Goal: Transaction & Acquisition: Purchase product/service

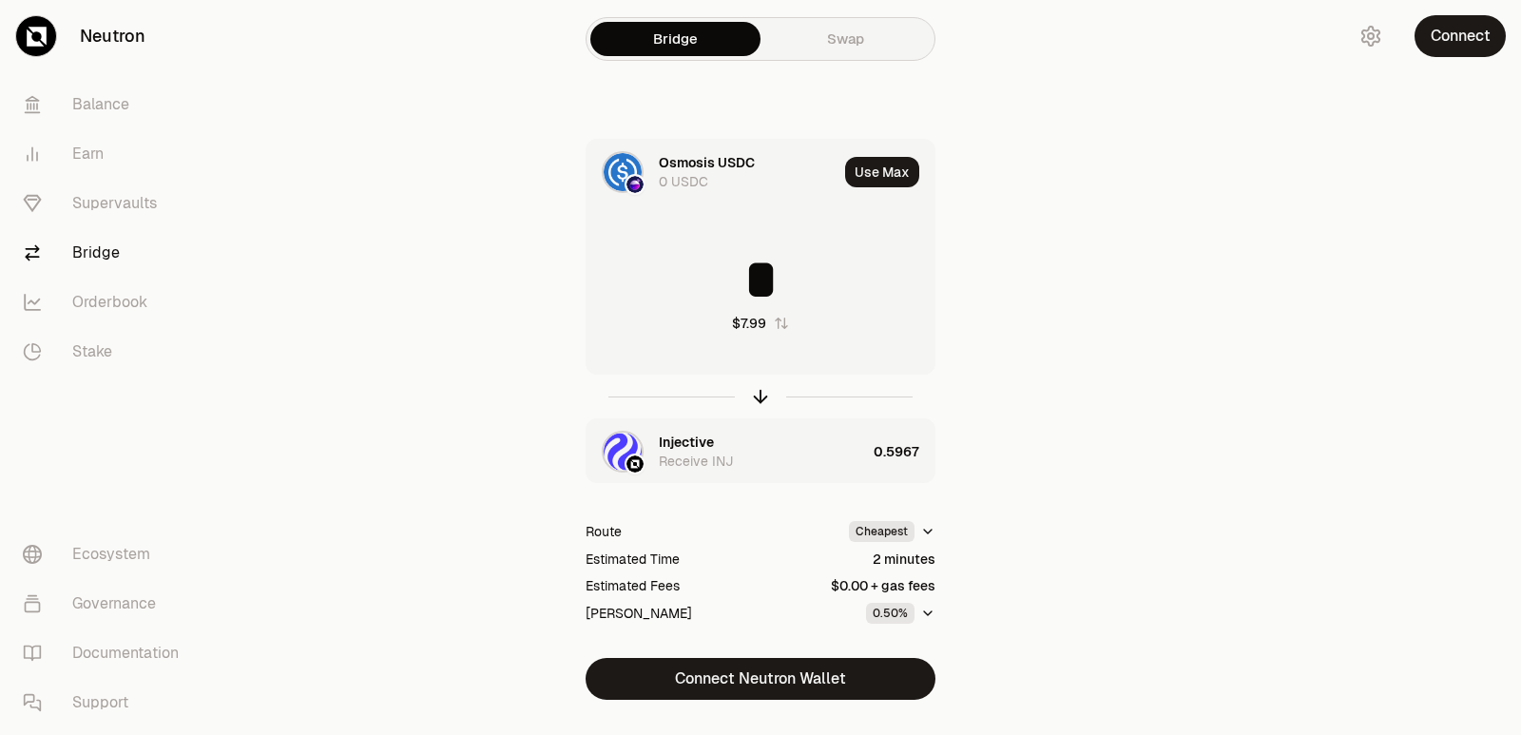
click at [760, 398] on icon "button" at bounding box center [760, 396] width 21 height 21
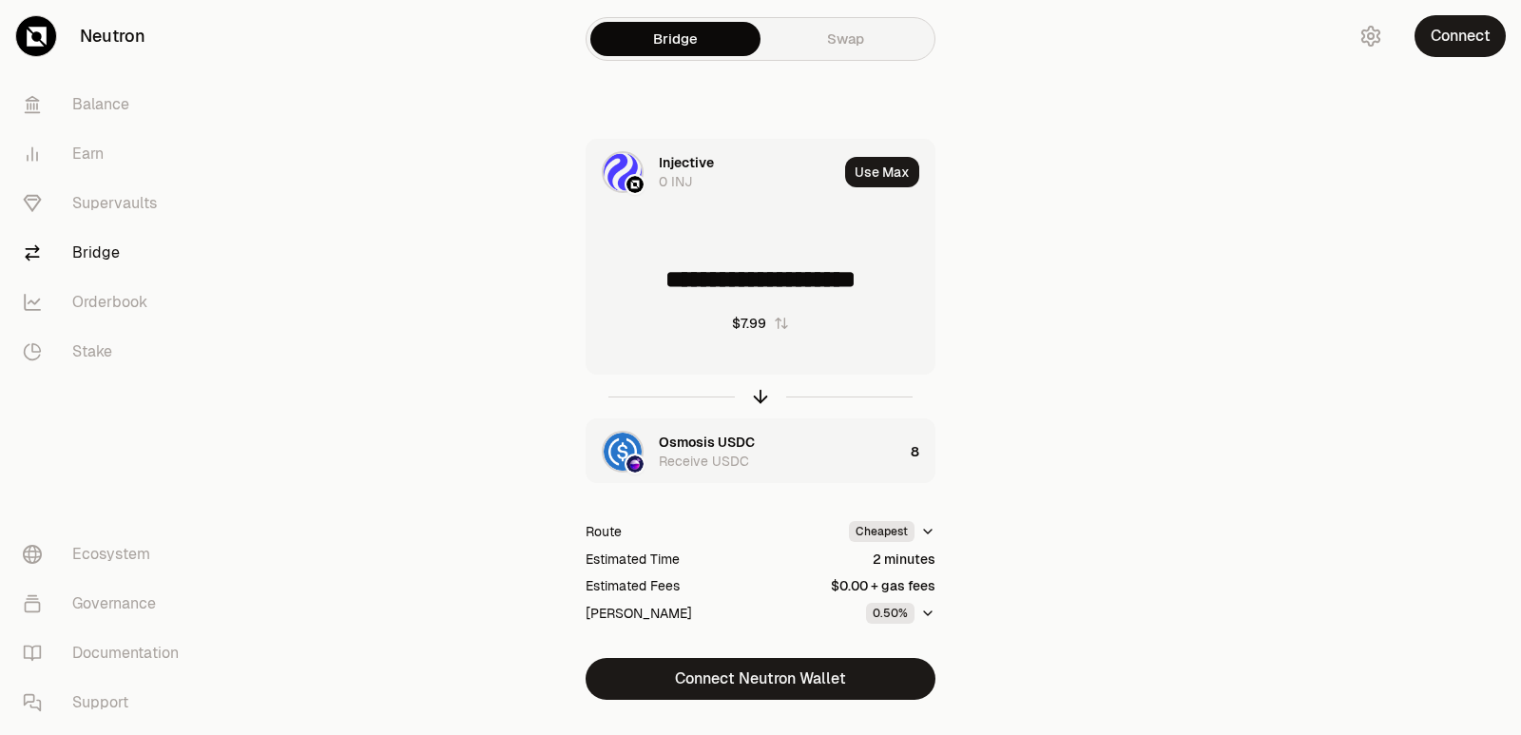
drag, startPoint x: 918, startPoint y: 278, endPoint x: 665, endPoint y: 277, distance: 253.8
click at [665, 277] on input "**********" at bounding box center [761, 279] width 348 height 57
type input "******"
click at [762, 394] on icon "button" at bounding box center [760, 396] width 21 height 21
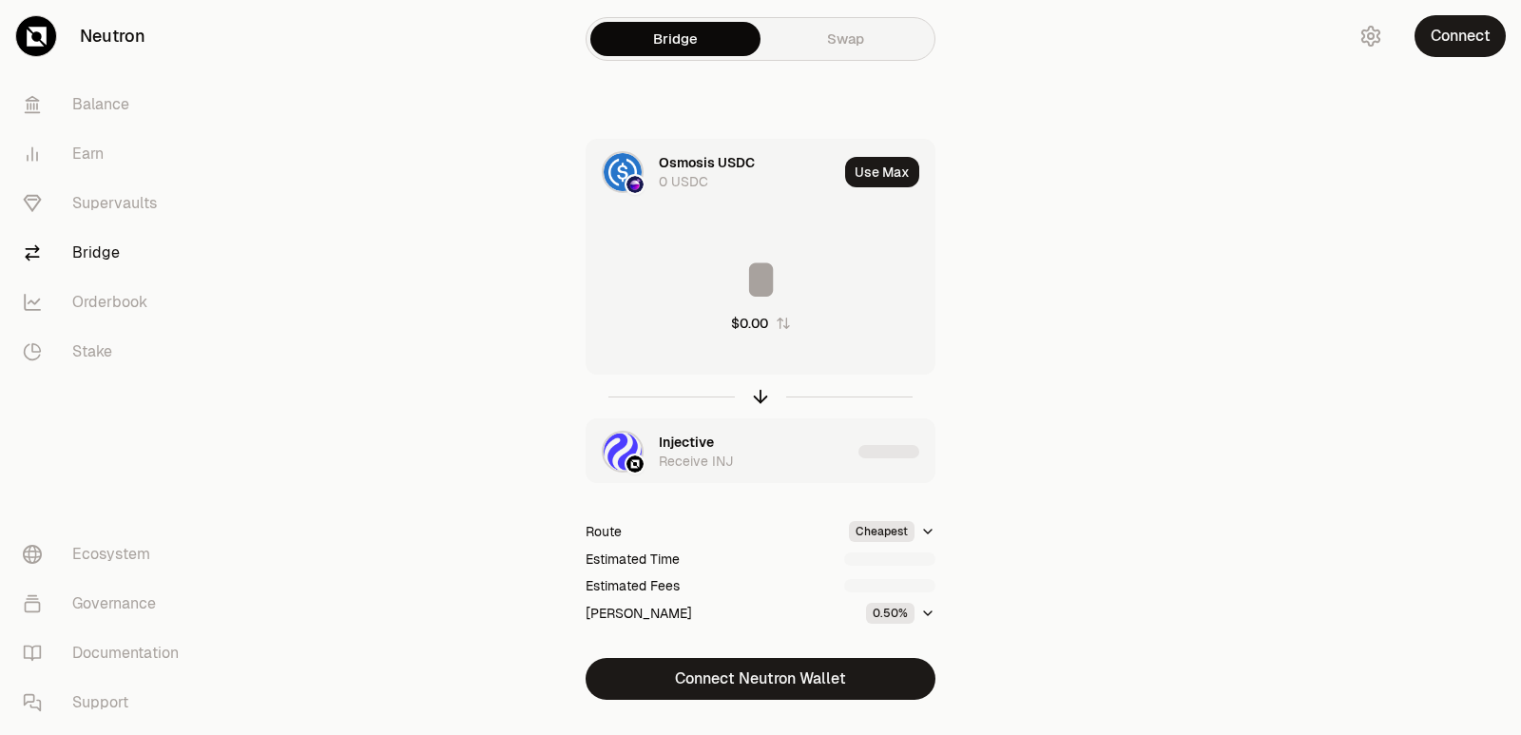
click at [748, 291] on input at bounding box center [761, 279] width 348 height 57
click at [752, 284] on input "********" at bounding box center [761, 279] width 348 height 57
click at [752, 396] on icon "button" at bounding box center [760, 396] width 21 height 21
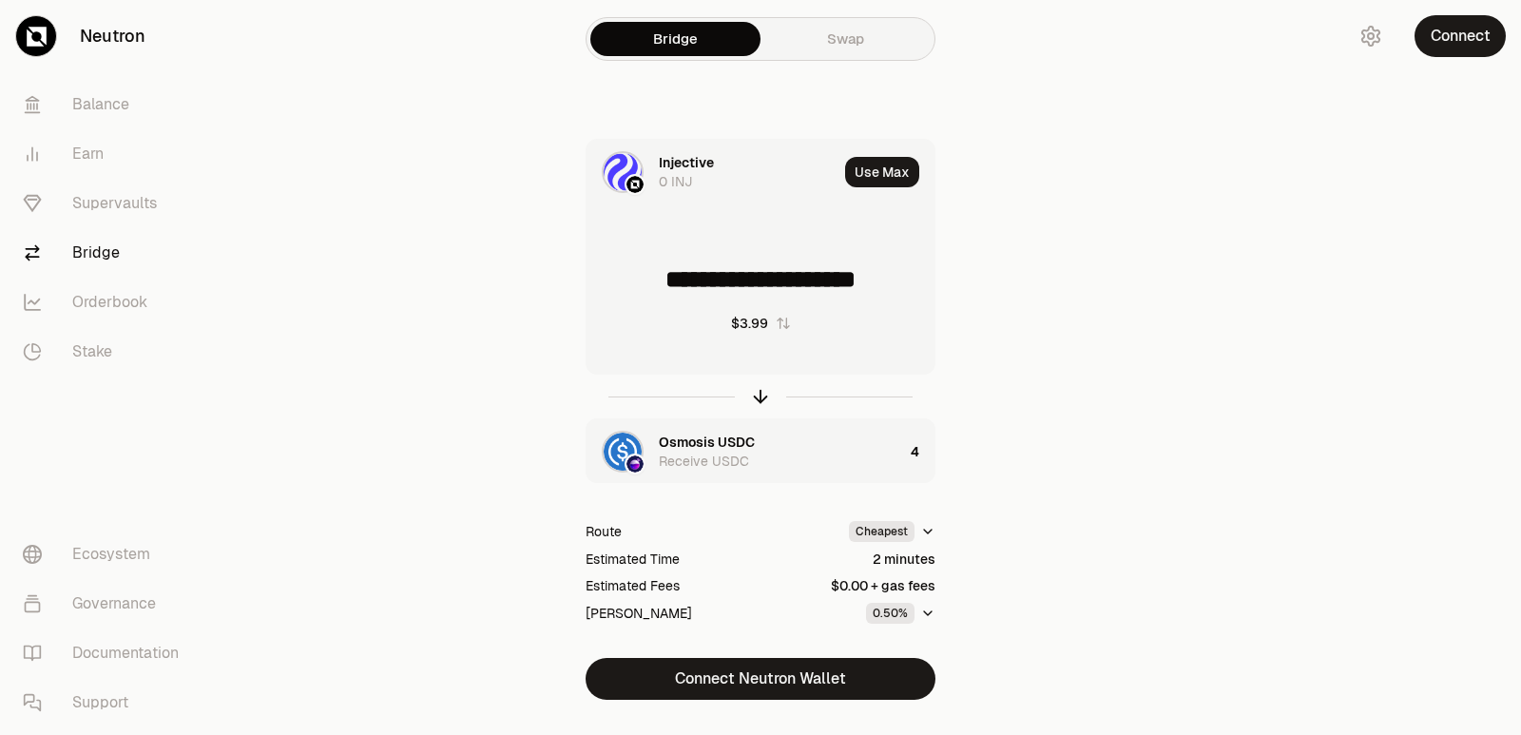
drag, startPoint x: 908, startPoint y: 281, endPoint x: 671, endPoint y: 290, distance: 236.9
click at [671, 290] on input "**********" at bounding box center [761, 279] width 348 height 57
type input "******"
click at [755, 397] on icon "button" at bounding box center [760, 396] width 21 height 21
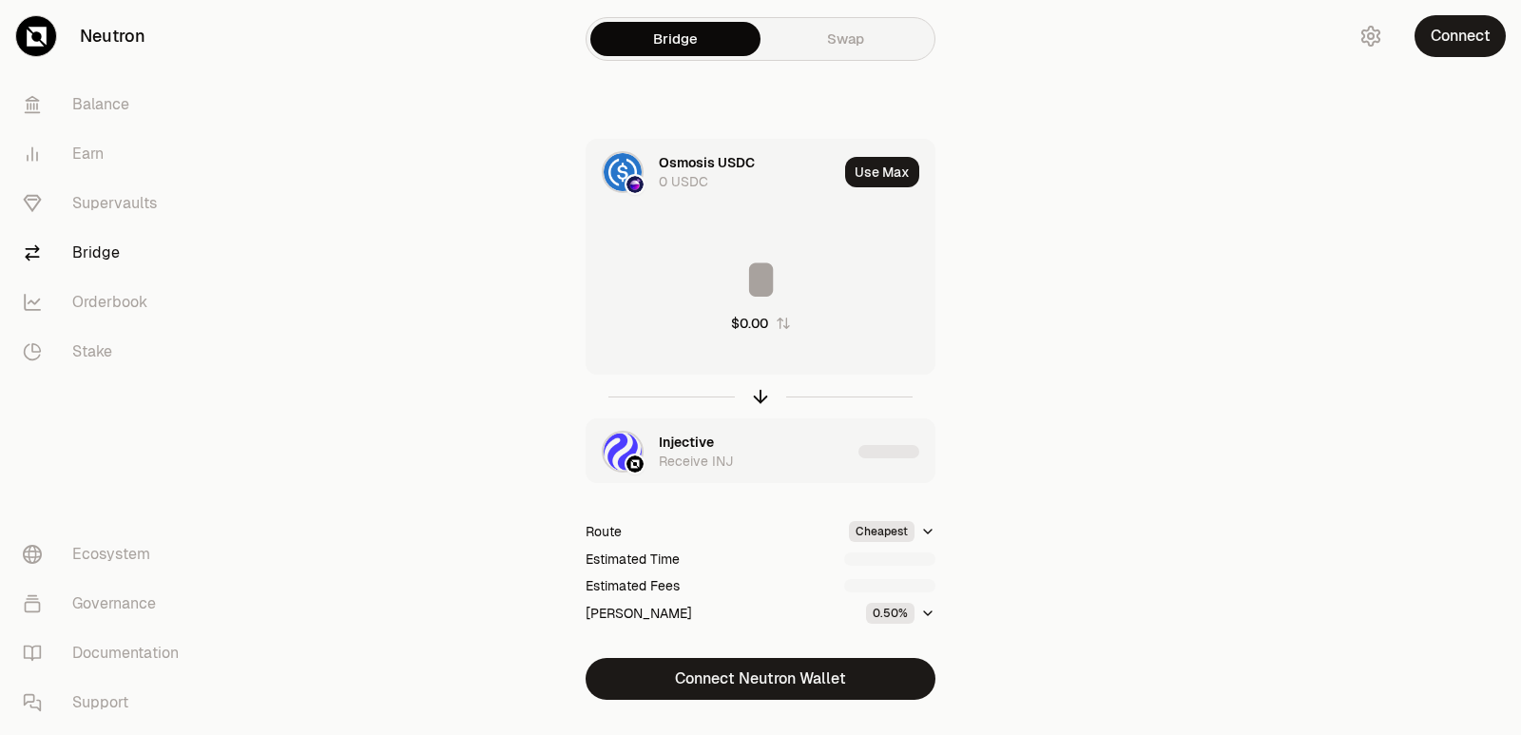
type input "********"
click at [701, 439] on div "Injective" at bounding box center [686, 442] width 55 height 19
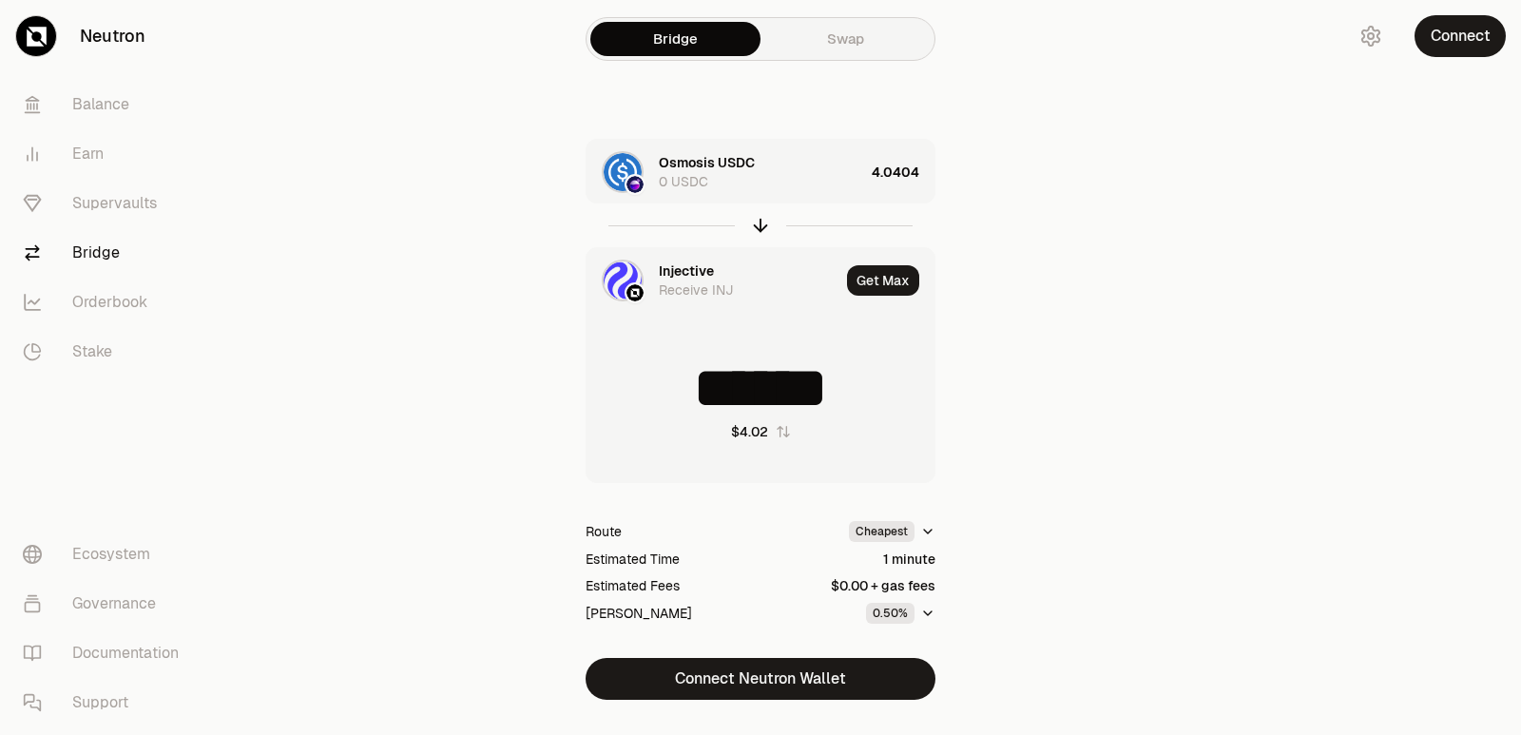
click at [680, 273] on div "Injective" at bounding box center [686, 270] width 55 height 19
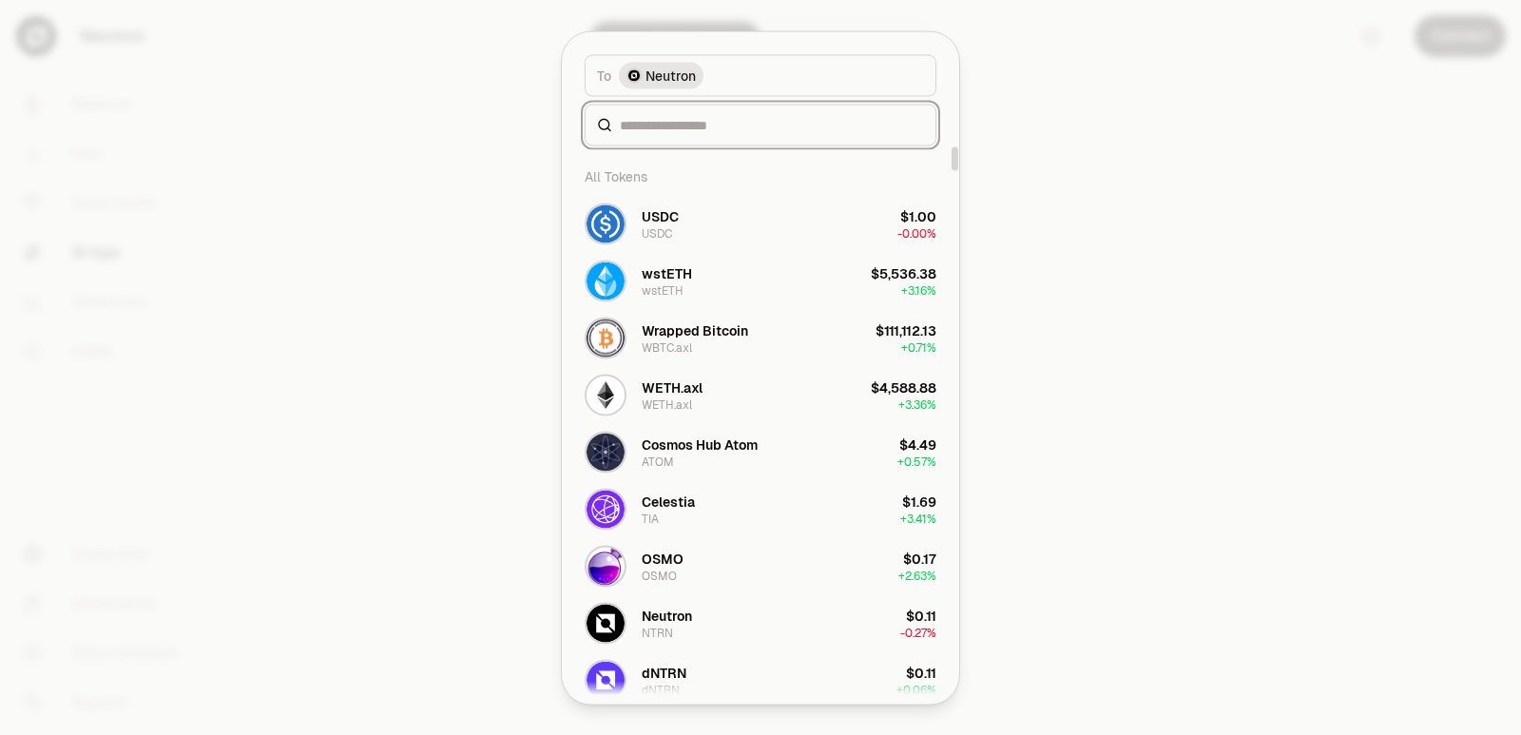
click at [679, 132] on input at bounding box center [772, 124] width 304 height 19
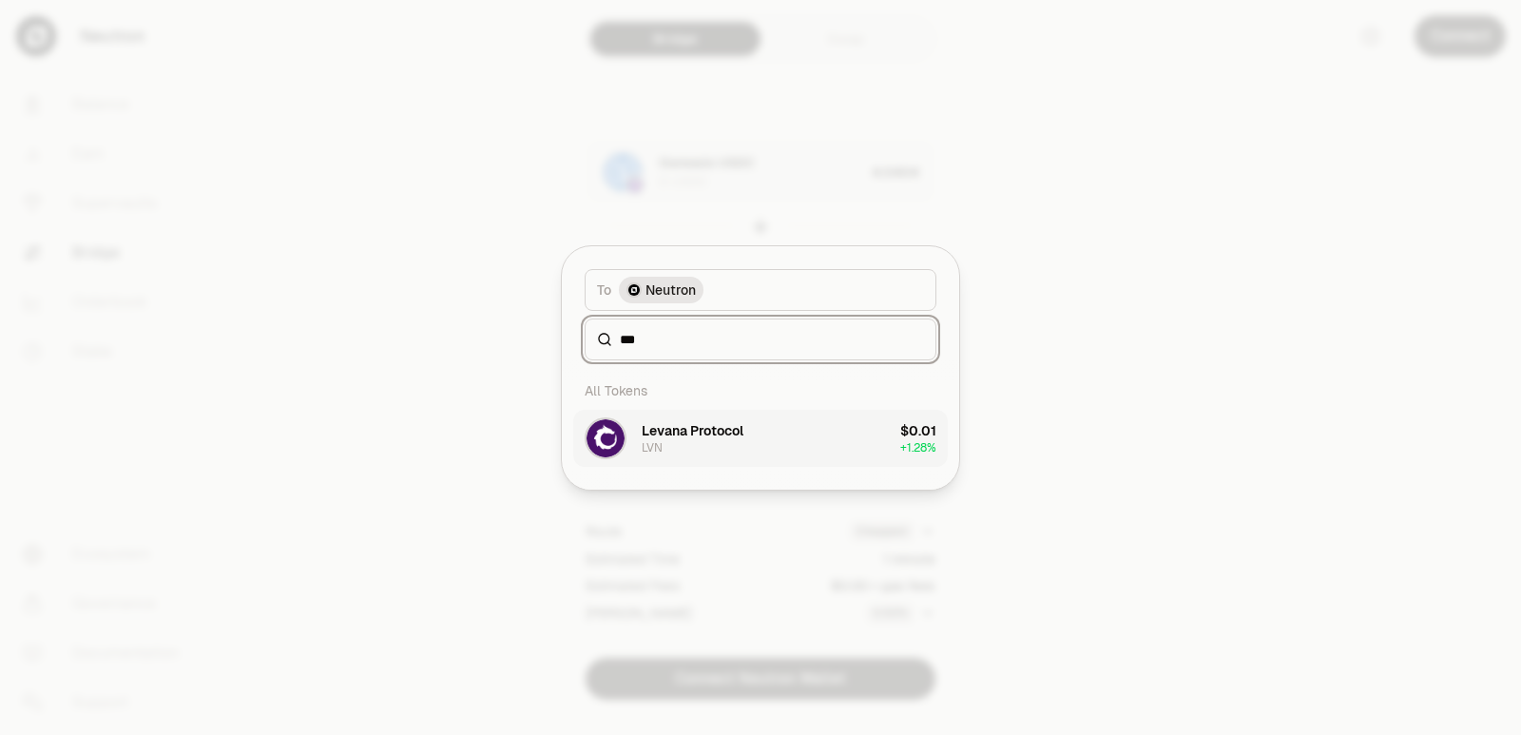
type input "***"
click at [711, 439] on div "Levana Protocol" at bounding box center [693, 430] width 102 height 19
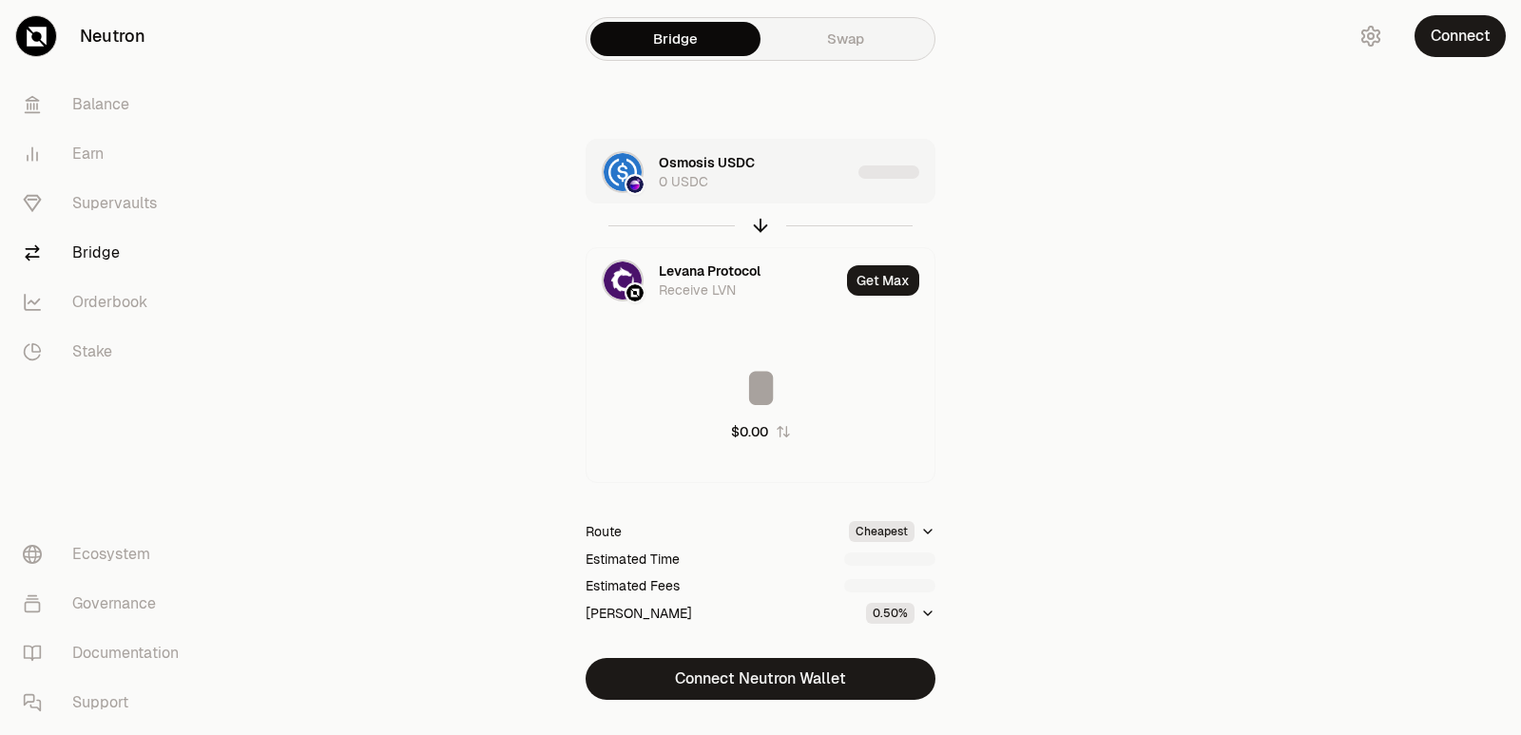
type input "**********"
click at [804, 170] on div "Osmosis USDC 0 USDC" at bounding box center [755, 172] width 192 height 38
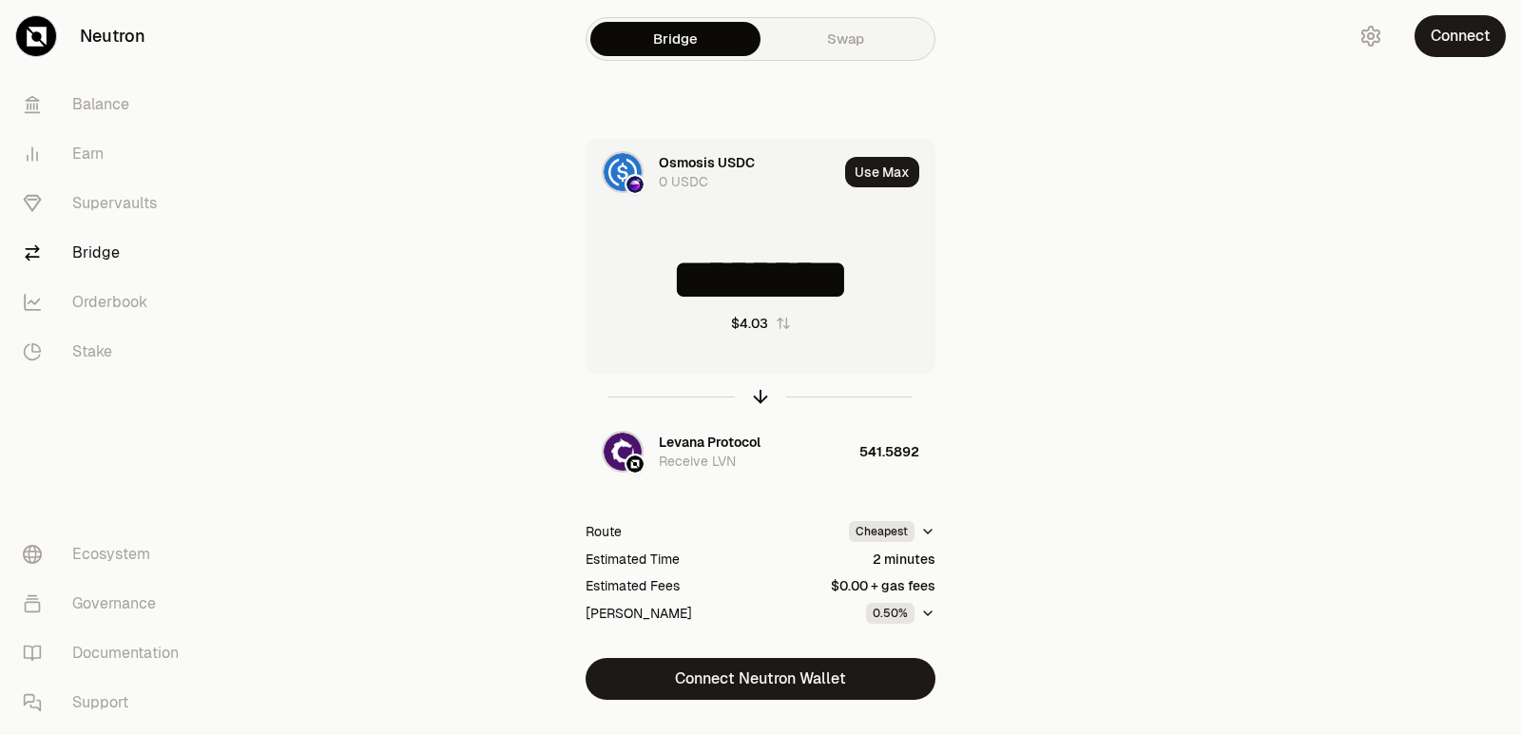
drag, startPoint x: 896, startPoint y: 285, endPoint x: 682, endPoint y: 276, distance: 214.1
click at [682, 276] on input "********" at bounding box center [761, 279] width 348 height 57
click at [761, 393] on icon "button" at bounding box center [761, 397] width 0 height 12
click at [759, 395] on icon "button" at bounding box center [760, 396] width 21 height 21
click at [759, 397] on icon "button" at bounding box center [760, 396] width 21 height 21
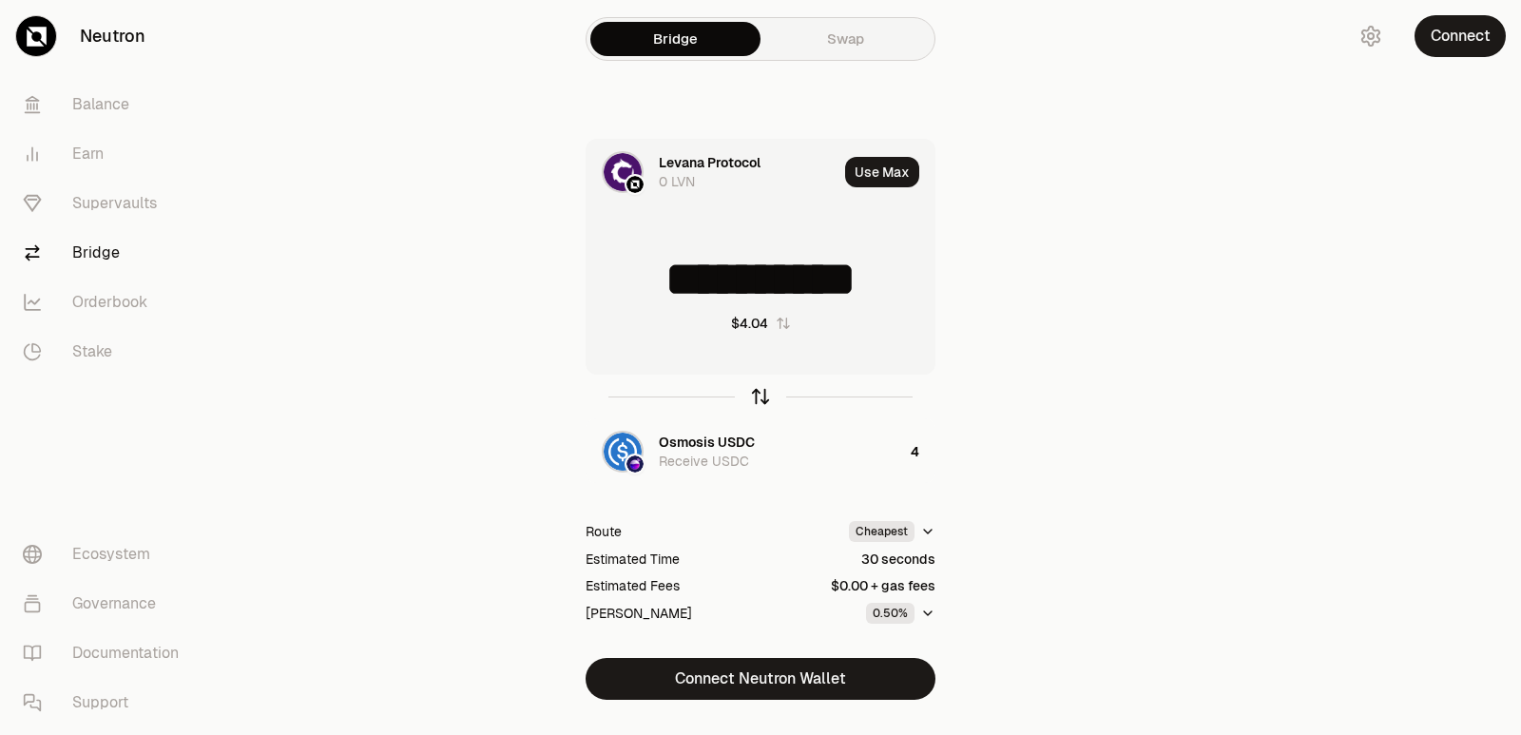
click at [758, 399] on icon "button" at bounding box center [760, 396] width 21 height 21
type input "*"
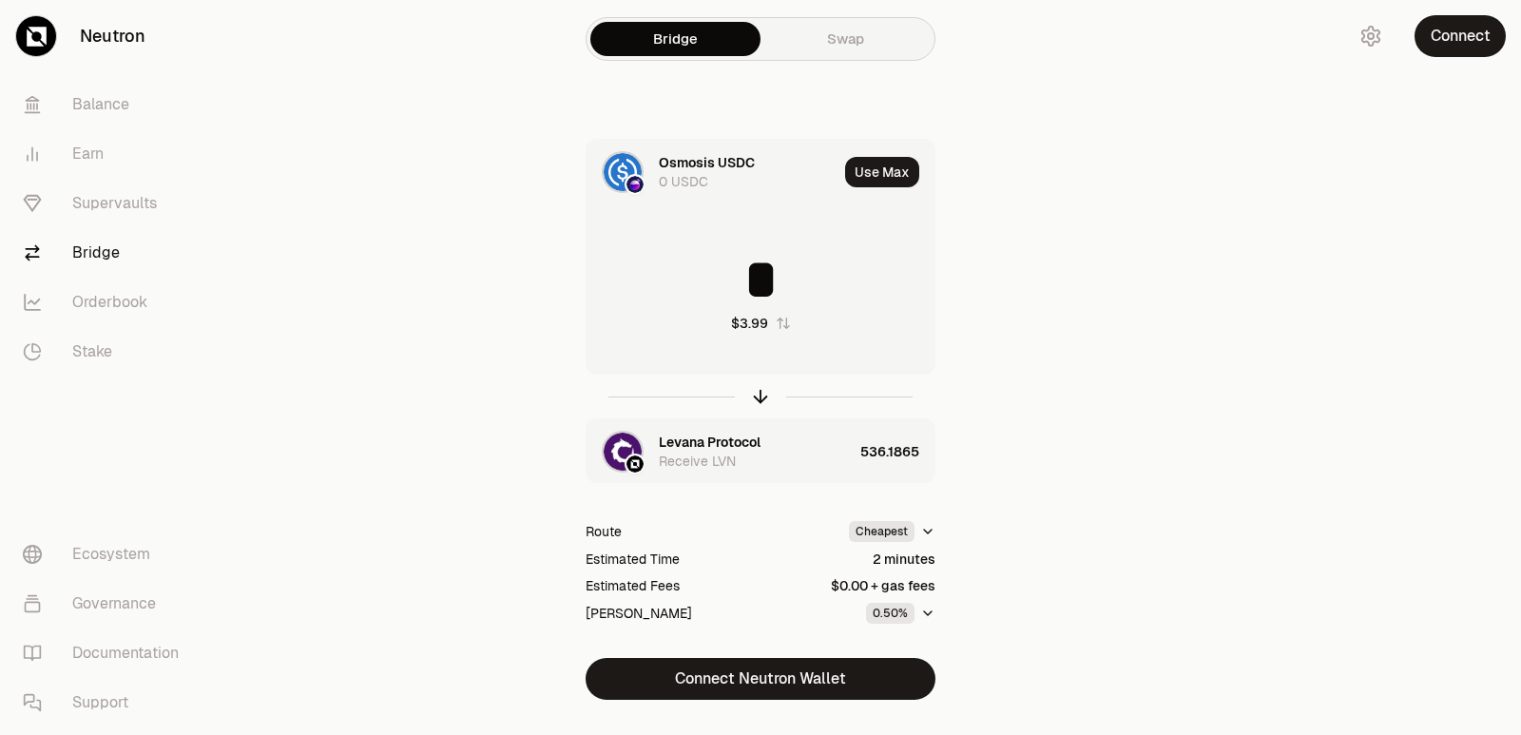
click at [739, 434] on div "Levana Protocol" at bounding box center [710, 442] width 102 height 19
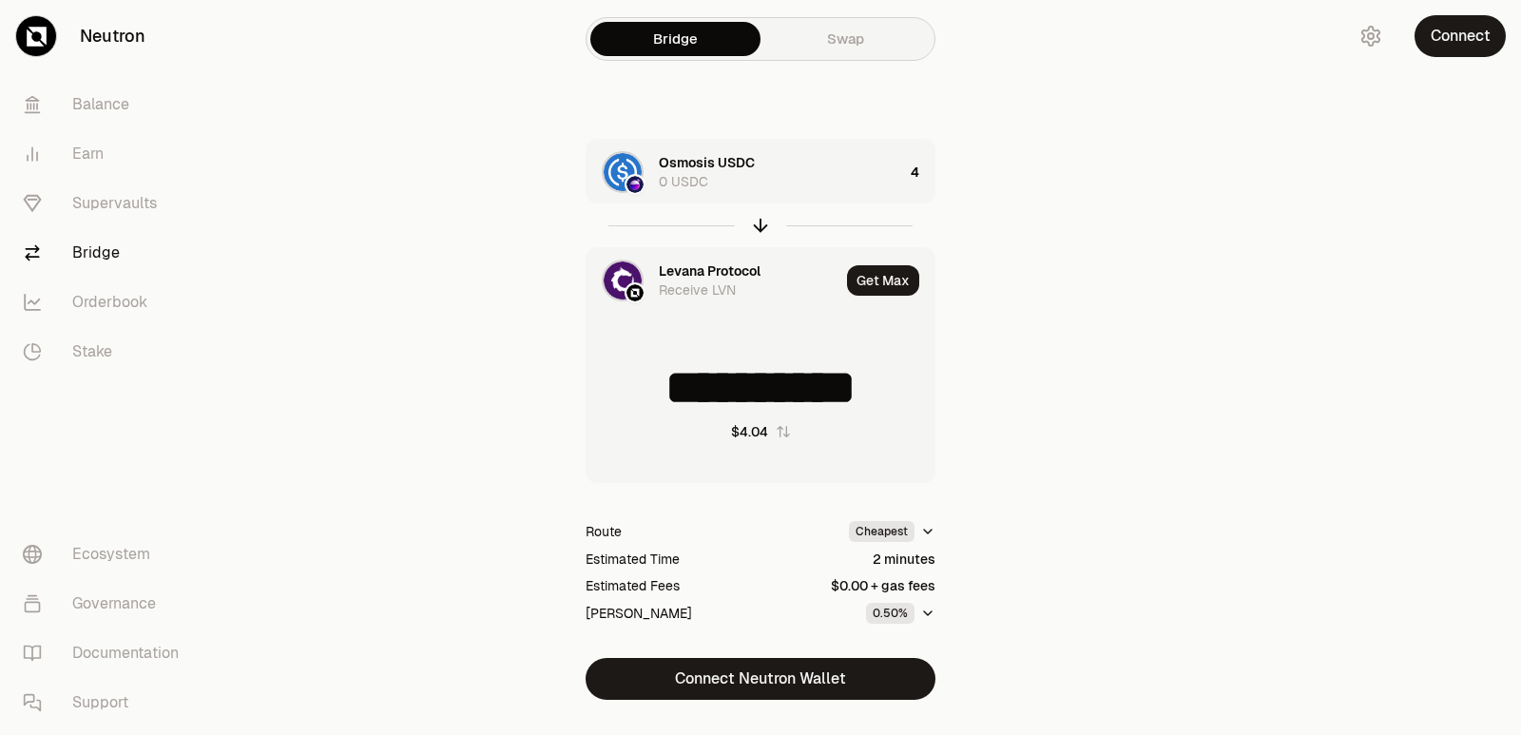
click at [682, 276] on div "Levana Protocol" at bounding box center [710, 270] width 102 height 19
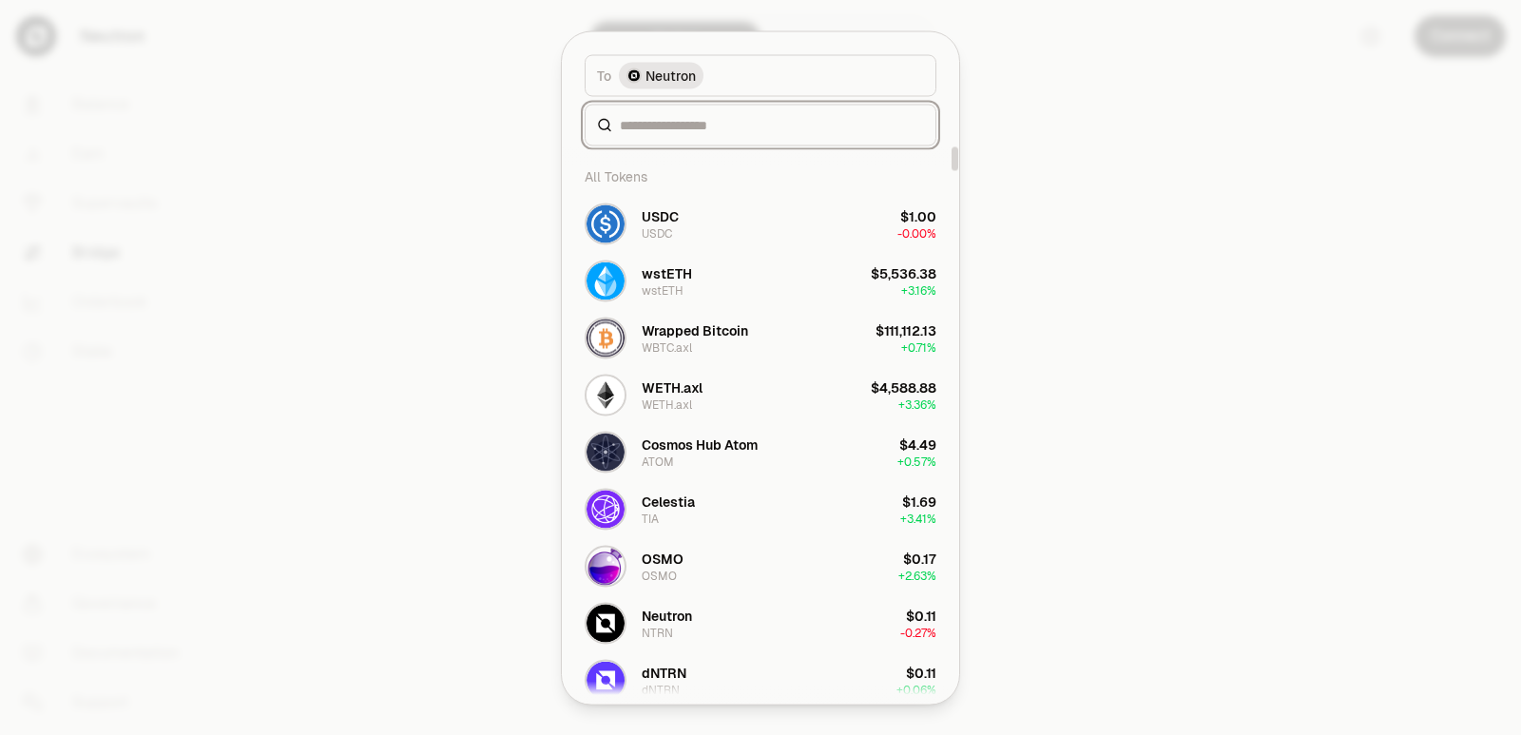
click at [678, 123] on input at bounding box center [772, 124] width 304 height 19
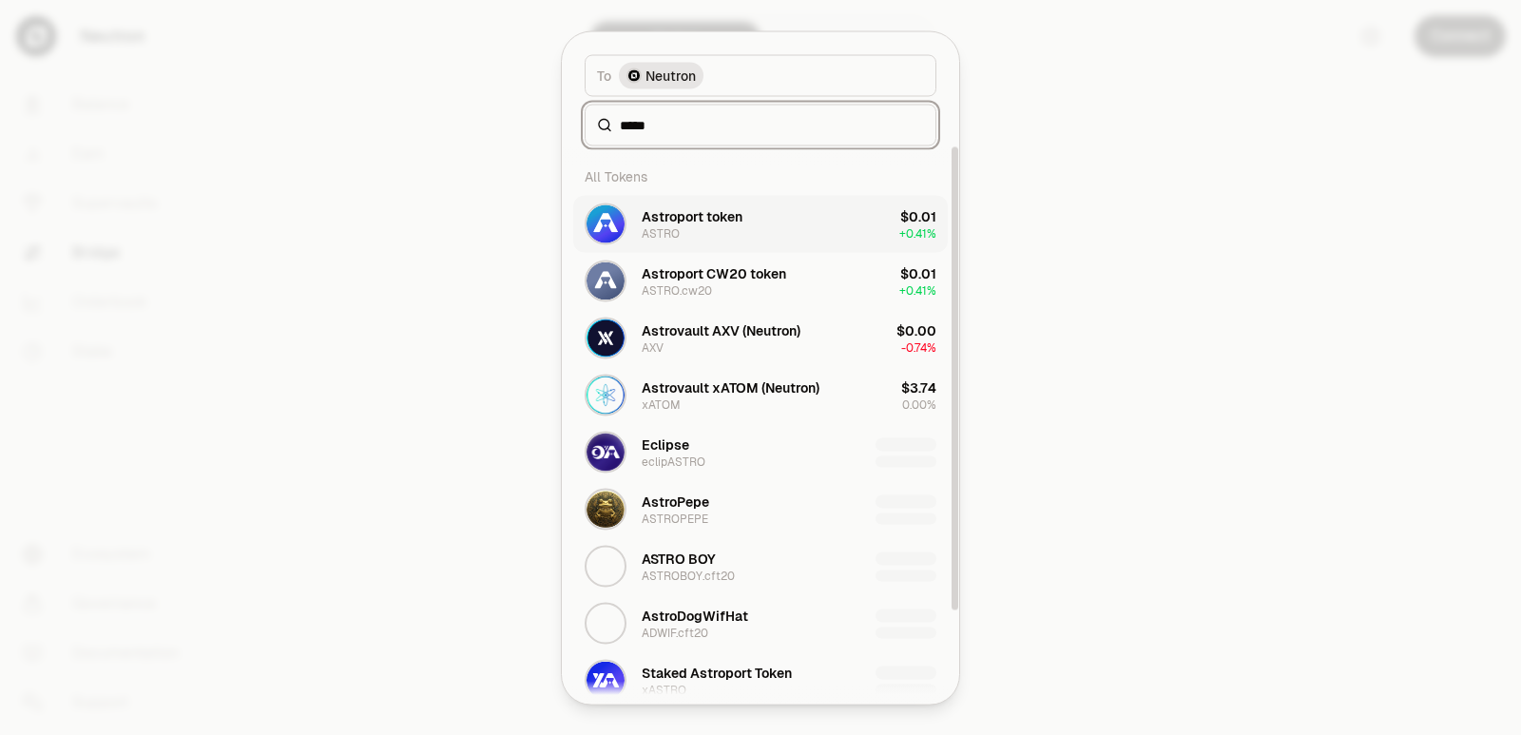
type input "*****"
click at [719, 225] on div "Astroport token ASTRO" at bounding box center [692, 223] width 101 height 34
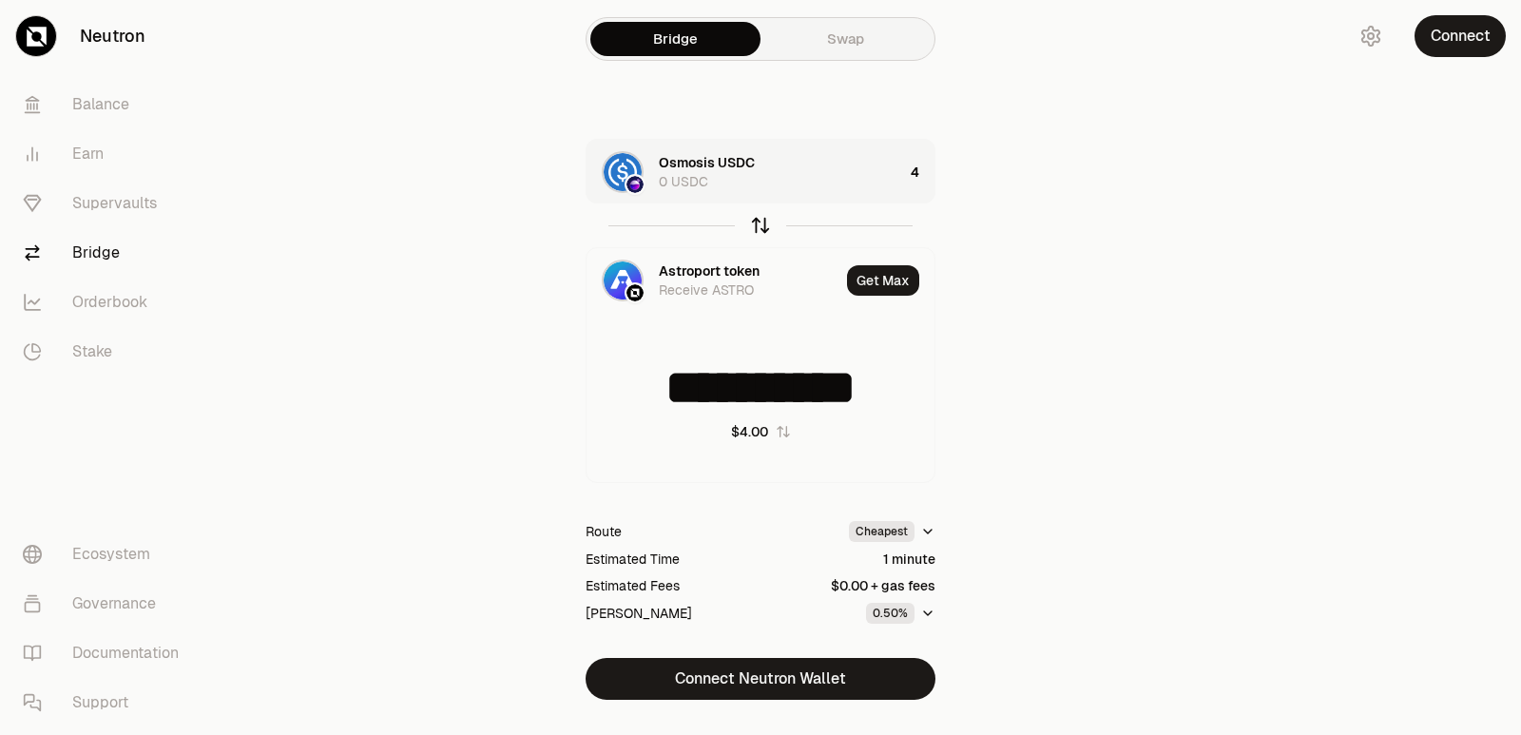
click at [757, 223] on icon "button" at bounding box center [761, 223] width 12 height 6
click at [756, 227] on icon "button" at bounding box center [760, 225] width 21 height 21
click at [756, 228] on icon "button" at bounding box center [760, 225] width 21 height 21
click at [756, 229] on icon "button" at bounding box center [760, 225] width 21 height 21
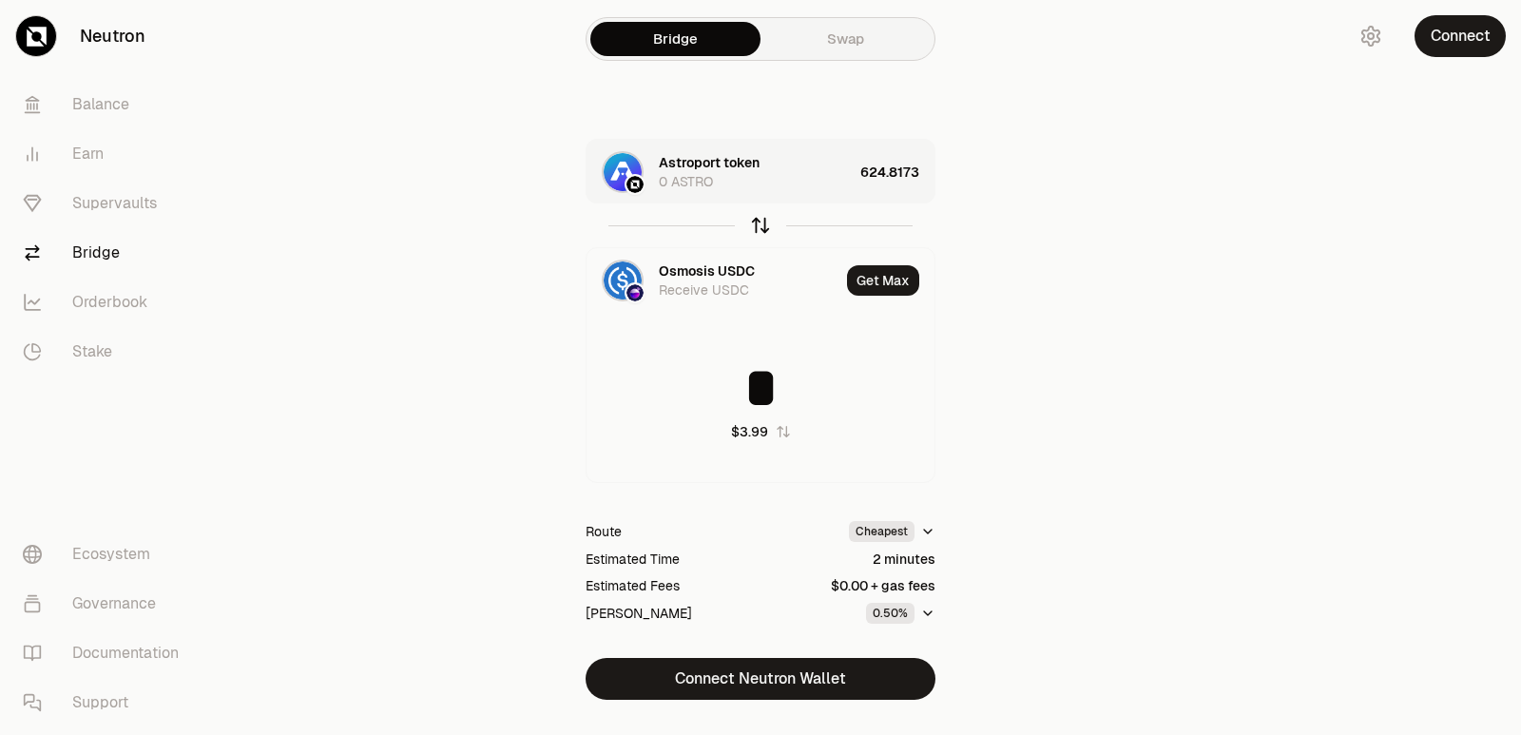
click at [756, 230] on icon "button" at bounding box center [760, 225] width 21 height 21
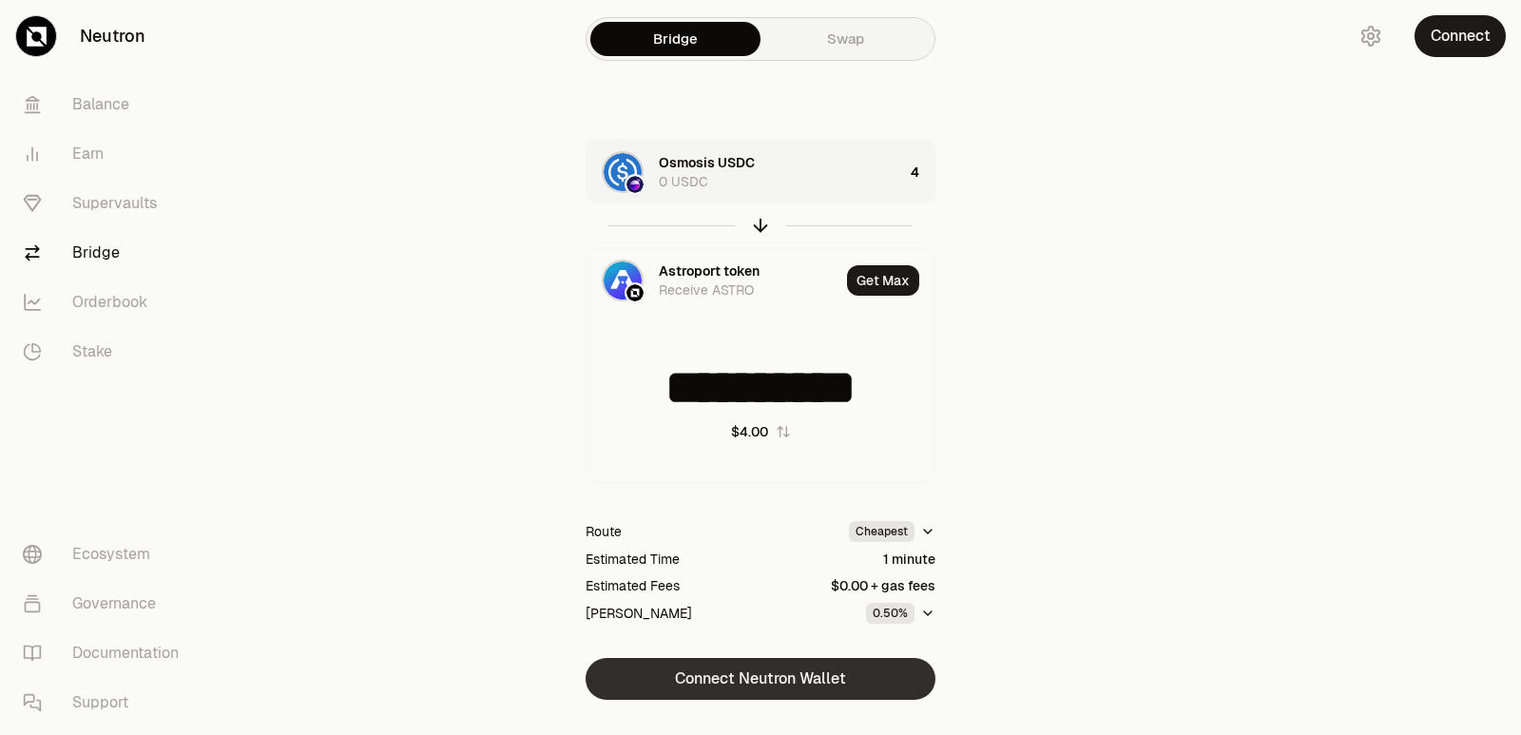
click at [747, 675] on button "Connect Neutron Wallet" at bounding box center [761, 679] width 350 height 42
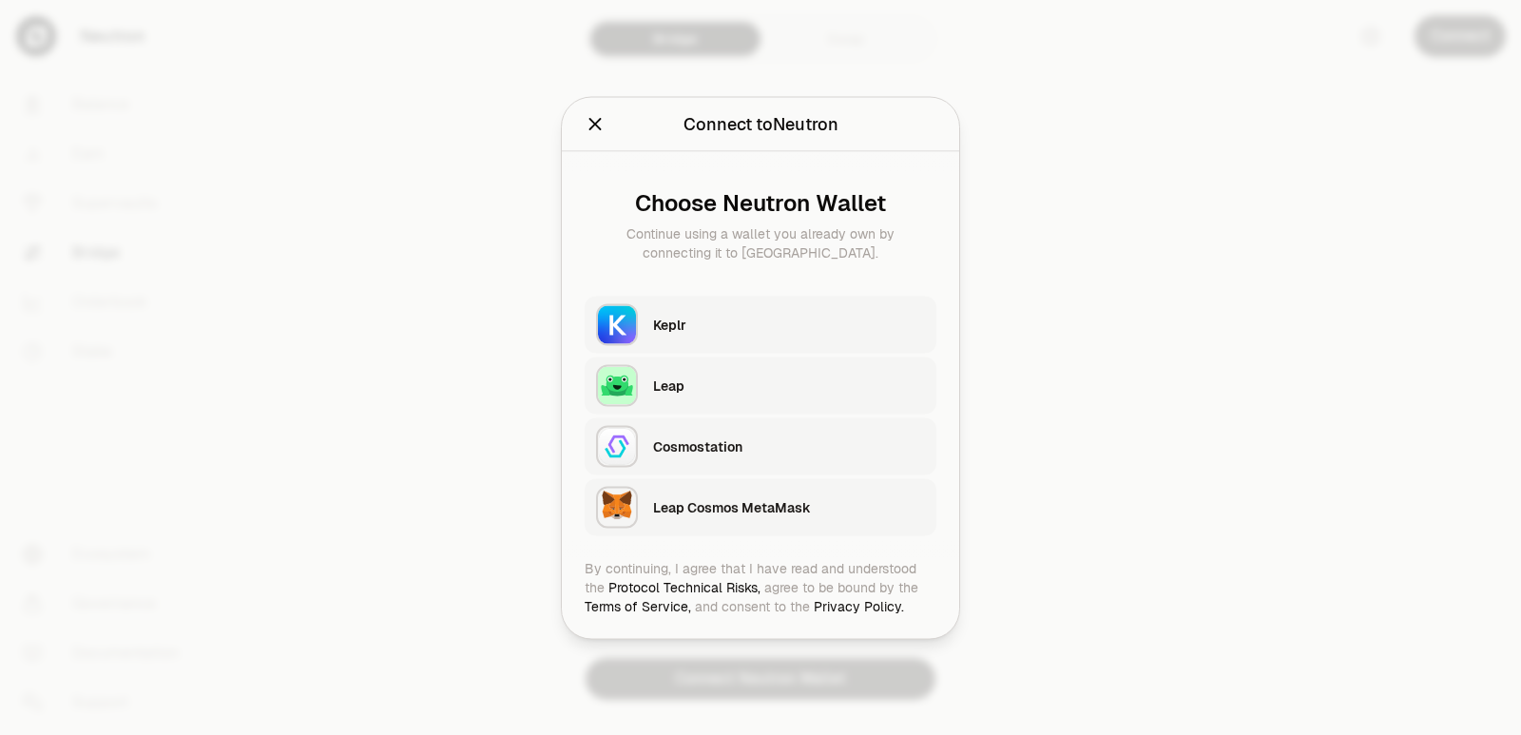
click at [698, 332] on div "Keplr" at bounding box center [789, 324] width 272 height 19
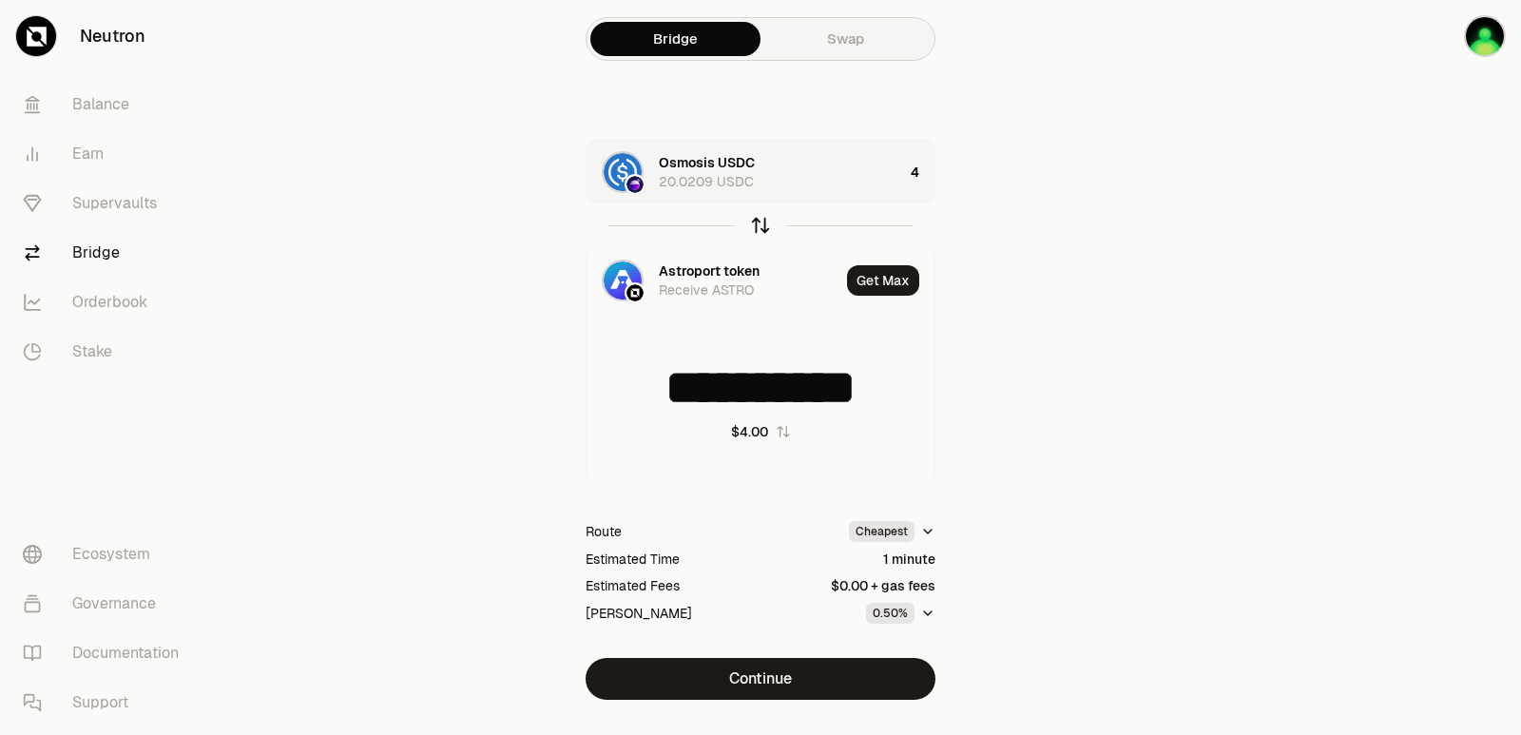
click at [761, 222] on icon "button" at bounding box center [761, 226] width 0 height 12
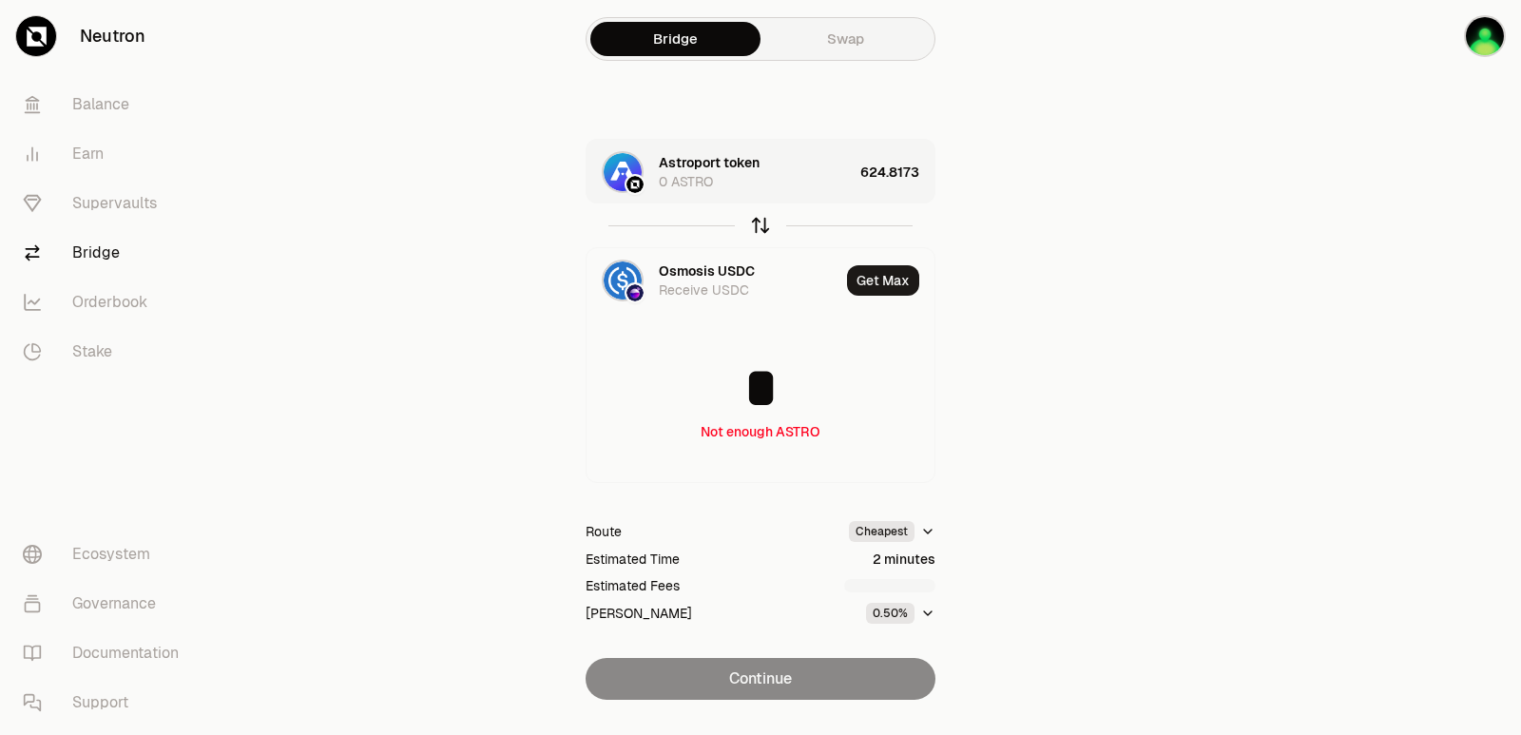
click at [761, 220] on icon "button" at bounding box center [761, 223] width 12 height 6
type input "**********"
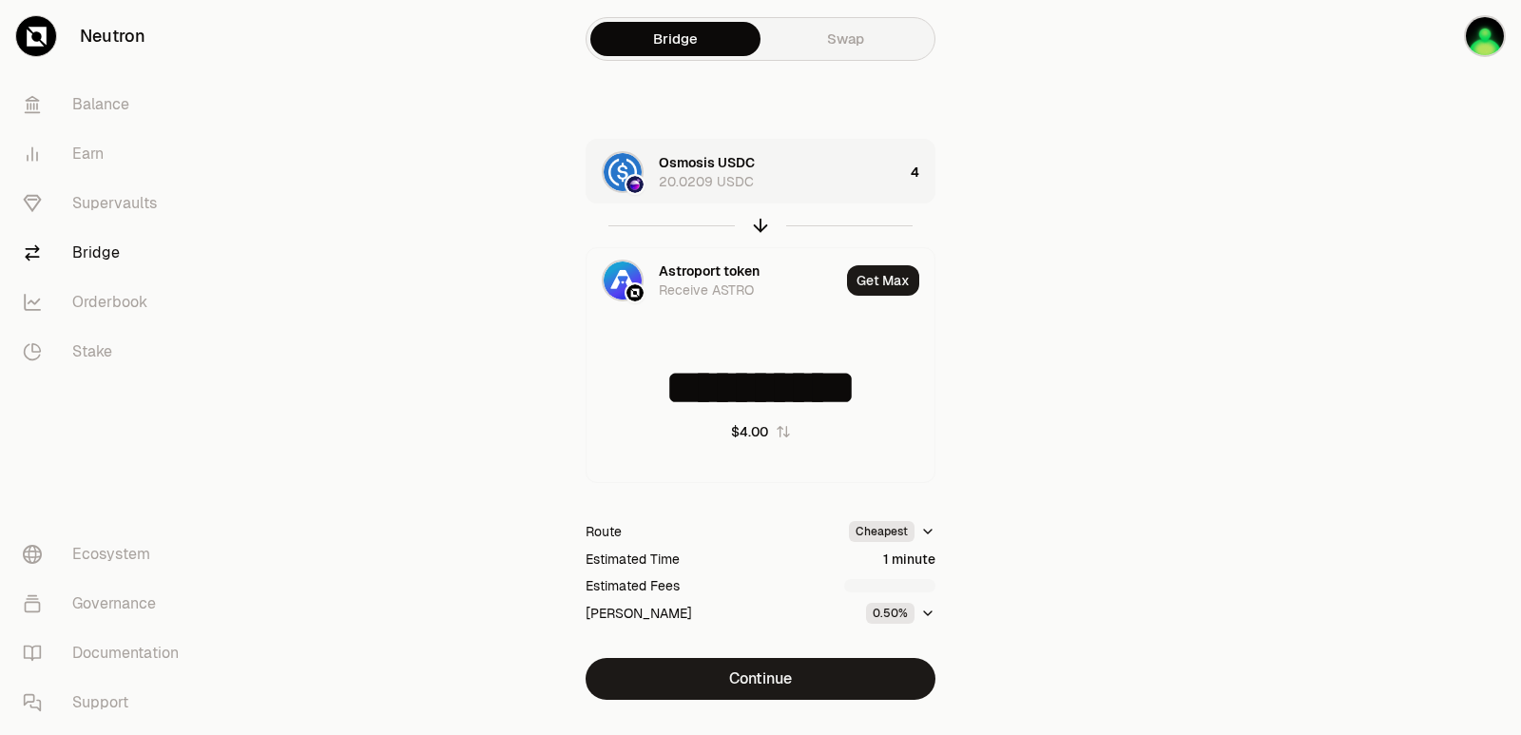
click at [833, 168] on div "Osmosis USDC 20.0209 USDC" at bounding box center [781, 172] width 244 height 38
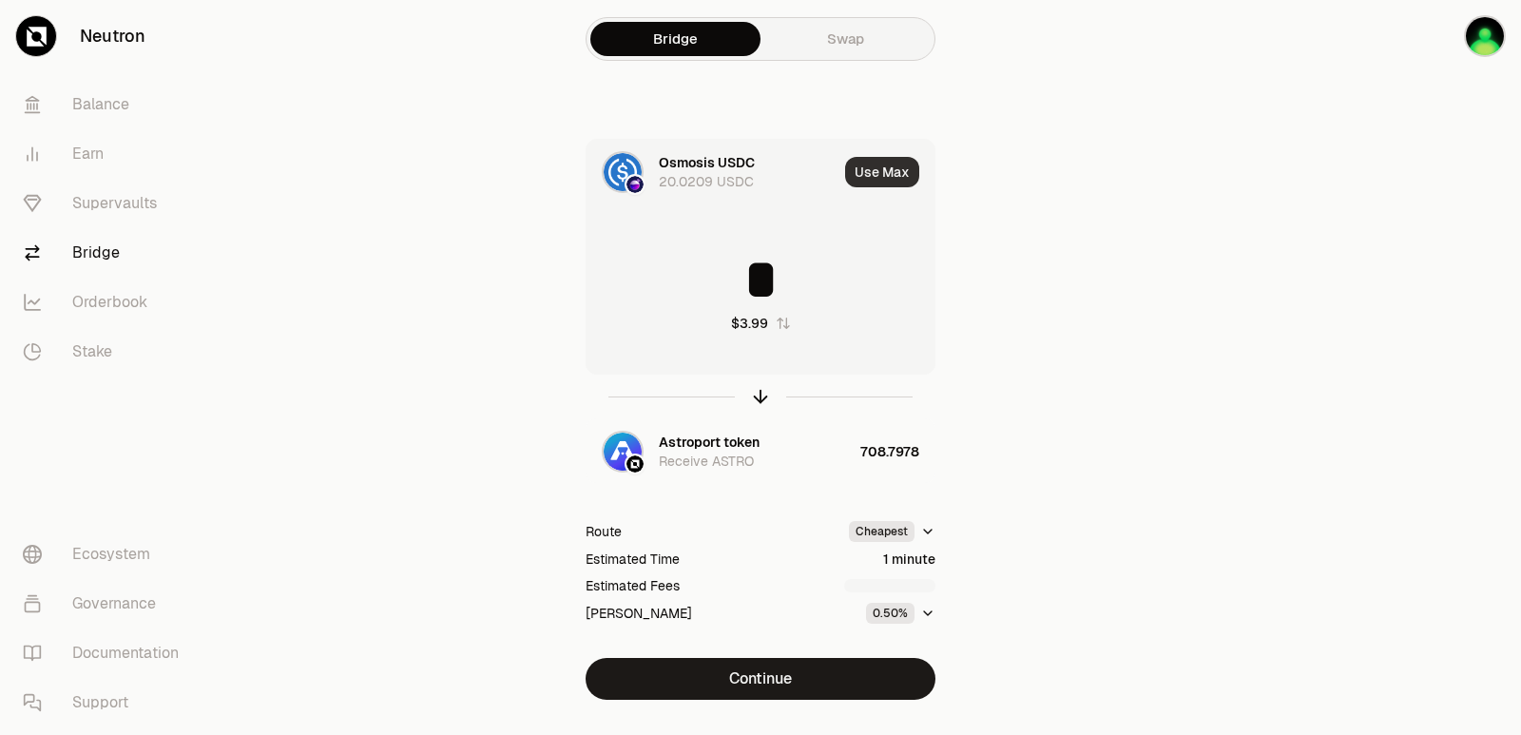
click at [891, 168] on button "Use Max" at bounding box center [882, 172] width 74 height 30
click at [761, 395] on icon "button" at bounding box center [761, 397] width 0 height 12
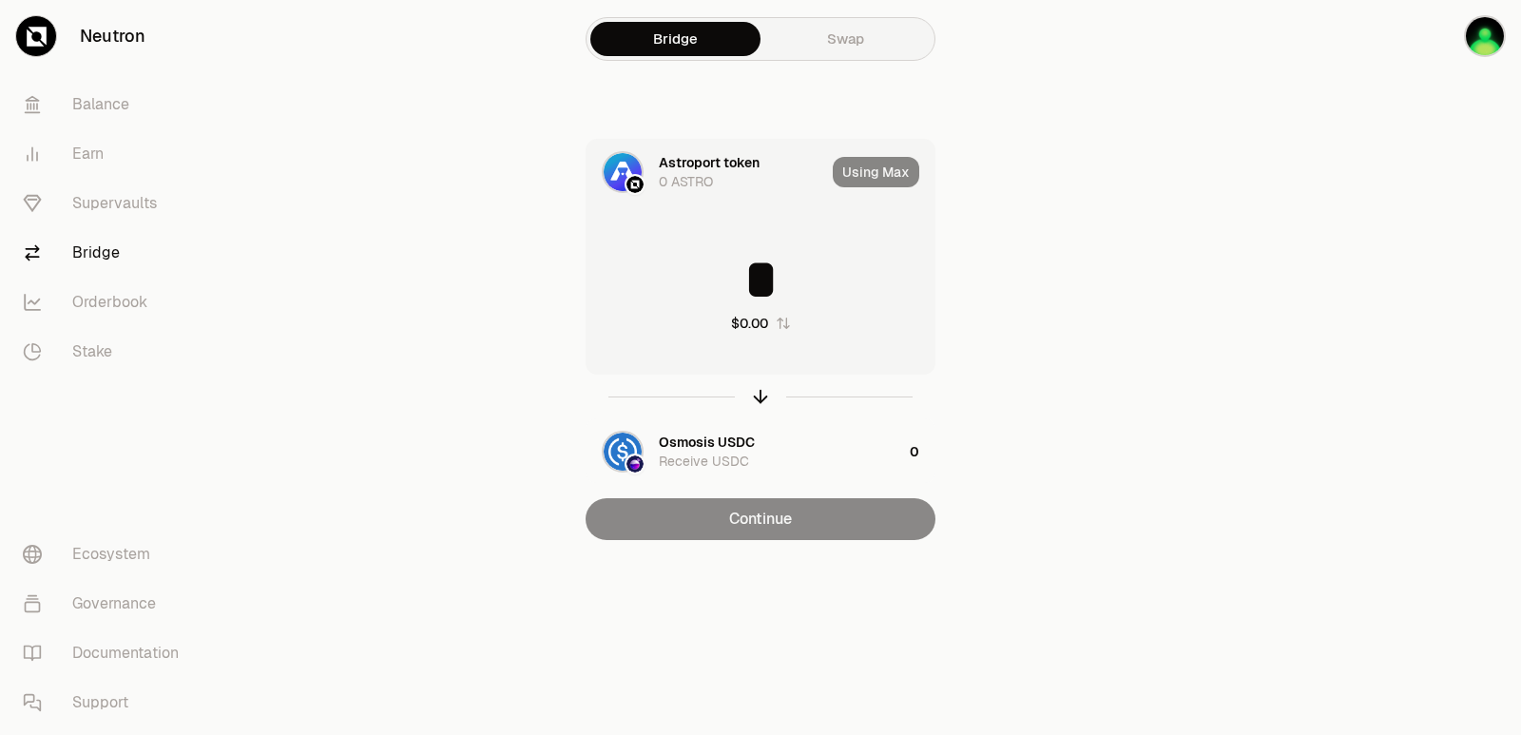
click at [712, 273] on input "*" at bounding box center [761, 279] width 348 height 57
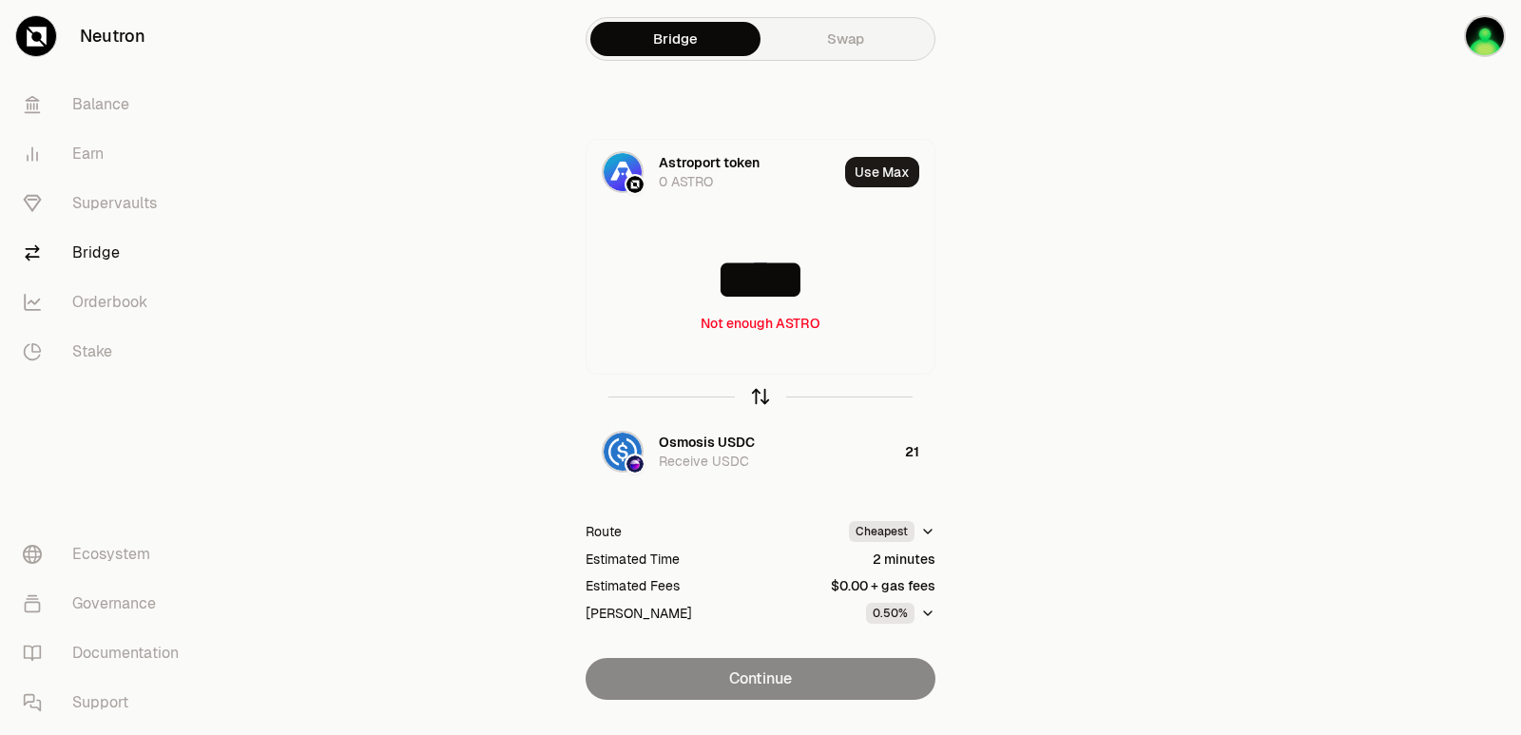
type input "****"
click at [755, 396] on icon "button" at bounding box center [761, 394] width 12 height 6
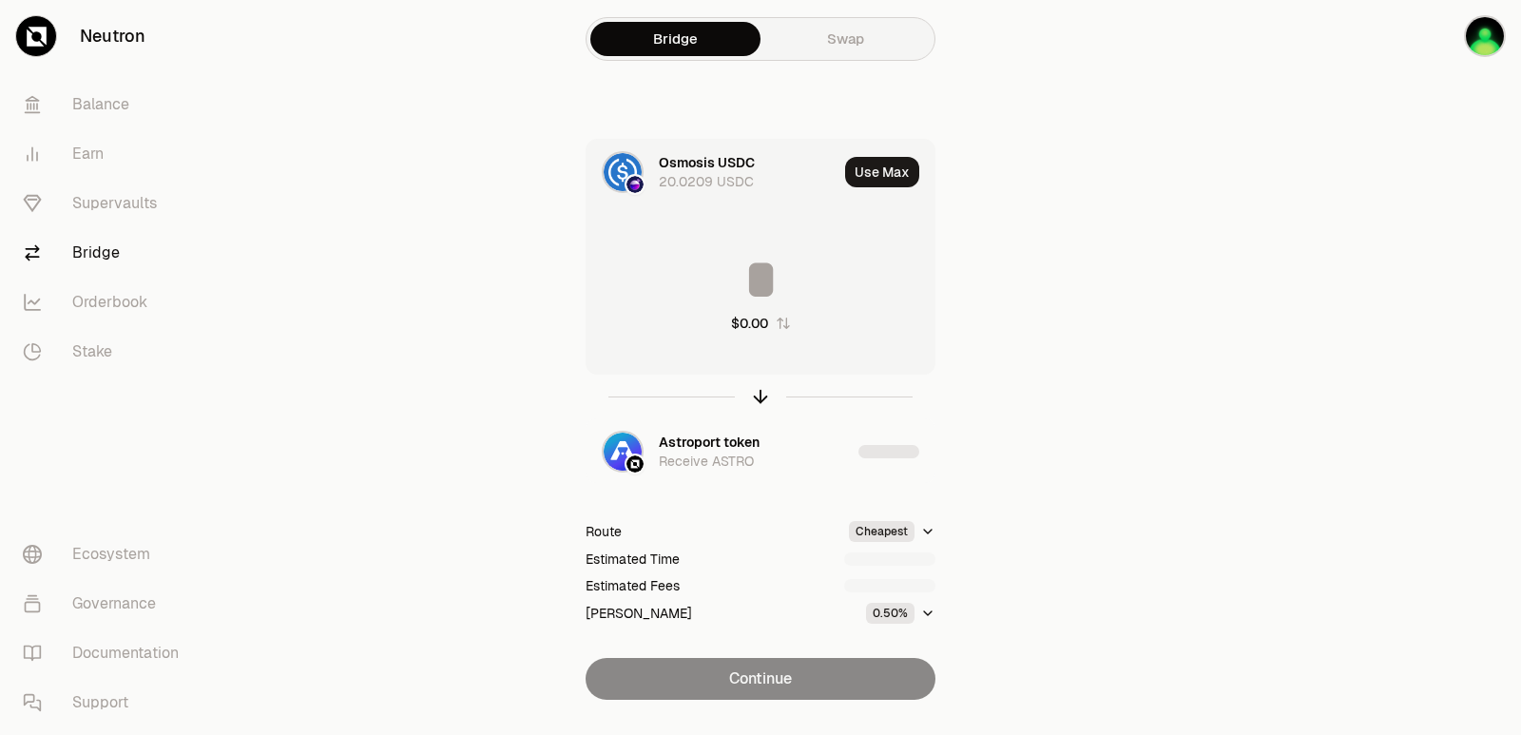
click at [724, 282] on input at bounding box center [761, 279] width 348 height 57
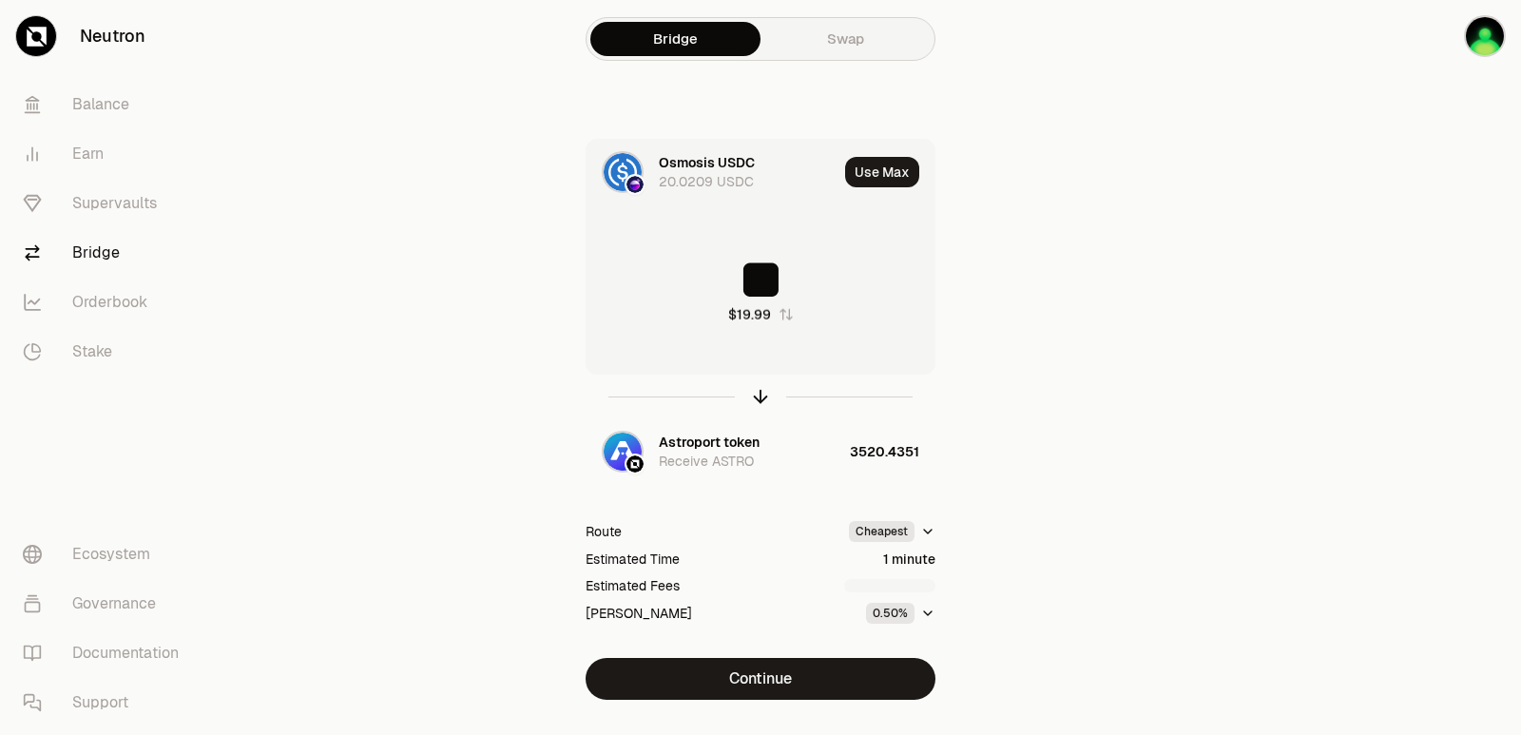
type input "*"
type input "**"
click at [762, 398] on icon "button" at bounding box center [760, 396] width 21 height 21
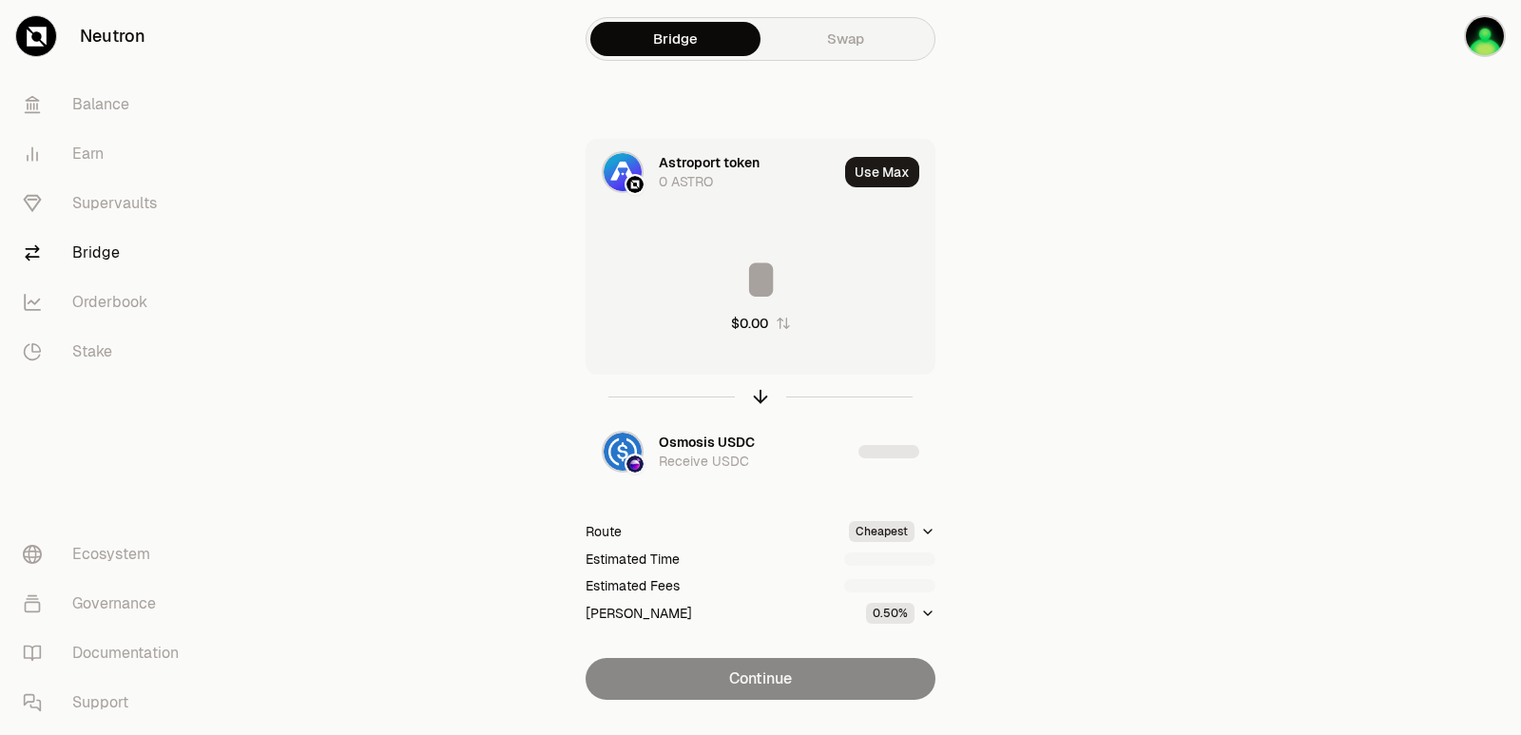
click at [712, 286] on input at bounding box center [761, 279] width 348 height 57
type input "*"
type input "****"
click at [762, 396] on icon "button" at bounding box center [760, 396] width 21 height 21
click at [761, 289] on input at bounding box center [761, 279] width 348 height 57
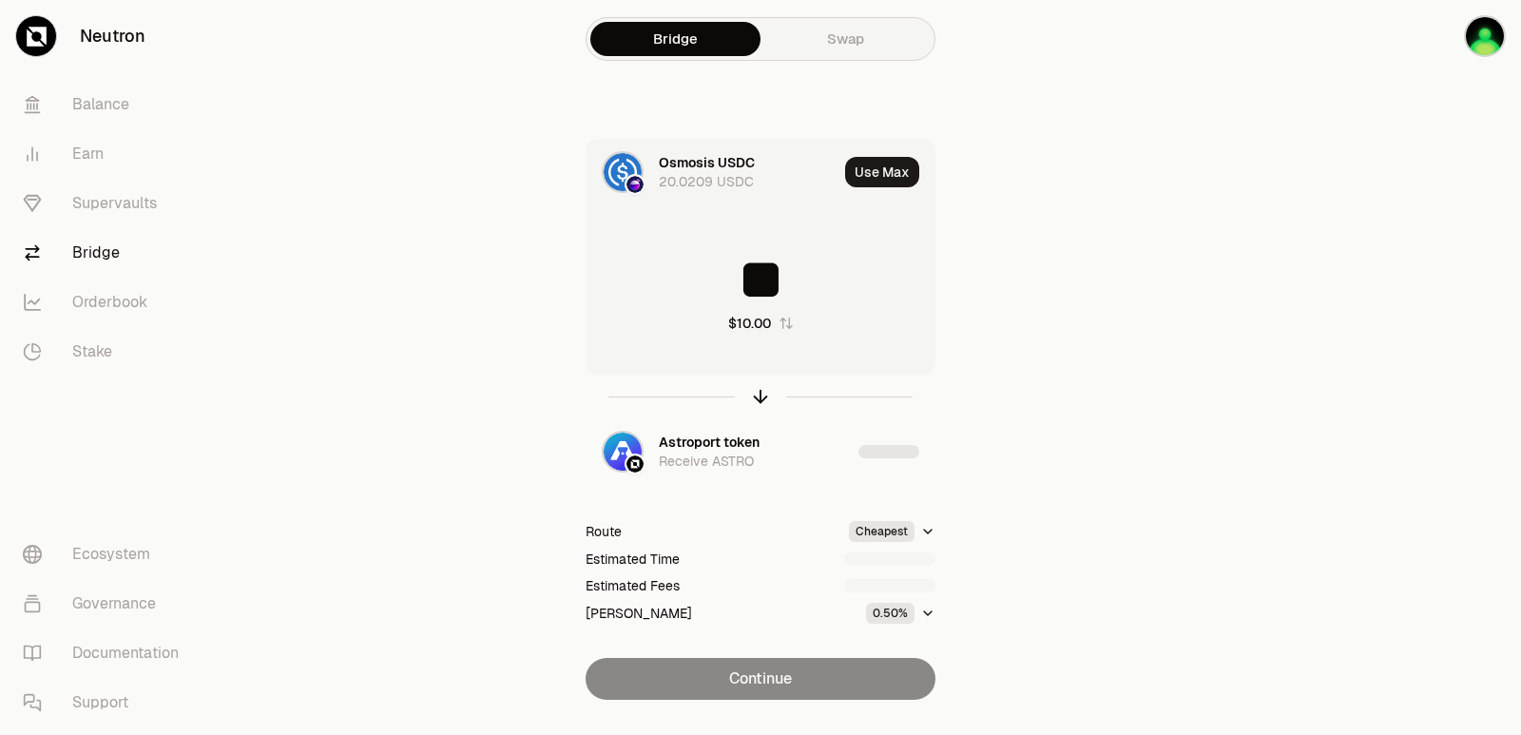
type input "*"
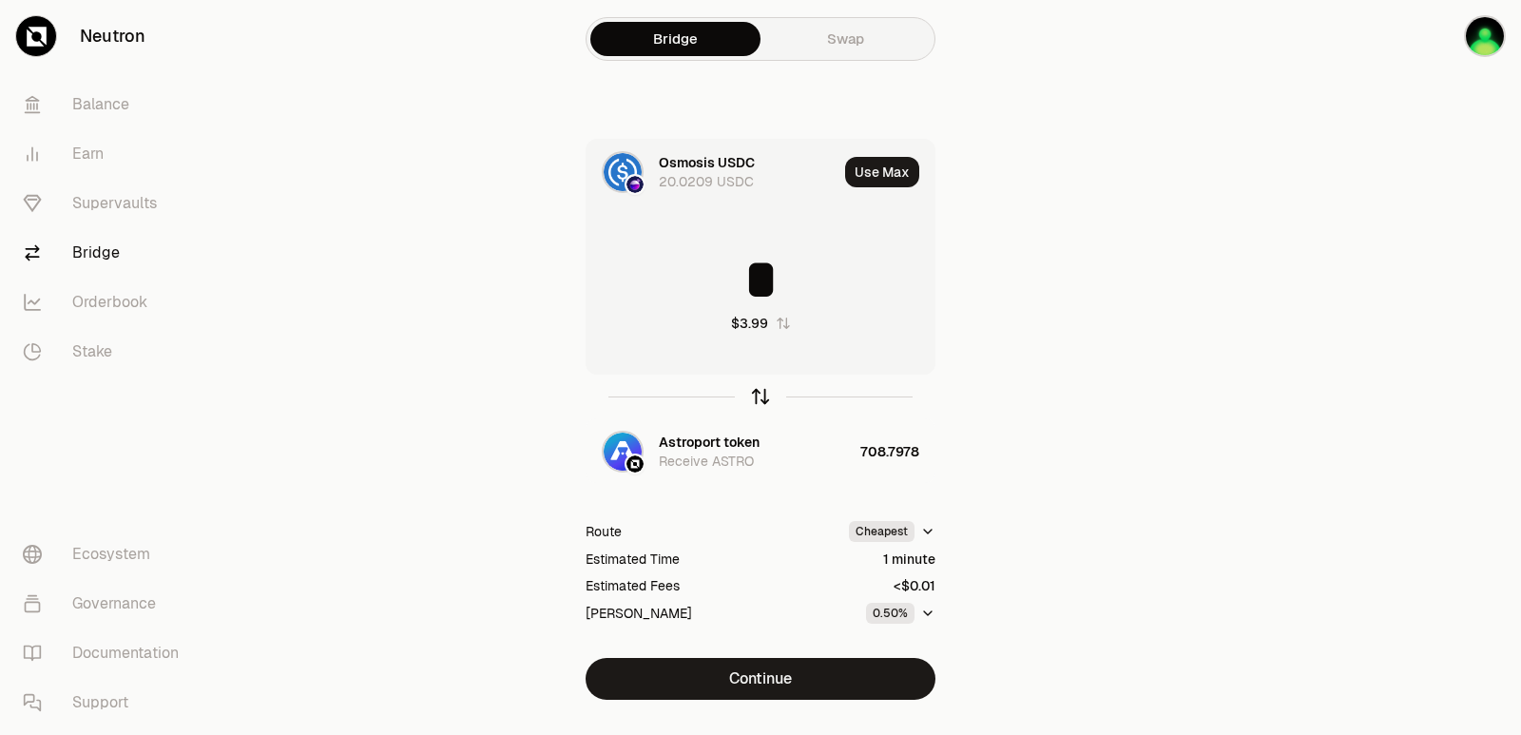
click at [764, 403] on icon "button" at bounding box center [760, 396] width 21 height 21
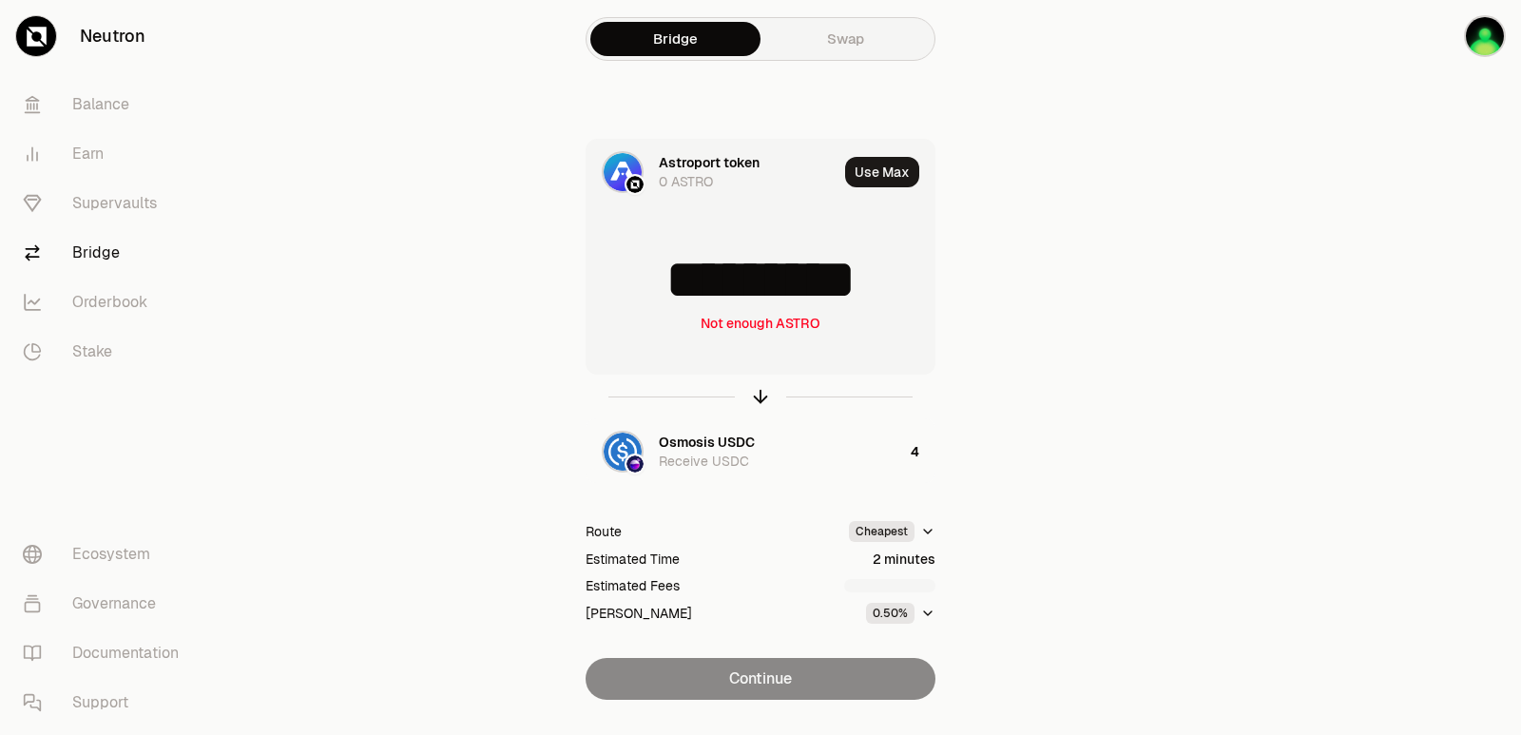
click at [727, 278] on input "*********" at bounding box center [761, 279] width 348 height 57
click at [727, 279] on input "*********" at bounding box center [761, 279] width 348 height 57
type input "***"
click at [764, 392] on icon "button" at bounding box center [760, 396] width 21 height 21
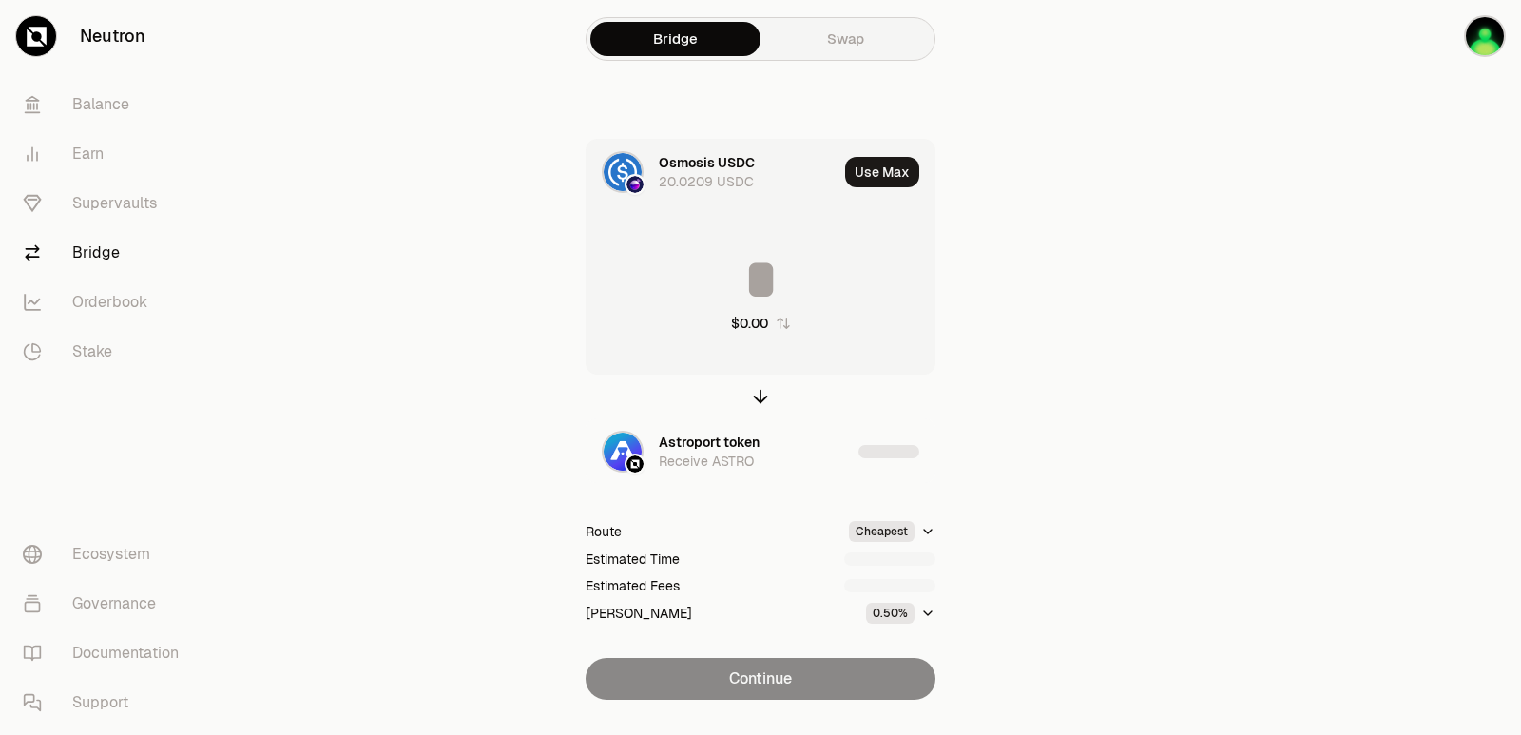
click at [757, 289] on input at bounding box center [761, 279] width 348 height 57
type input "*"
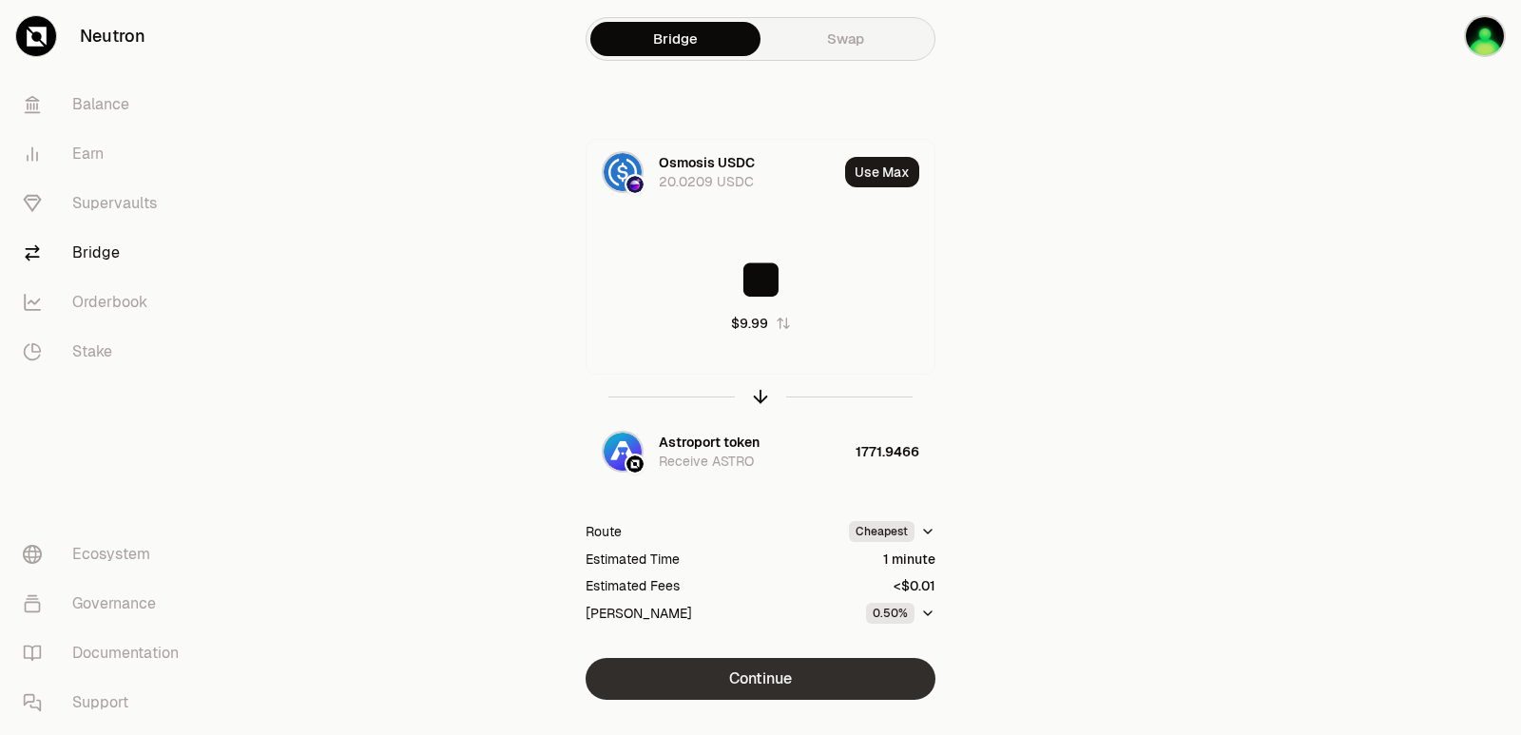
type input "**"
click at [792, 666] on button "Continue" at bounding box center [761, 679] width 350 height 42
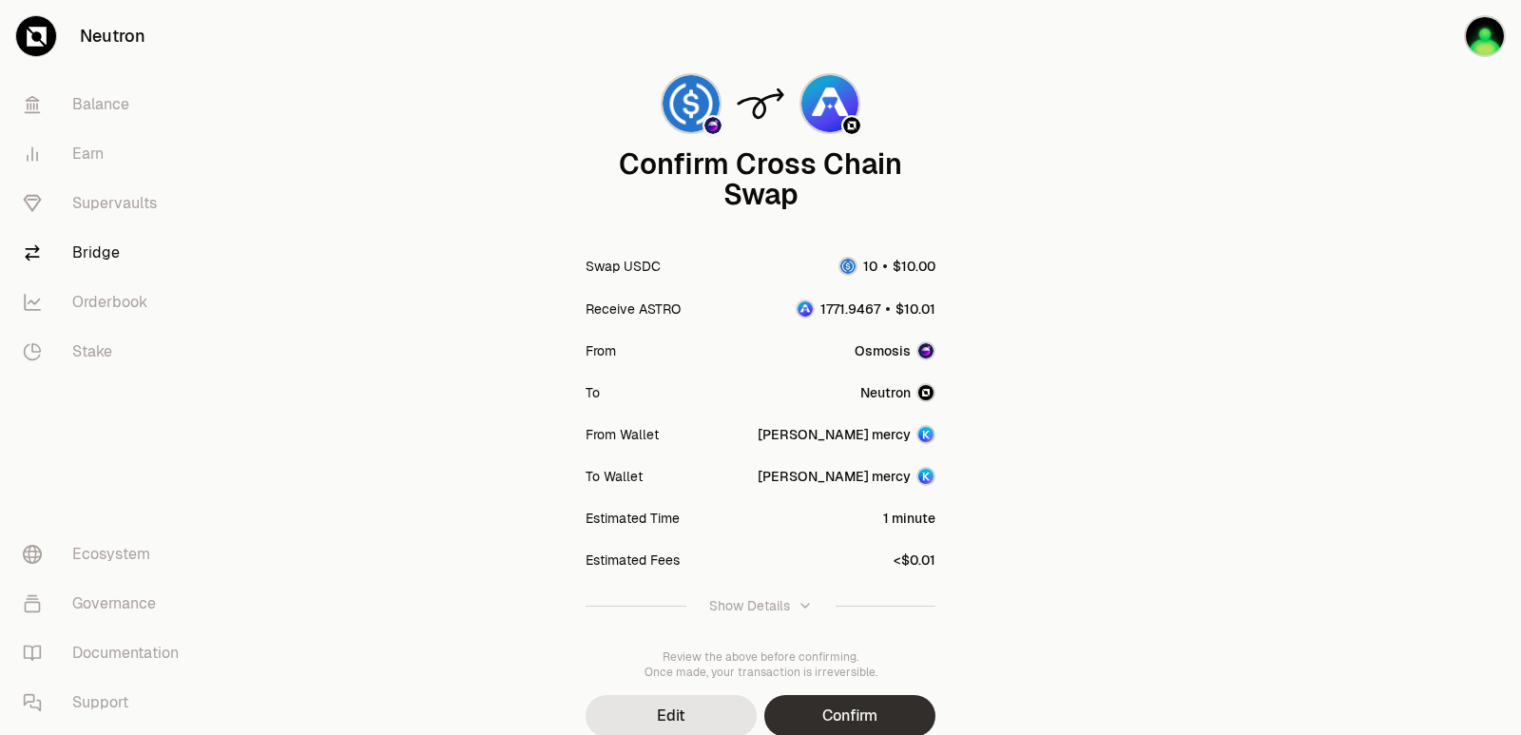
scroll to position [157, 0]
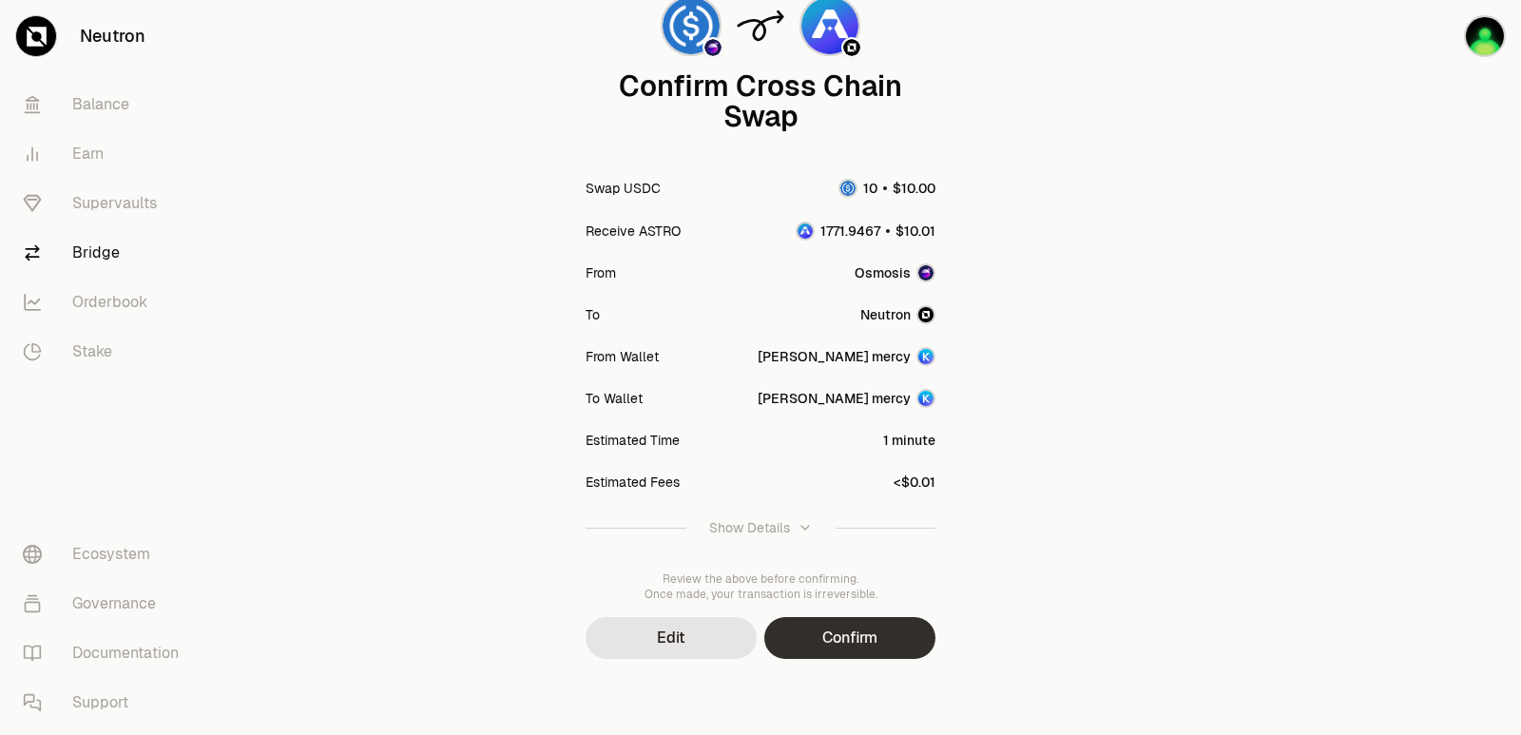
click at [850, 638] on button "Confirm" at bounding box center [849, 638] width 171 height 42
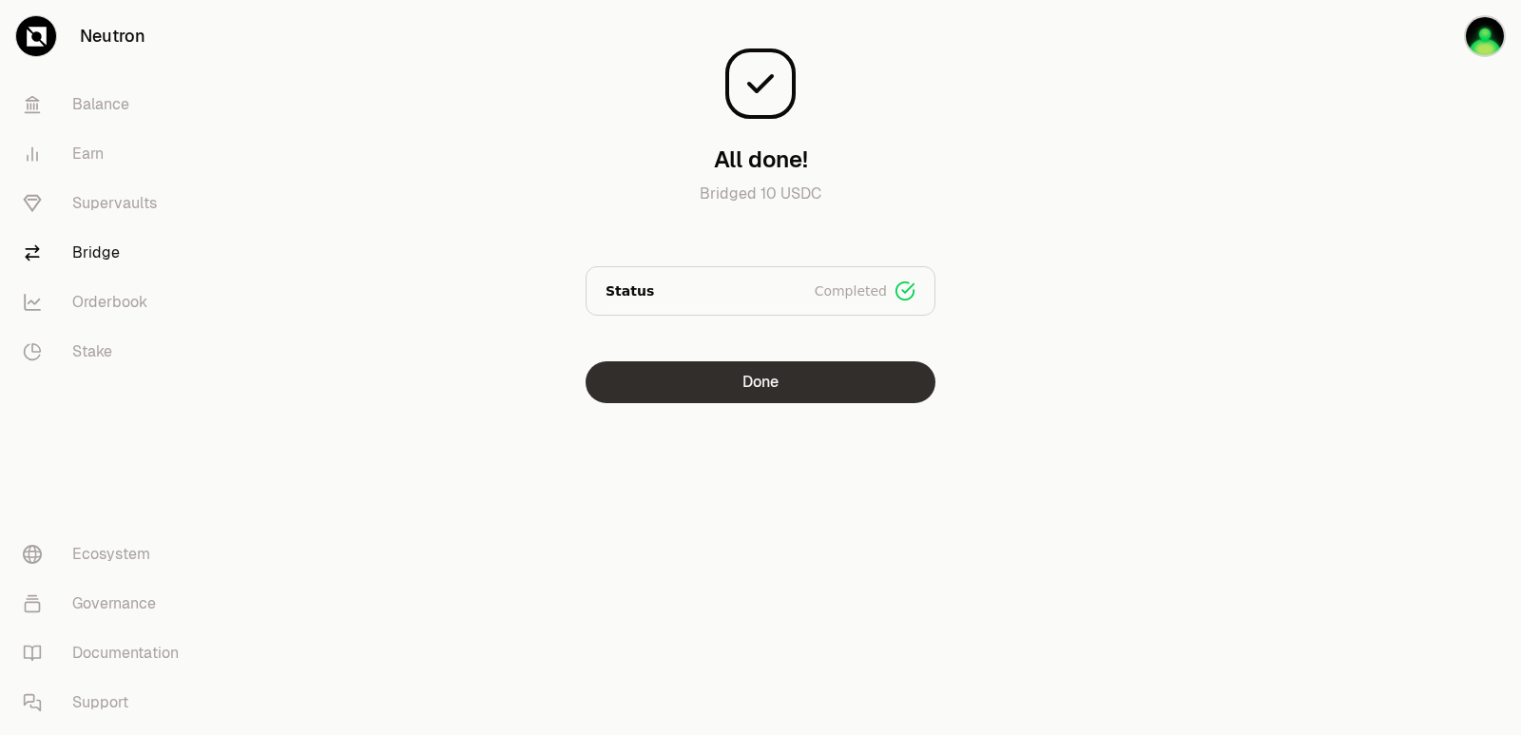
click at [778, 387] on button "Done" at bounding box center [761, 382] width 350 height 42
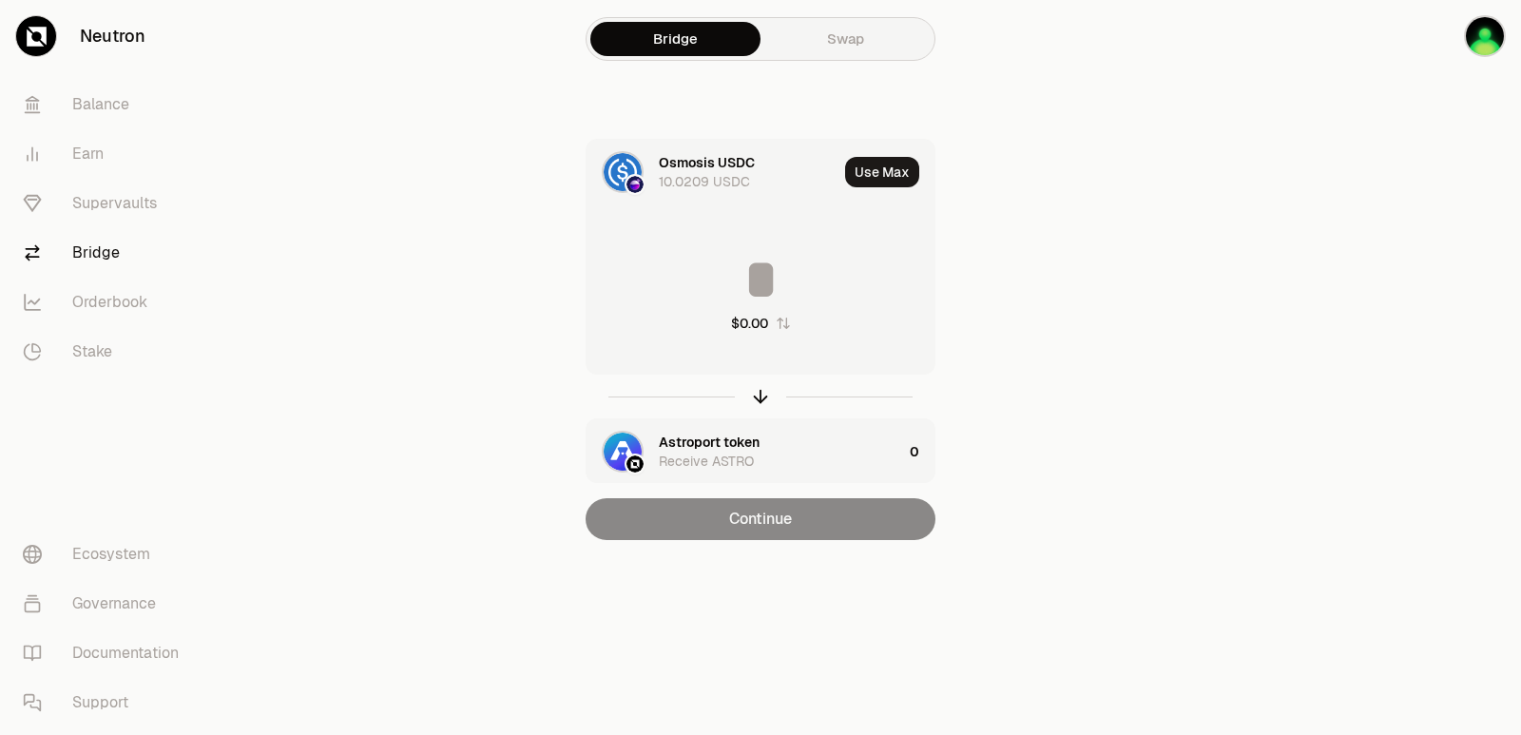
click at [785, 318] on icon "button" at bounding box center [783, 323] width 15 height 15
click at [759, 399] on icon "button" at bounding box center [760, 396] width 21 height 21
click at [787, 315] on button "0" at bounding box center [761, 323] width 58 height 19
click at [868, 175] on button "Use Max" at bounding box center [882, 172] width 74 height 30
type input "**********"
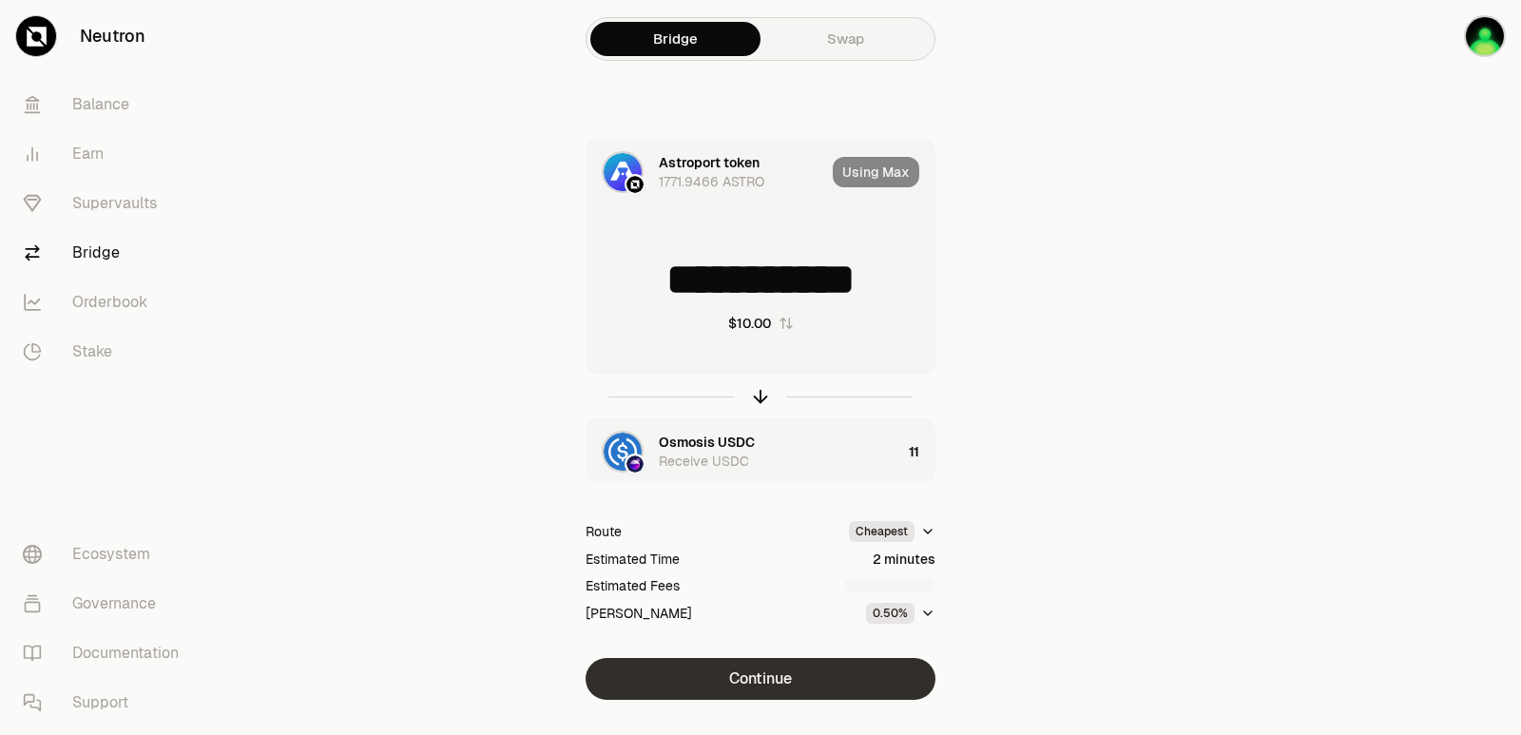
click at [799, 674] on button "Continue" at bounding box center [761, 679] width 350 height 42
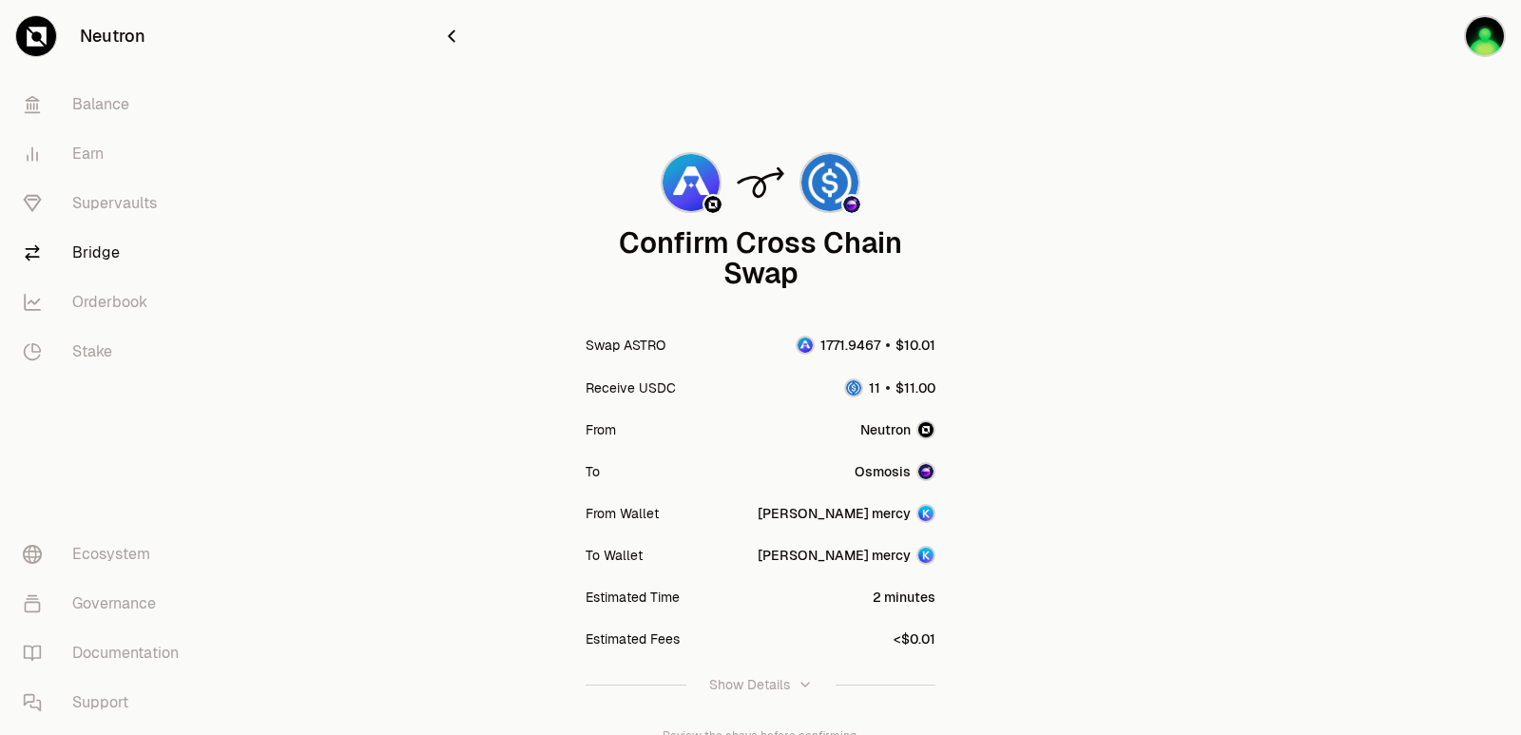
scroll to position [157, 0]
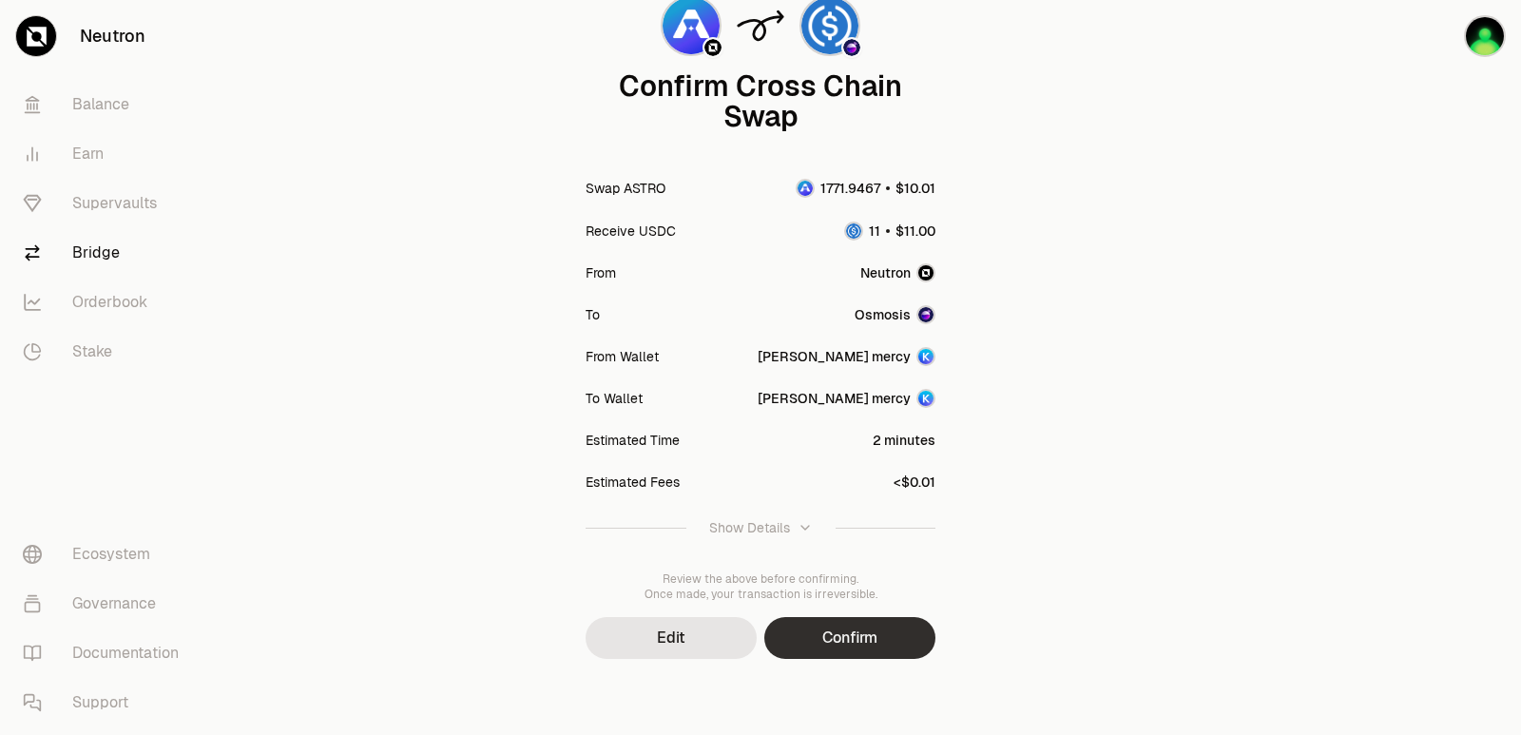
click at [838, 648] on button "Confirm" at bounding box center [849, 638] width 171 height 42
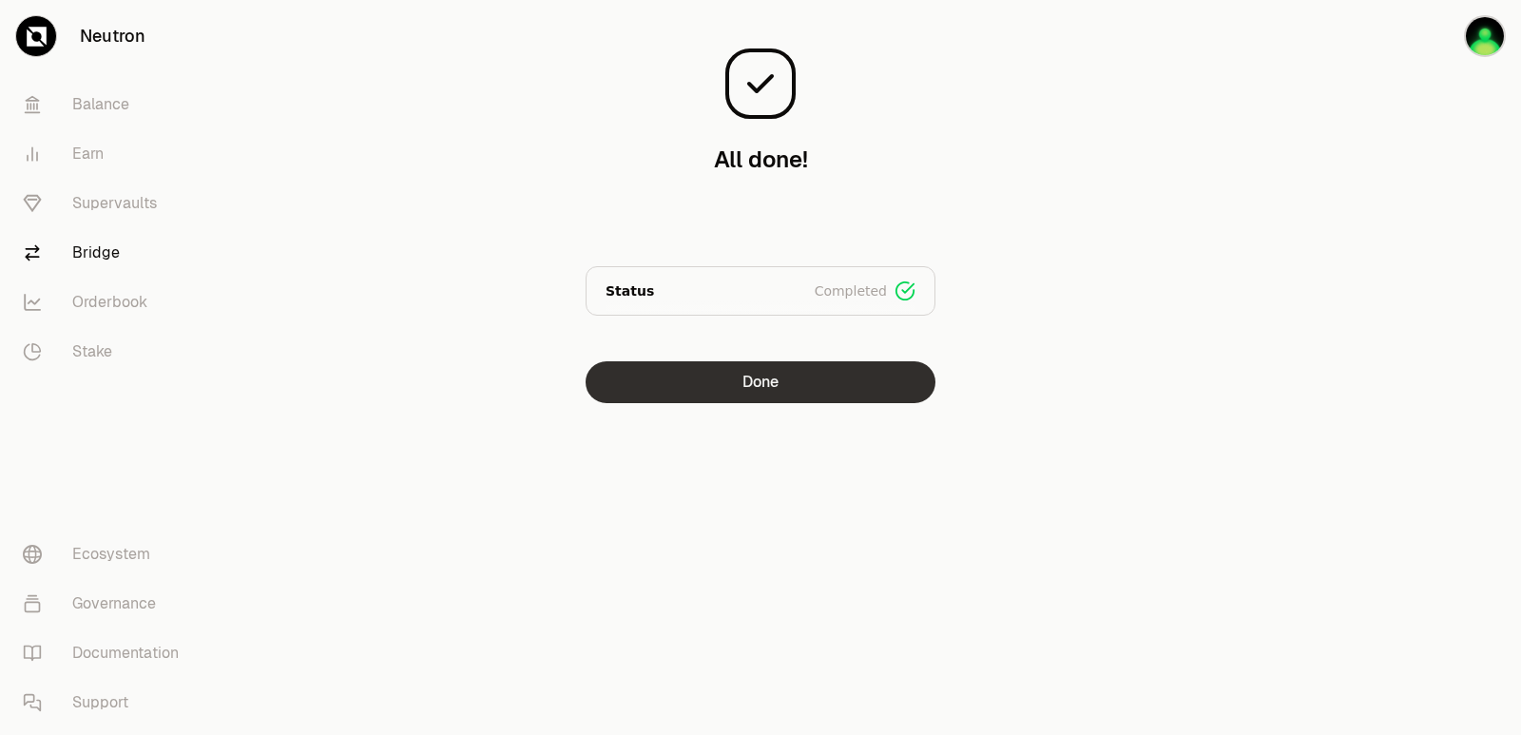
click at [748, 383] on button "Done" at bounding box center [761, 382] width 350 height 42
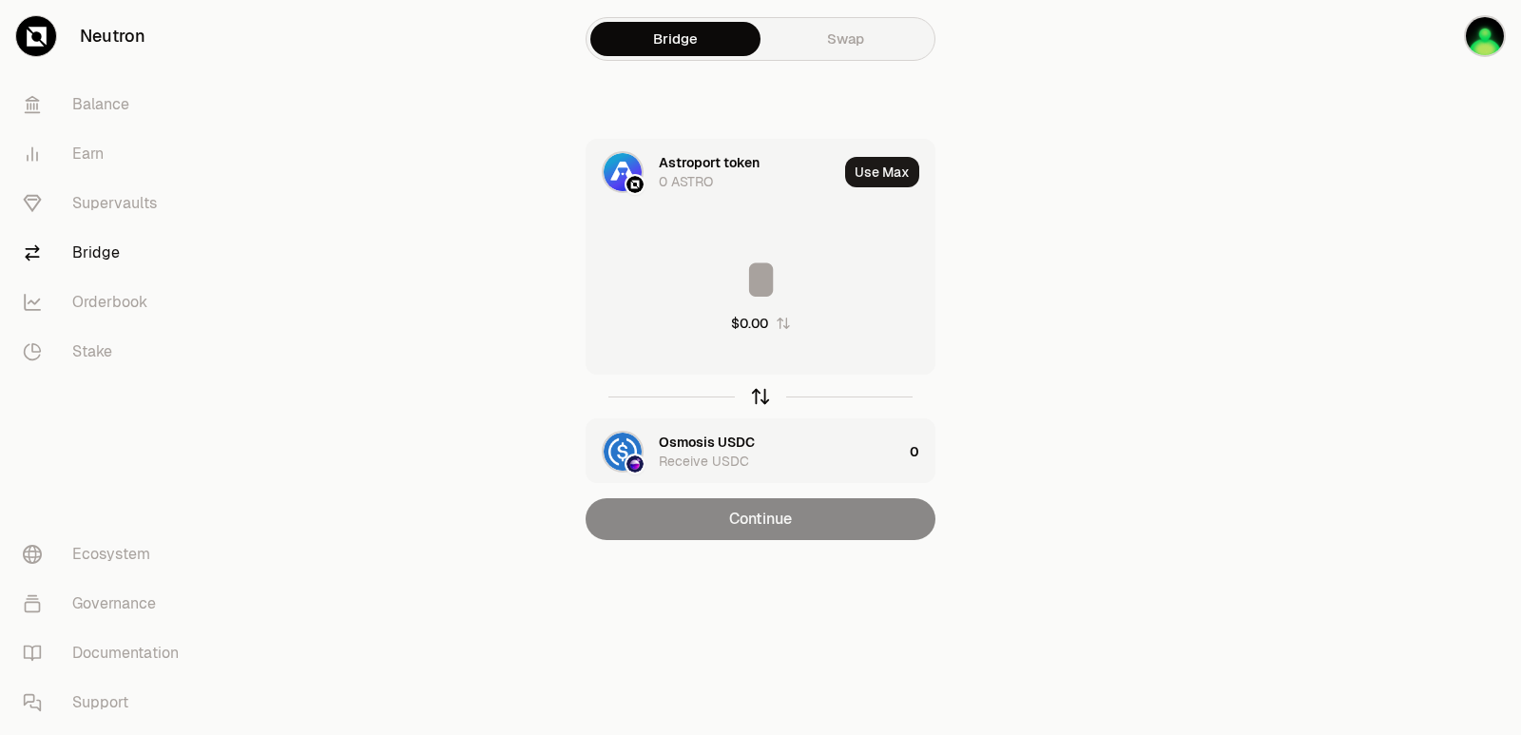
click at [759, 395] on icon "button" at bounding box center [760, 396] width 21 height 21
click at [720, 265] on input at bounding box center [761, 279] width 348 height 57
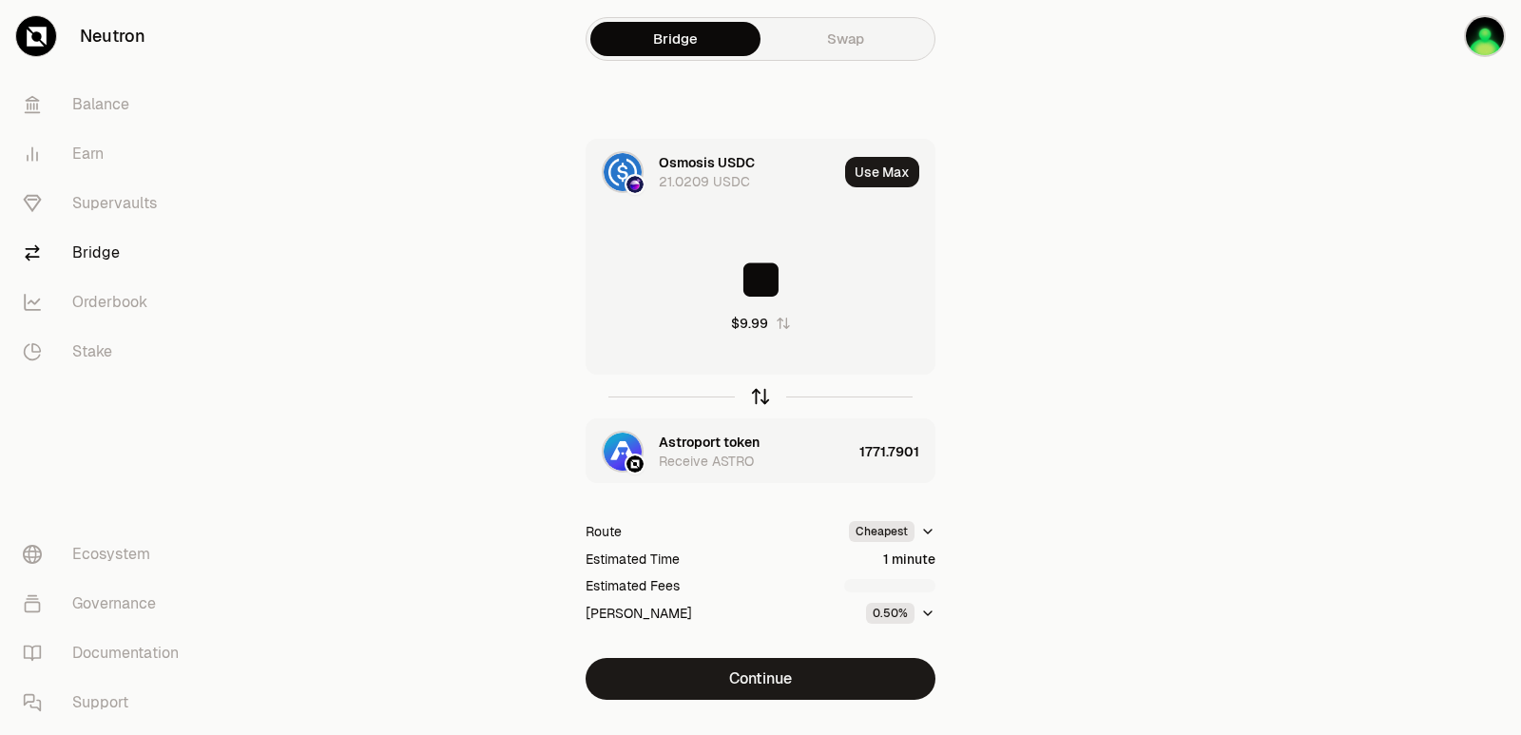
click at [753, 394] on icon "button" at bounding box center [760, 396] width 21 height 21
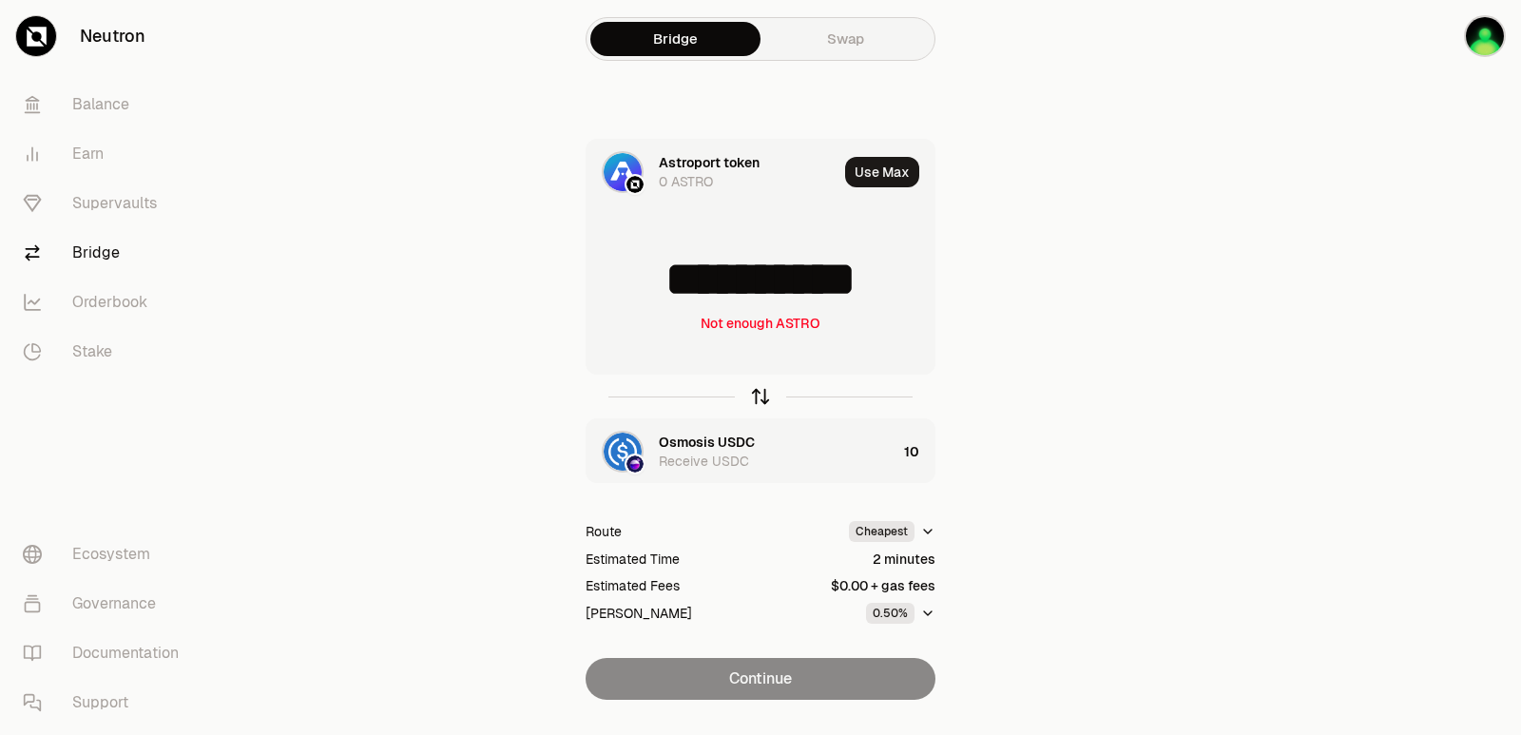
click at [760, 396] on icon "button" at bounding box center [760, 396] width 21 height 21
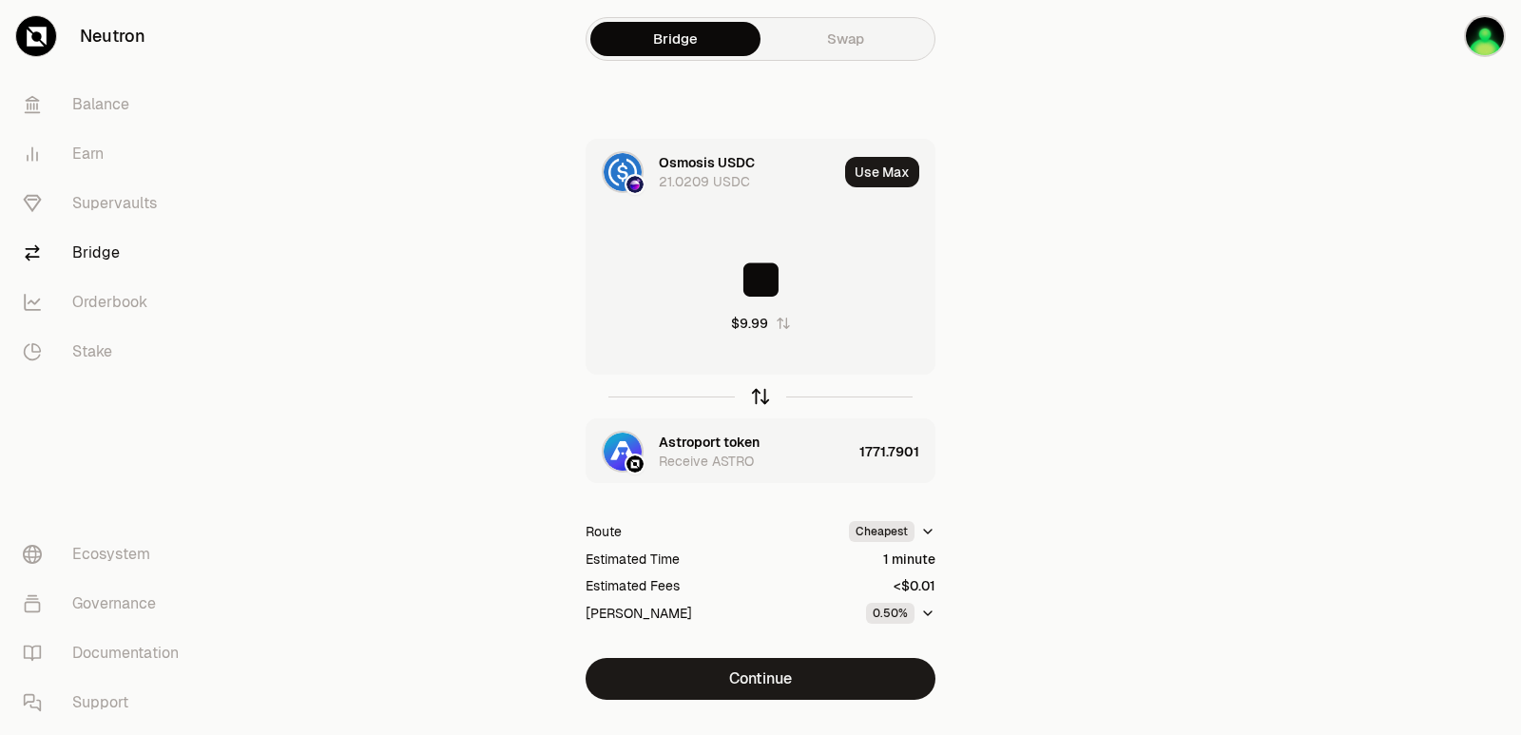
click at [760, 396] on icon "button" at bounding box center [760, 396] width 21 height 21
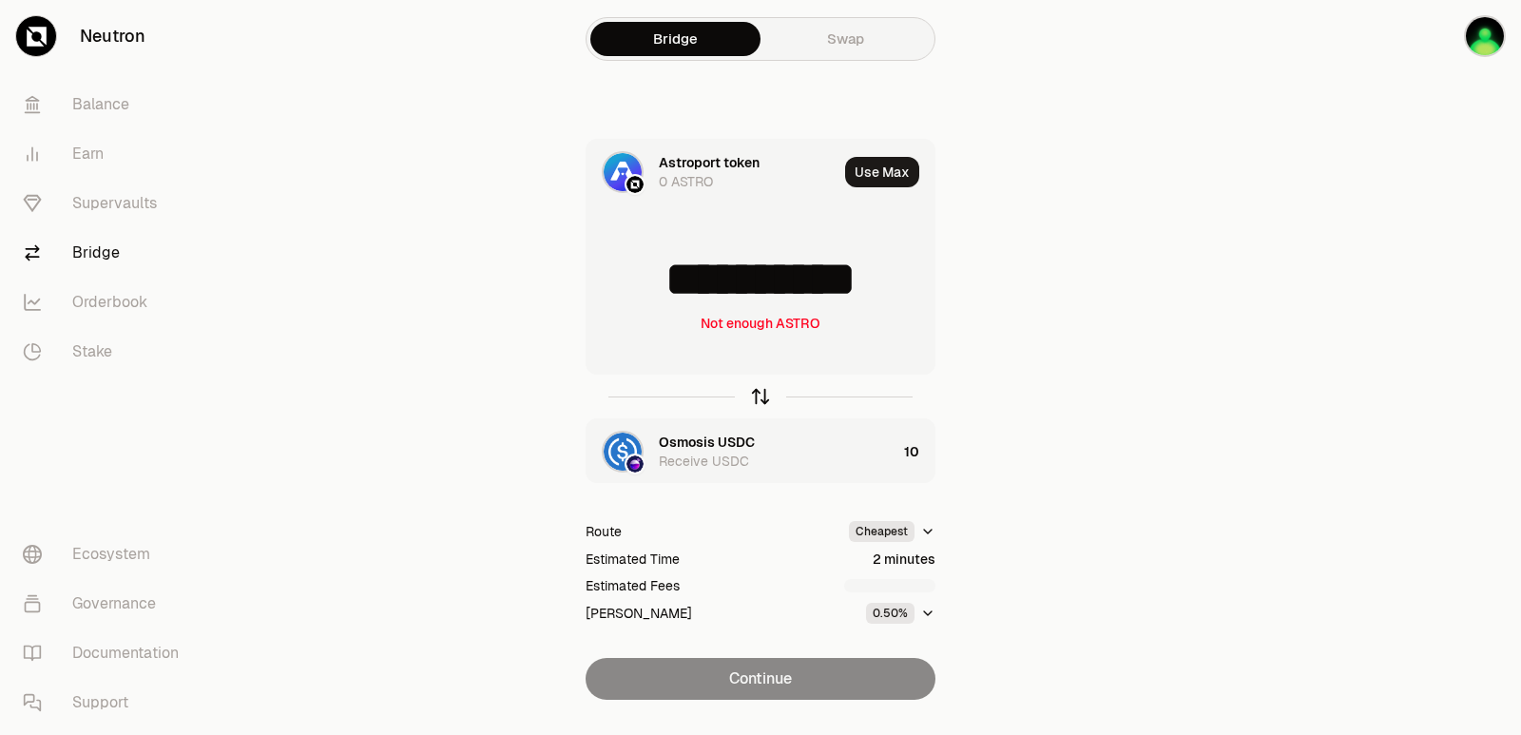
click at [760, 396] on icon "button" at bounding box center [760, 396] width 21 height 21
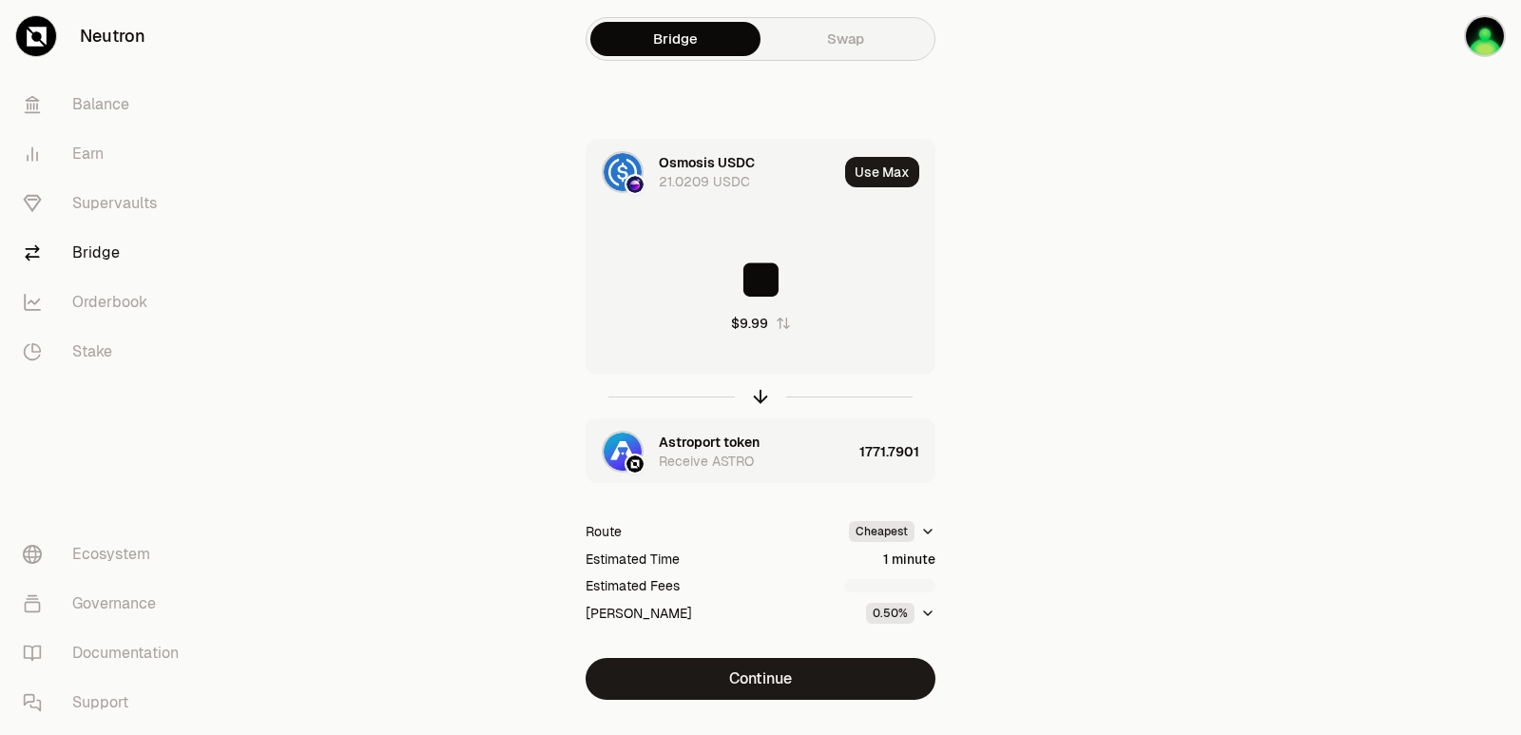
drag, startPoint x: 811, startPoint y: 285, endPoint x: 693, endPoint y: 283, distance: 117.9
click at [694, 283] on input "**" at bounding box center [761, 279] width 348 height 57
click at [761, 390] on icon "button" at bounding box center [760, 396] width 21 height 21
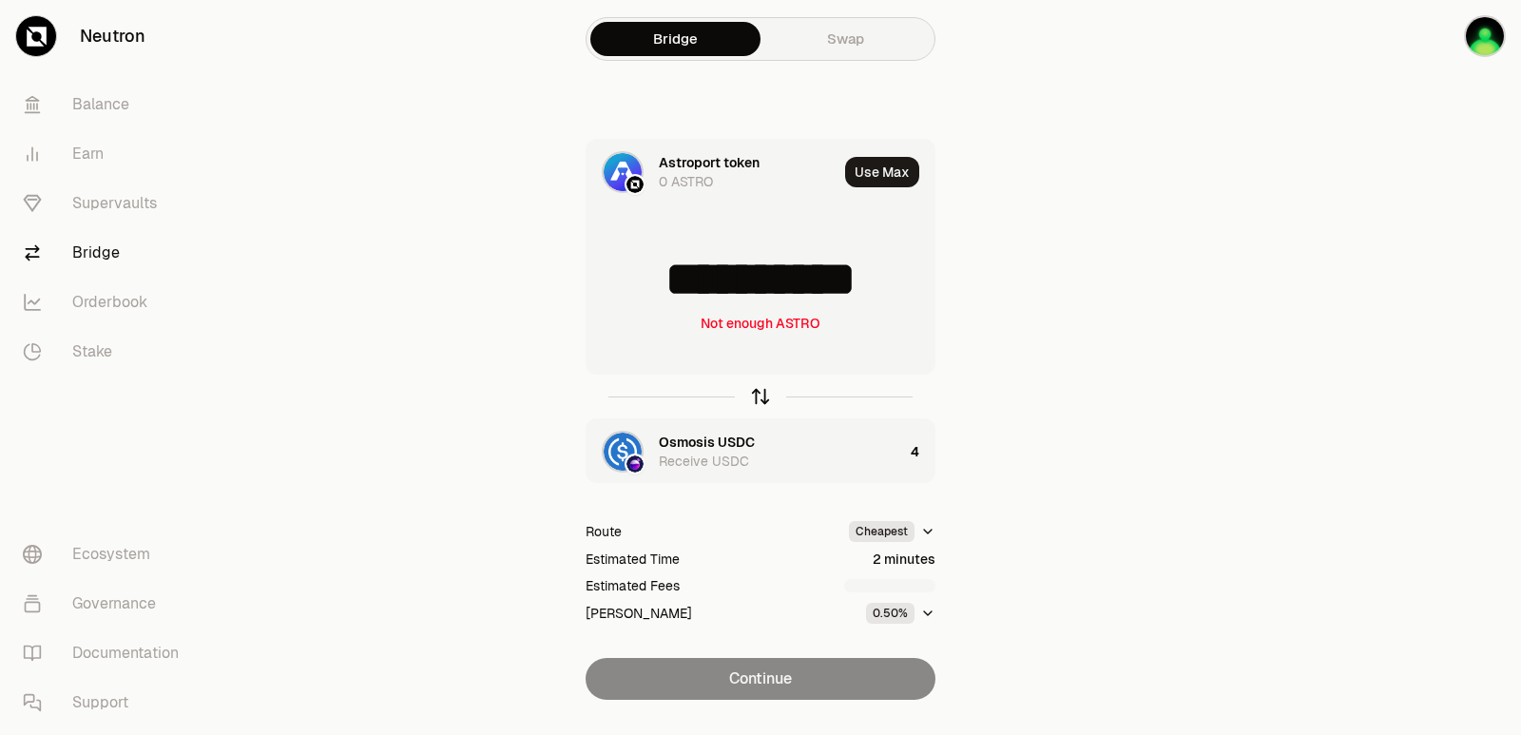
click at [761, 390] on icon "button" at bounding box center [760, 396] width 21 height 21
type input "*"
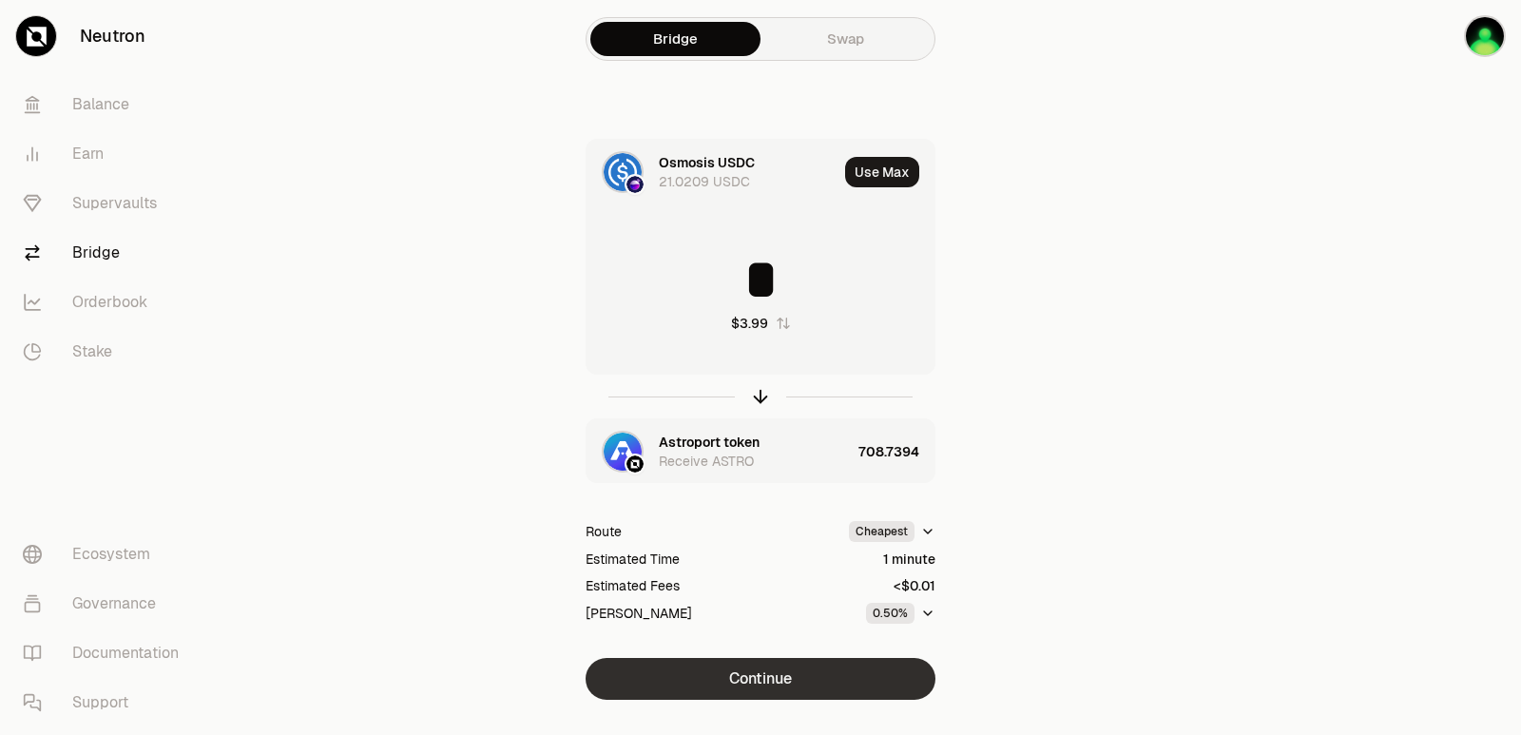
click at [797, 685] on button "Continue" at bounding box center [761, 679] width 350 height 42
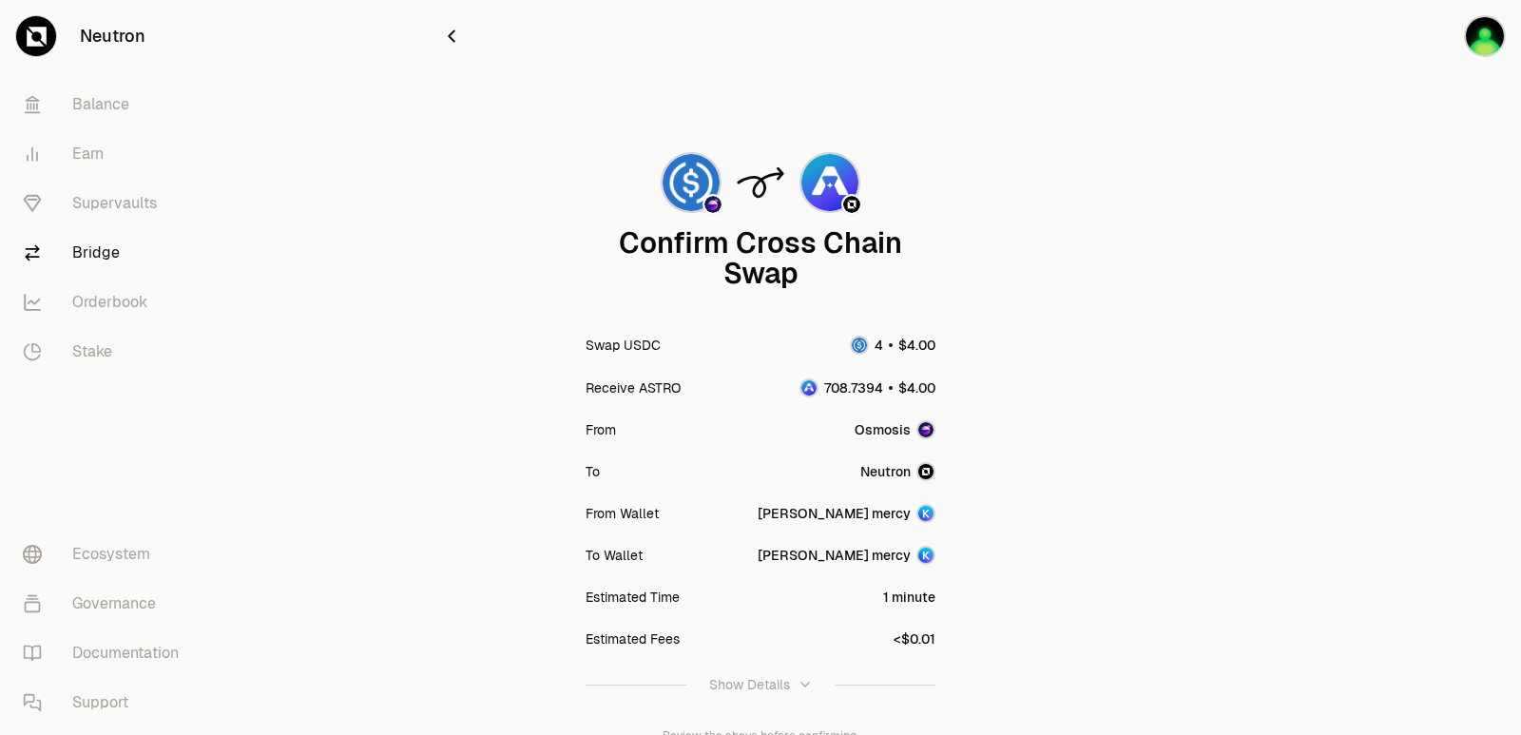
scroll to position [157, 0]
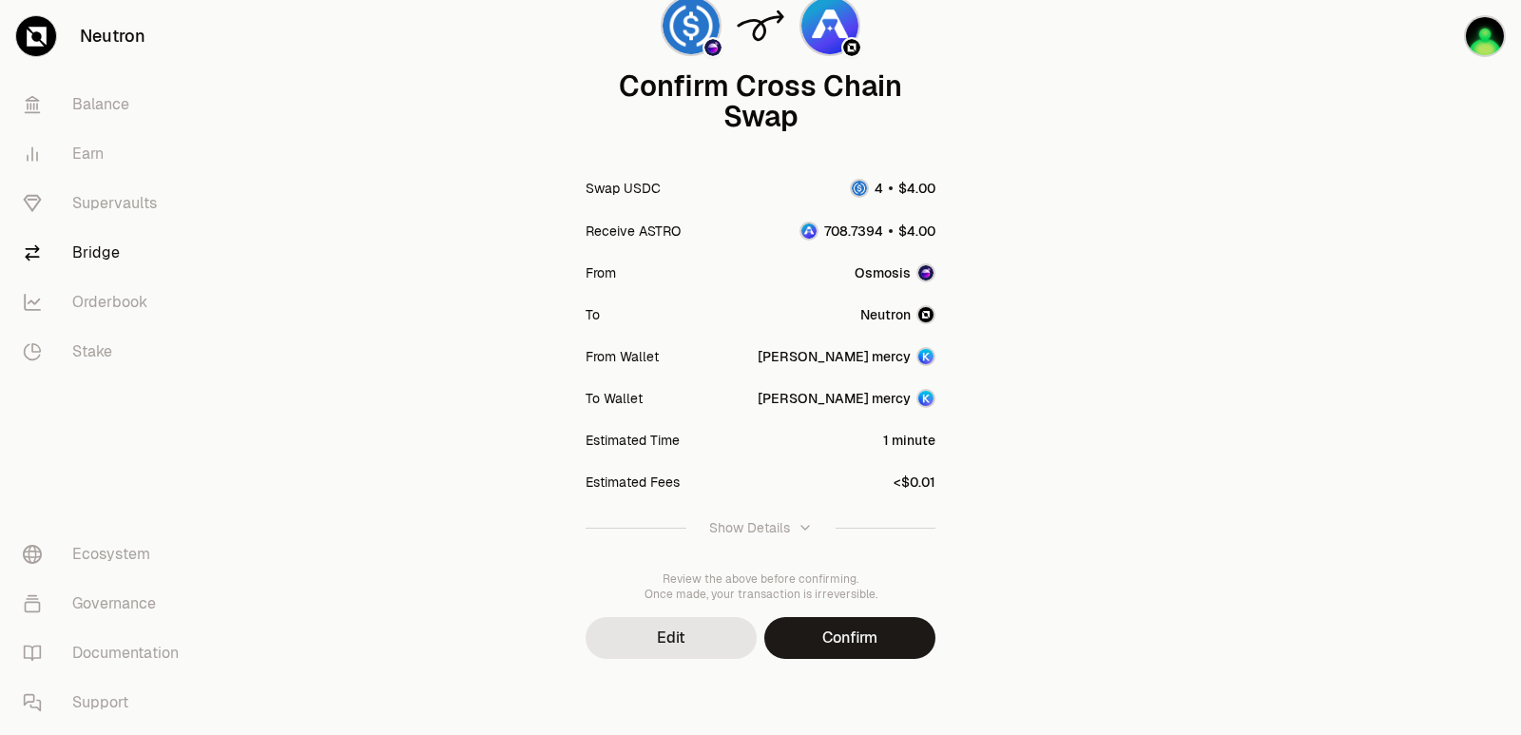
click at [848, 633] on button "Confirm" at bounding box center [849, 638] width 171 height 42
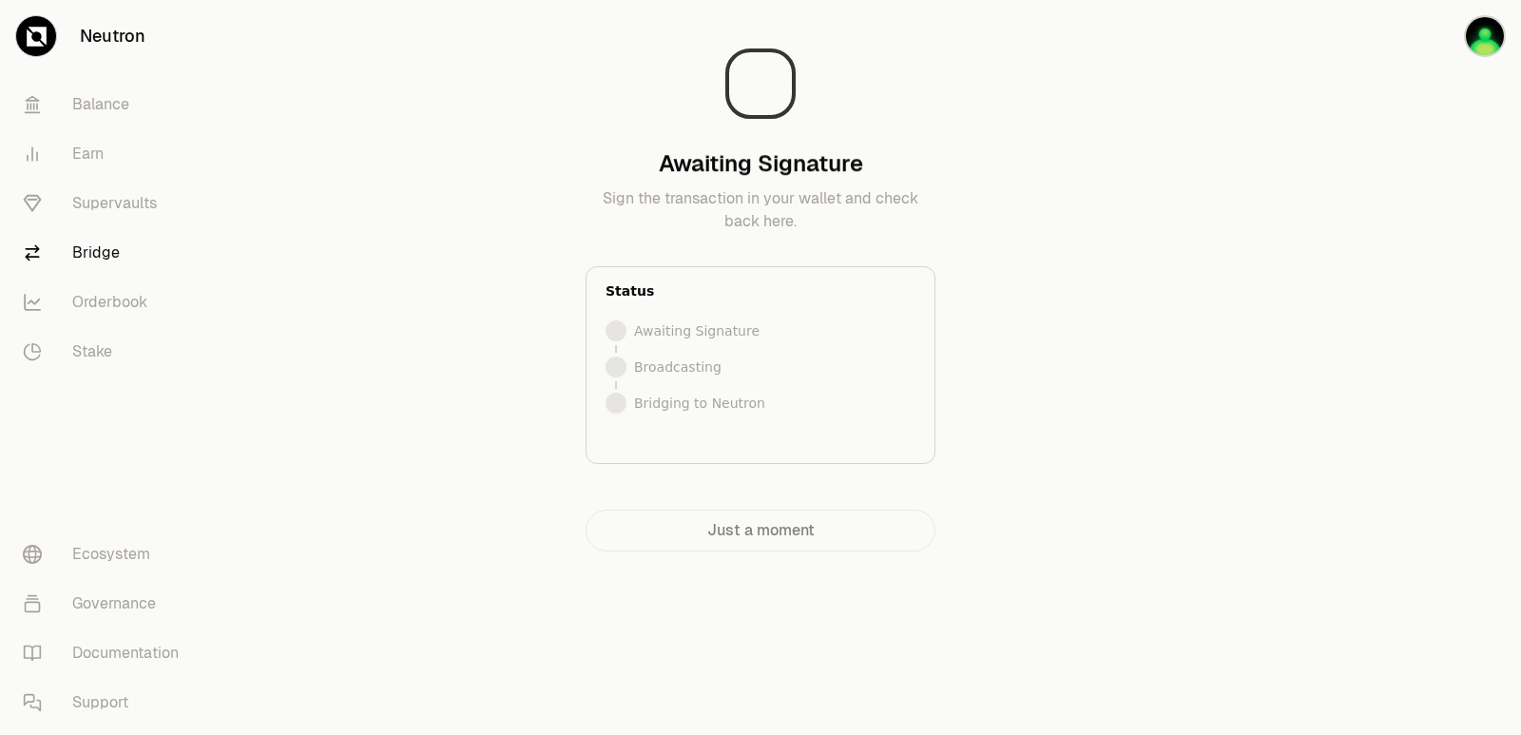
scroll to position [0, 0]
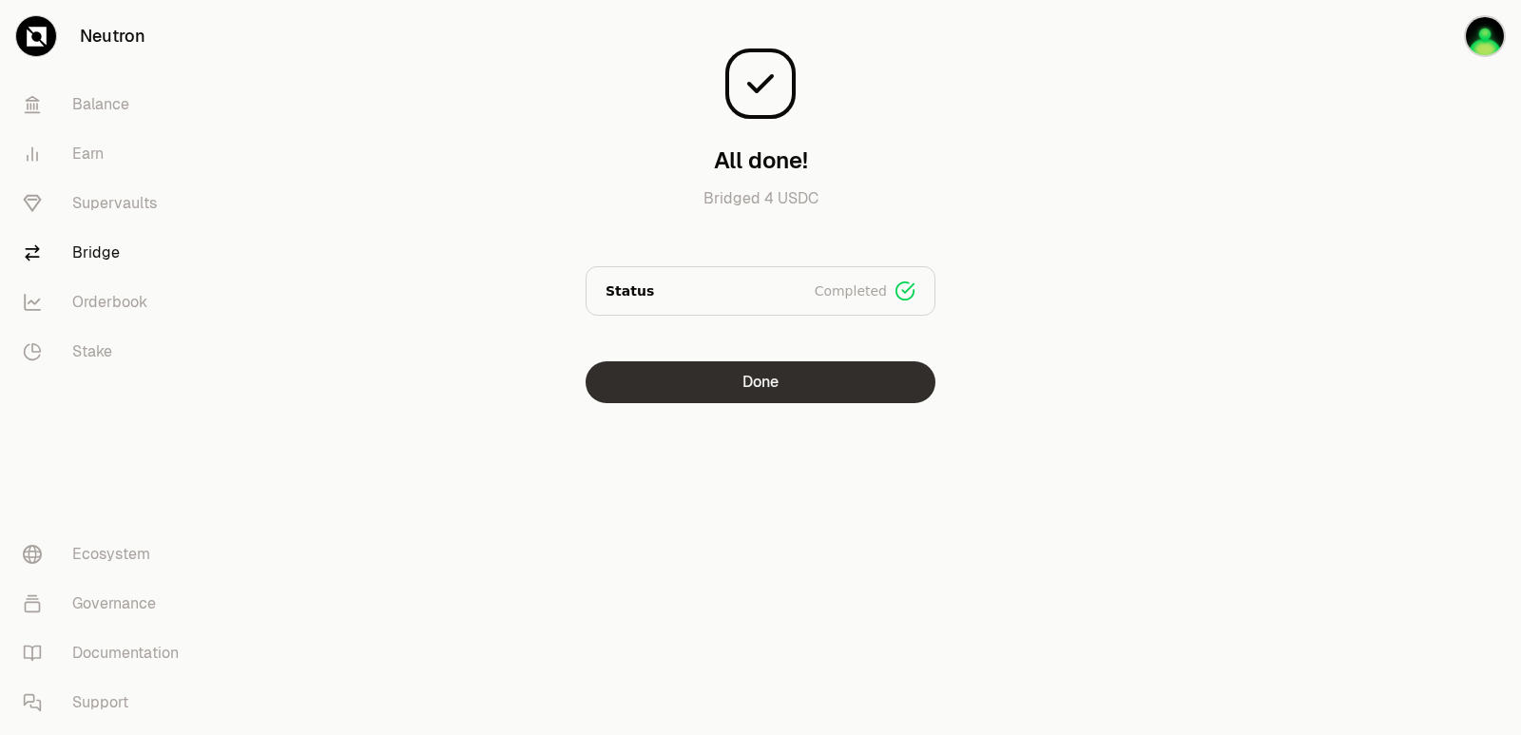
click at [742, 392] on button "Done" at bounding box center [761, 382] width 350 height 42
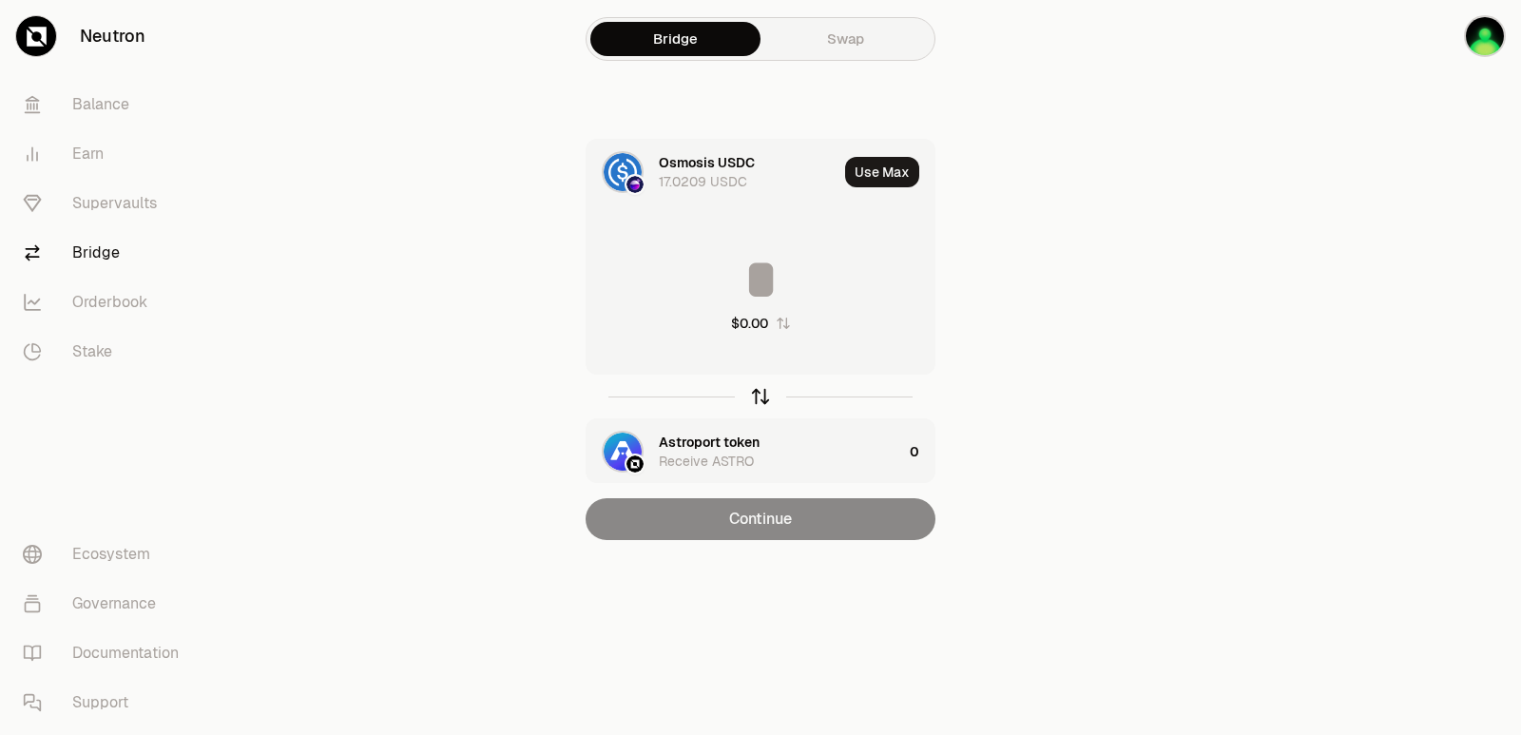
click at [762, 396] on icon "button" at bounding box center [760, 396] width 21 height 21
click at [881, 172] on button "Use Max" at bounding box center [882, 172] width 74 height 30
type input "**********"
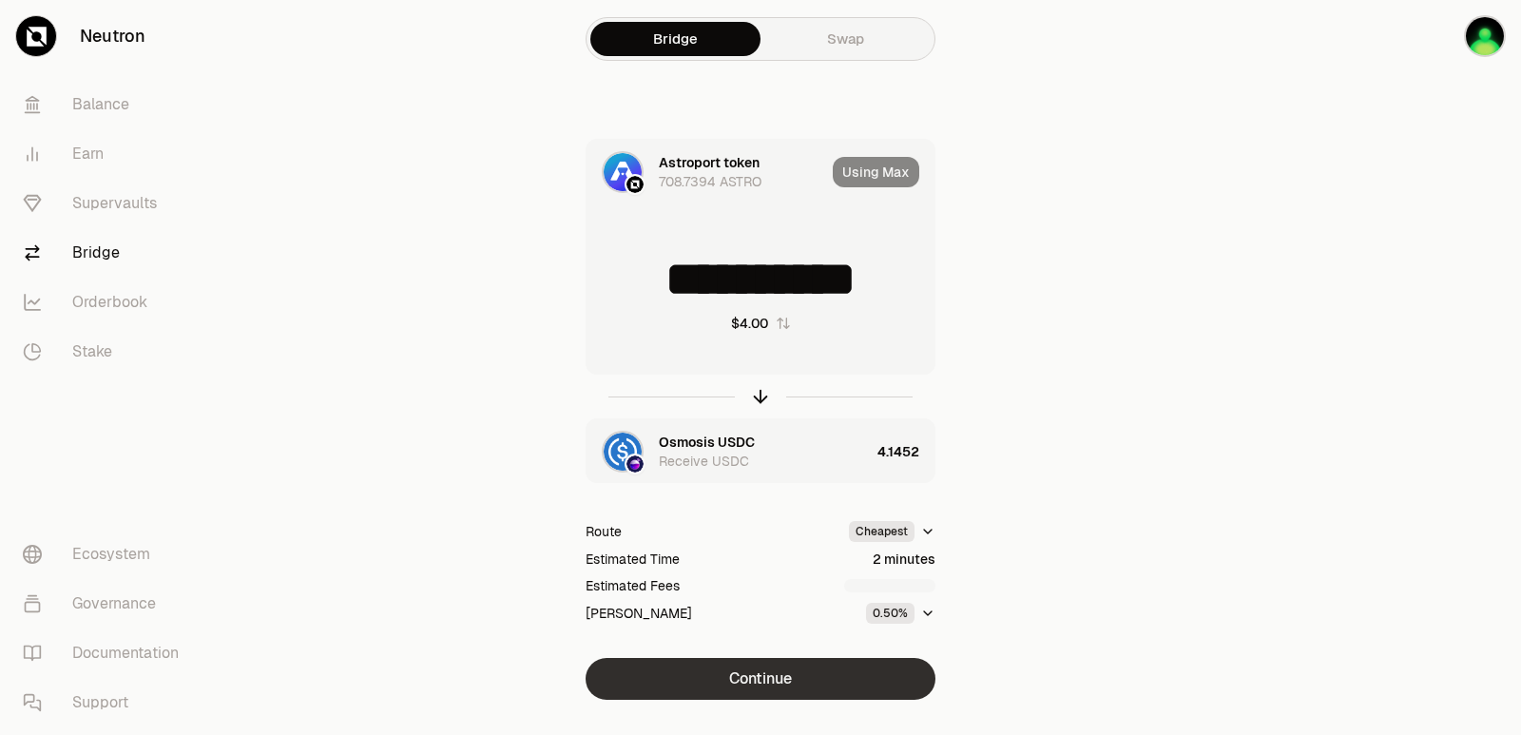
click at [785, 676] on button "Continue" at bounding box center [761, 679] width 350 height 42
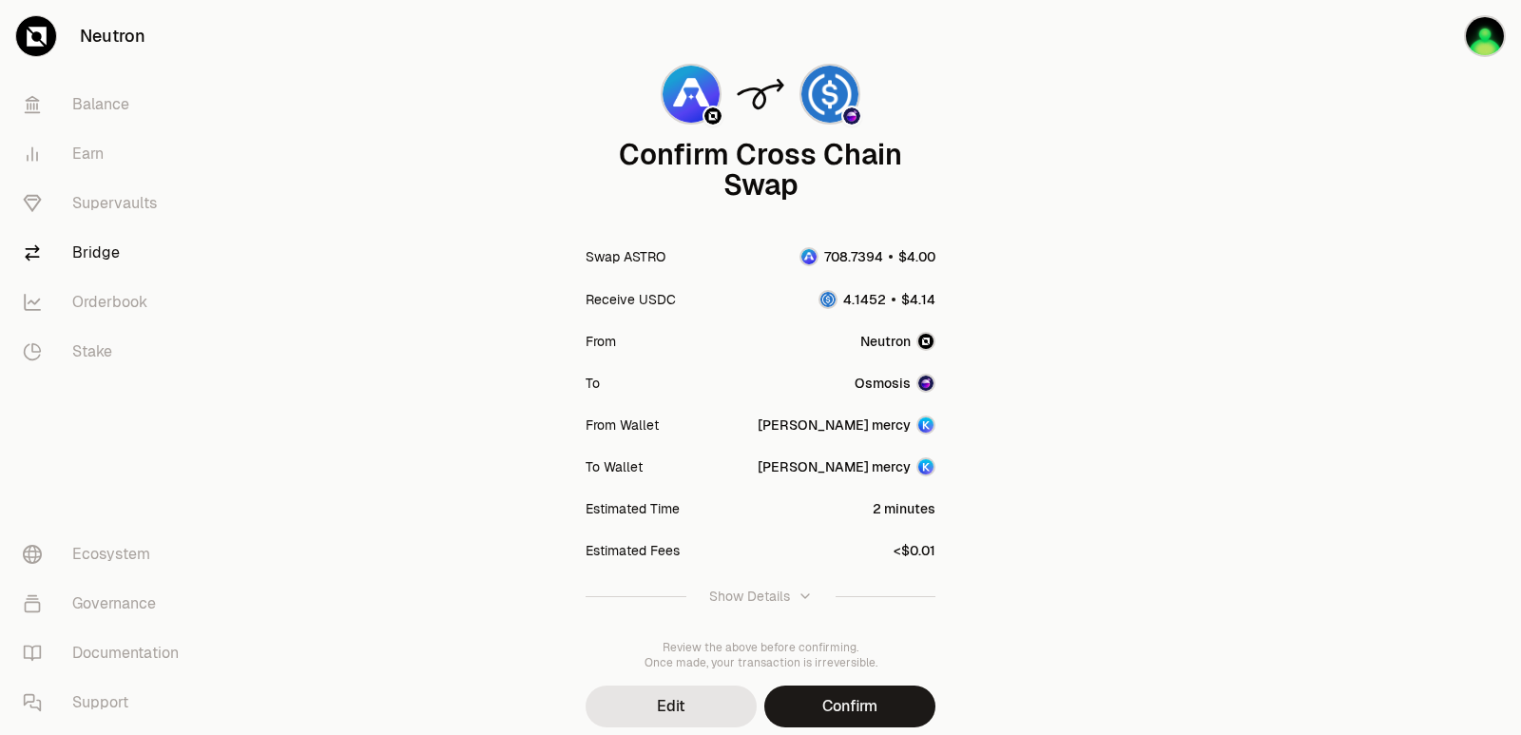
scroll to position [157, 0]
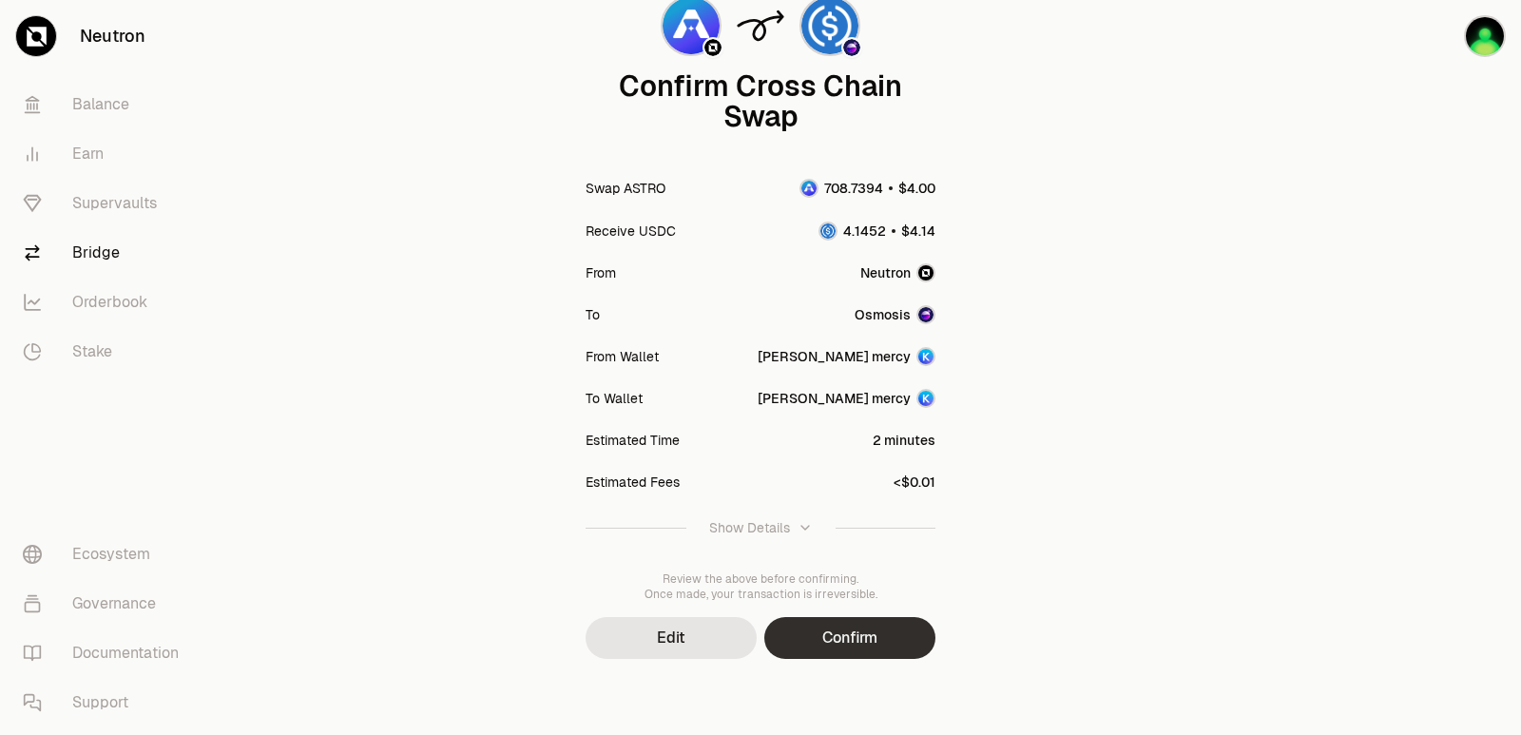
click at [808, 648] on button "Confirm" at bounding box center [849, 638] width 171 height 42
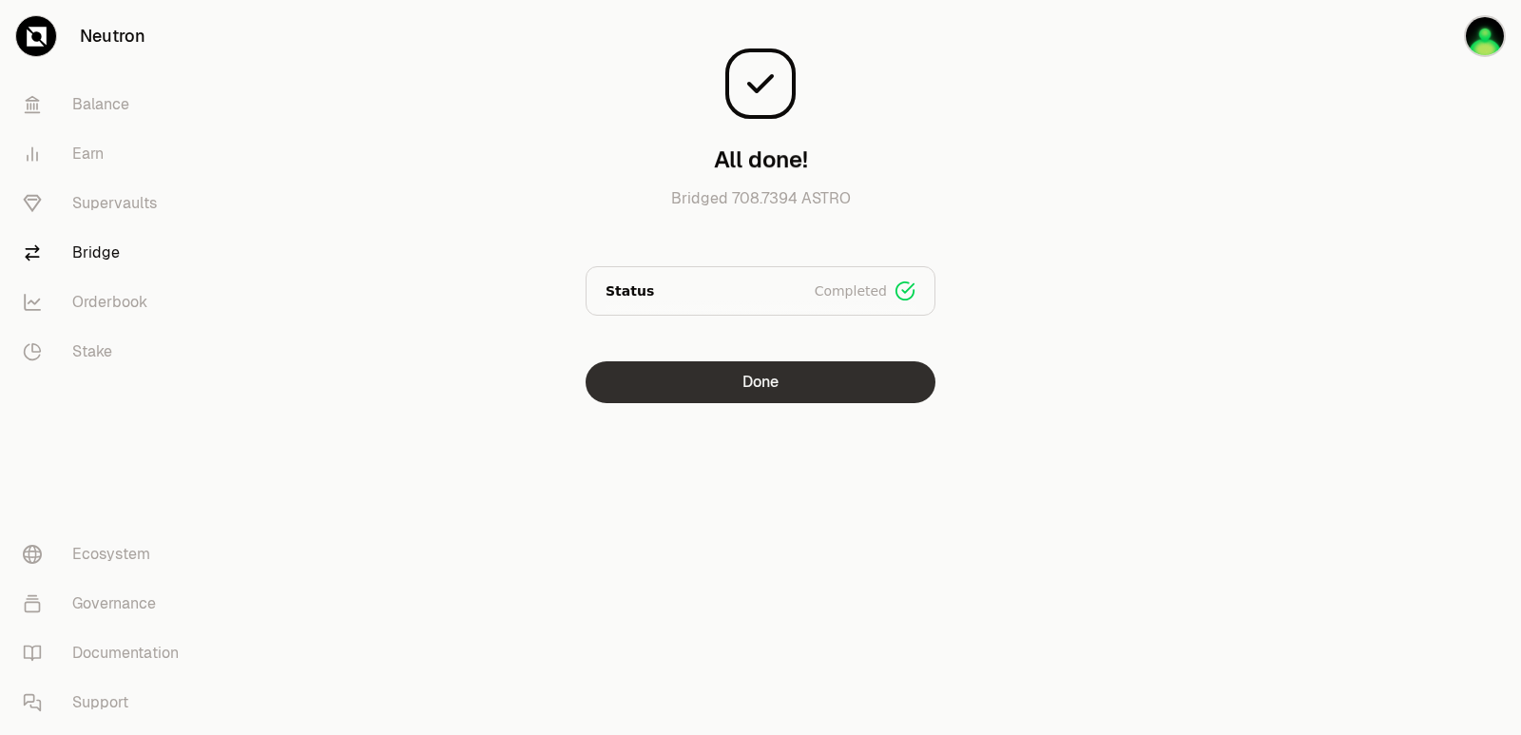
click at [766, 391] on button "Done" at bounding box center [761, 382] width 350 height 42
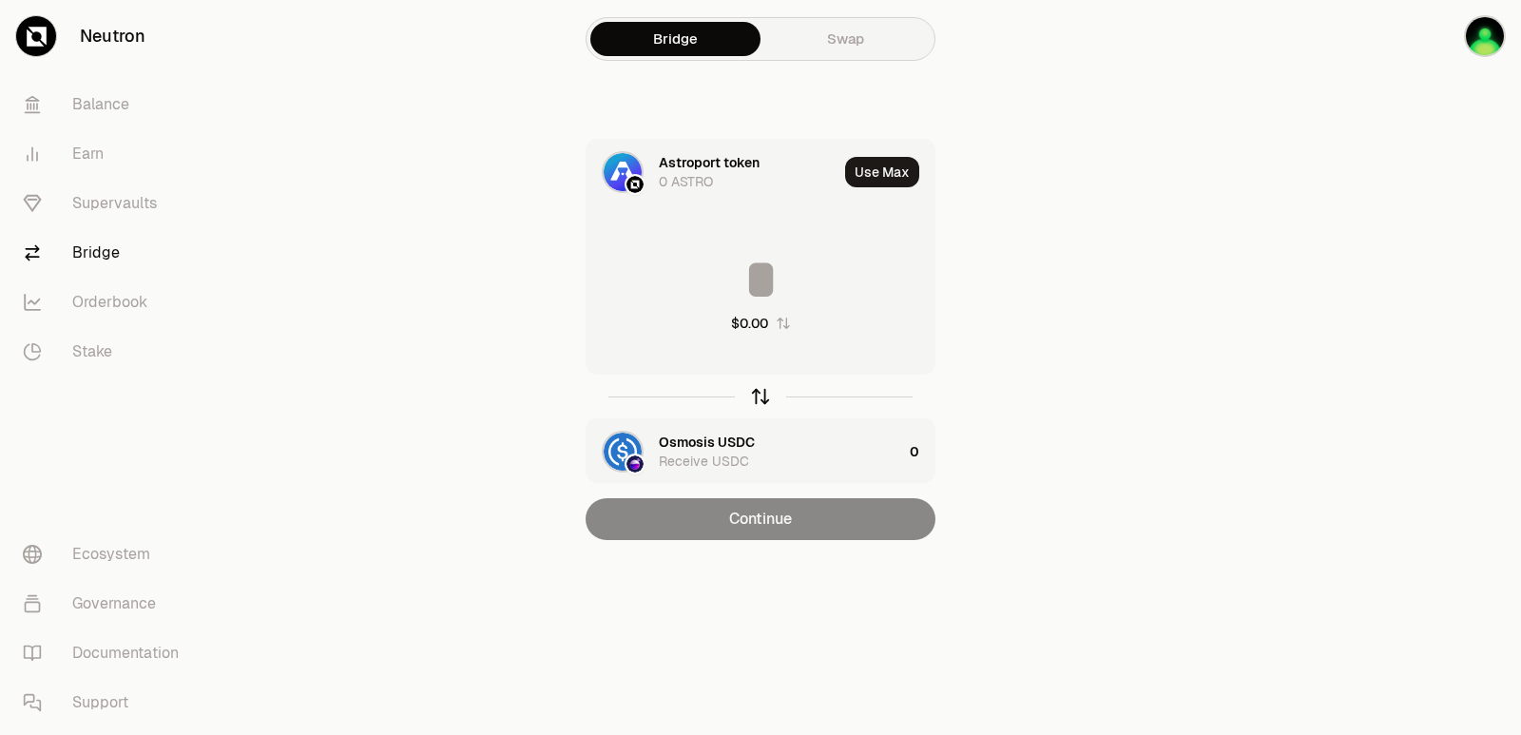
click at [768, 392] on icon "button" at bounding box center [760, 396] width 21 height 21
click at [767, 394] on icon "button" at bounding box center [760, 396] width 21 height 21
click at [722, 261] on input at bounding box center [761, 279] width 348 height 57
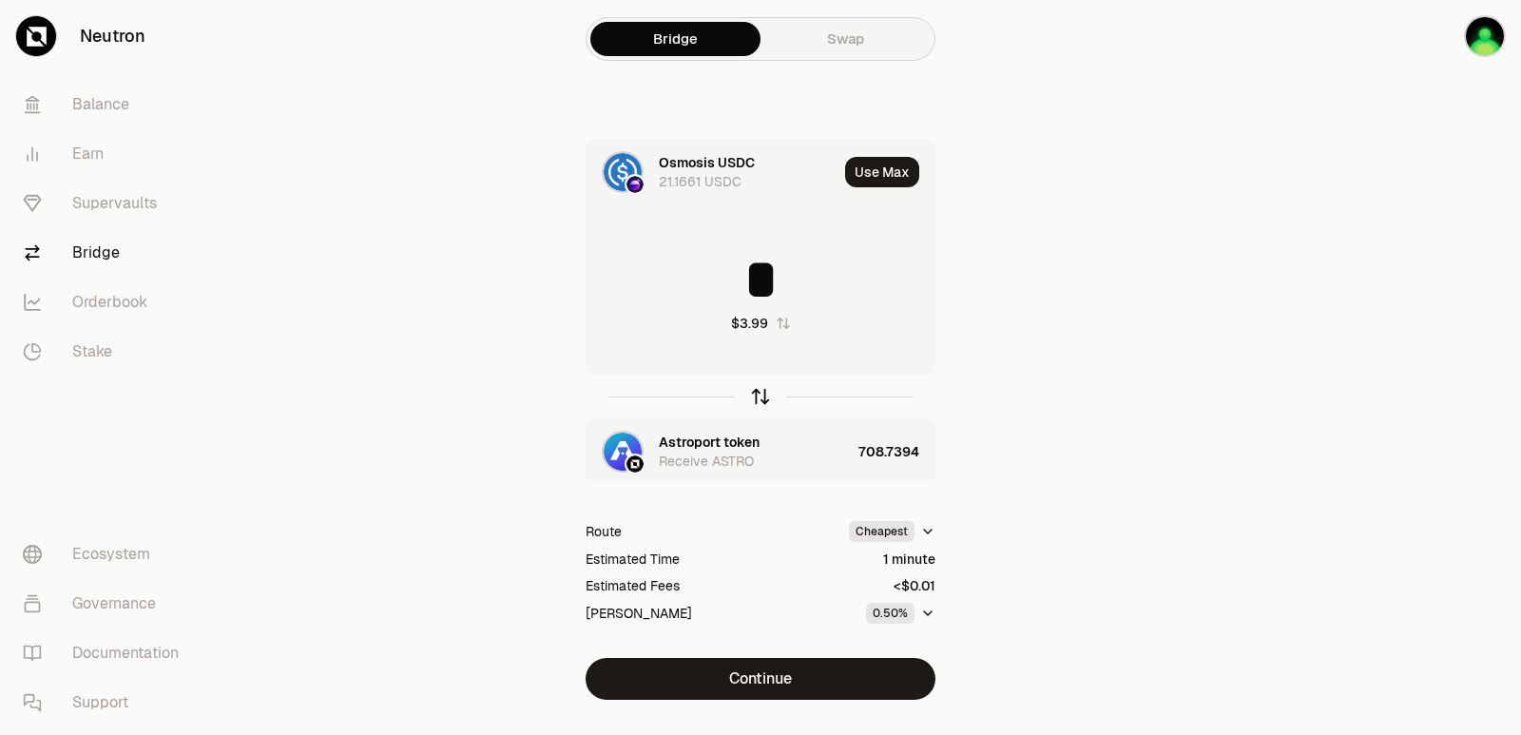
click at [760, 390] on icon "button" at bounding box center [760, 396] width 21 height 21
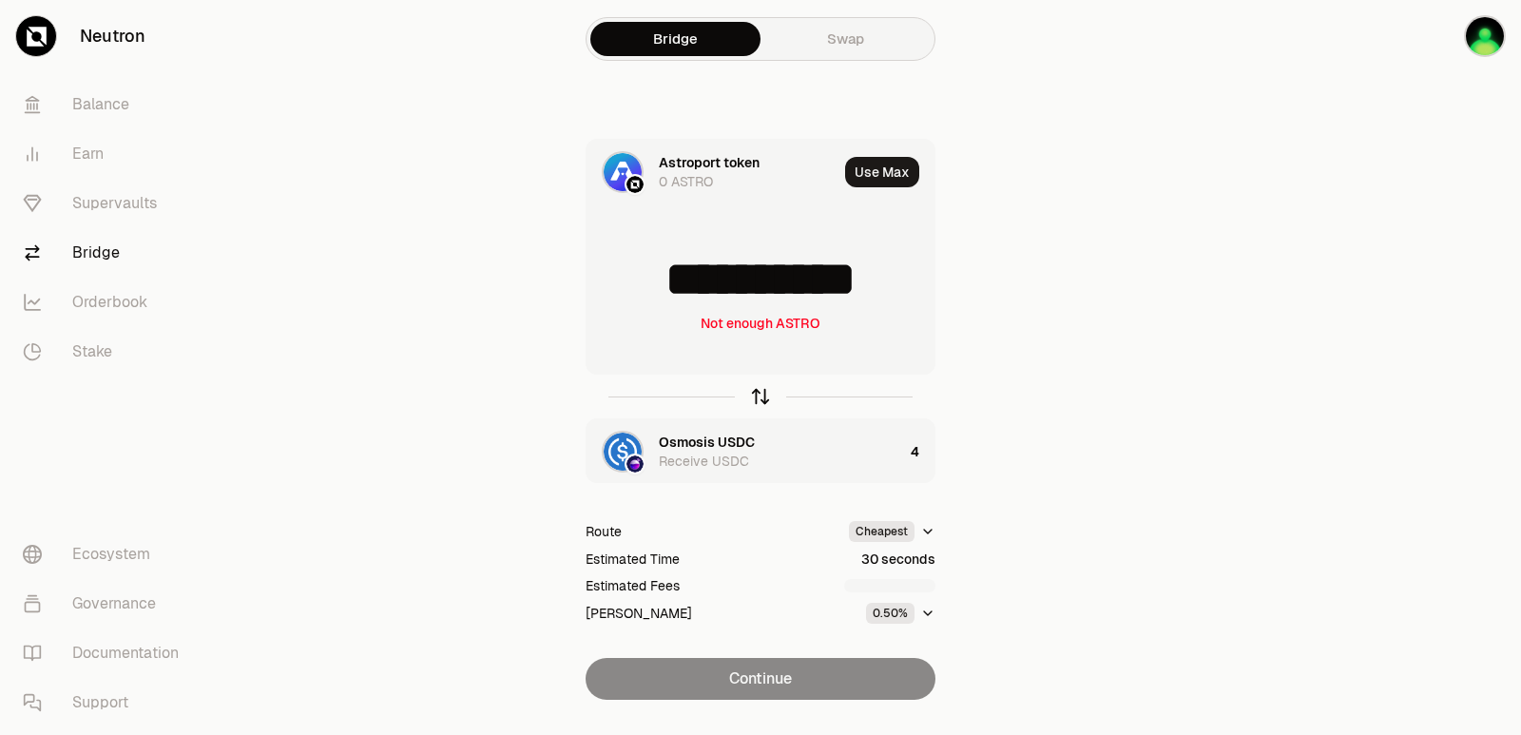
click at [760, 390] on icon "button" at bounding box center [760, 396] width 21 height 21
type input "*"
